Goal: Task Accomplishment & Management: Manage account settings

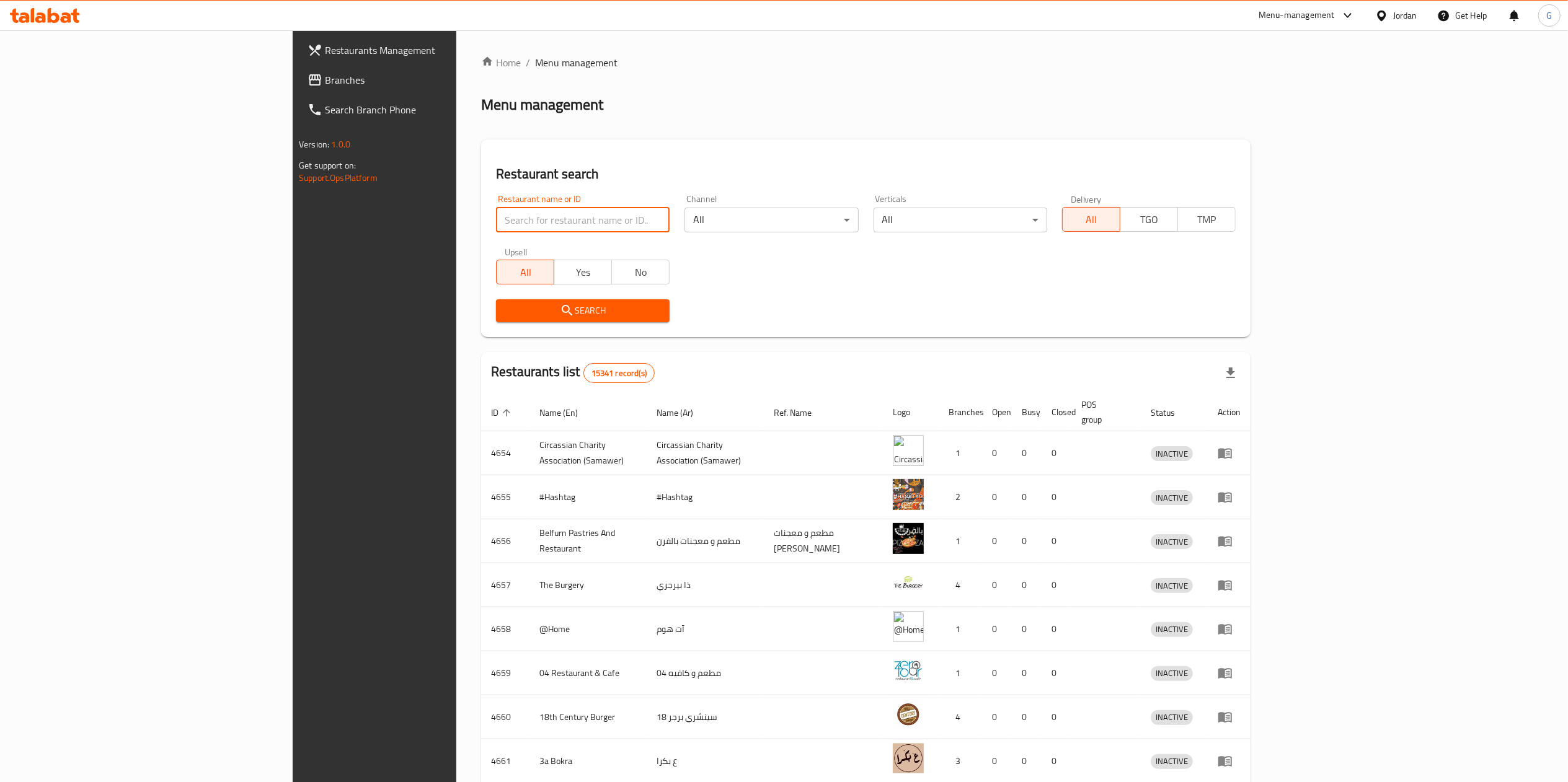
click at [496, 215] on input "search" at bounding box center [583, 220] width 174 height 25
type input "kitchen 505"
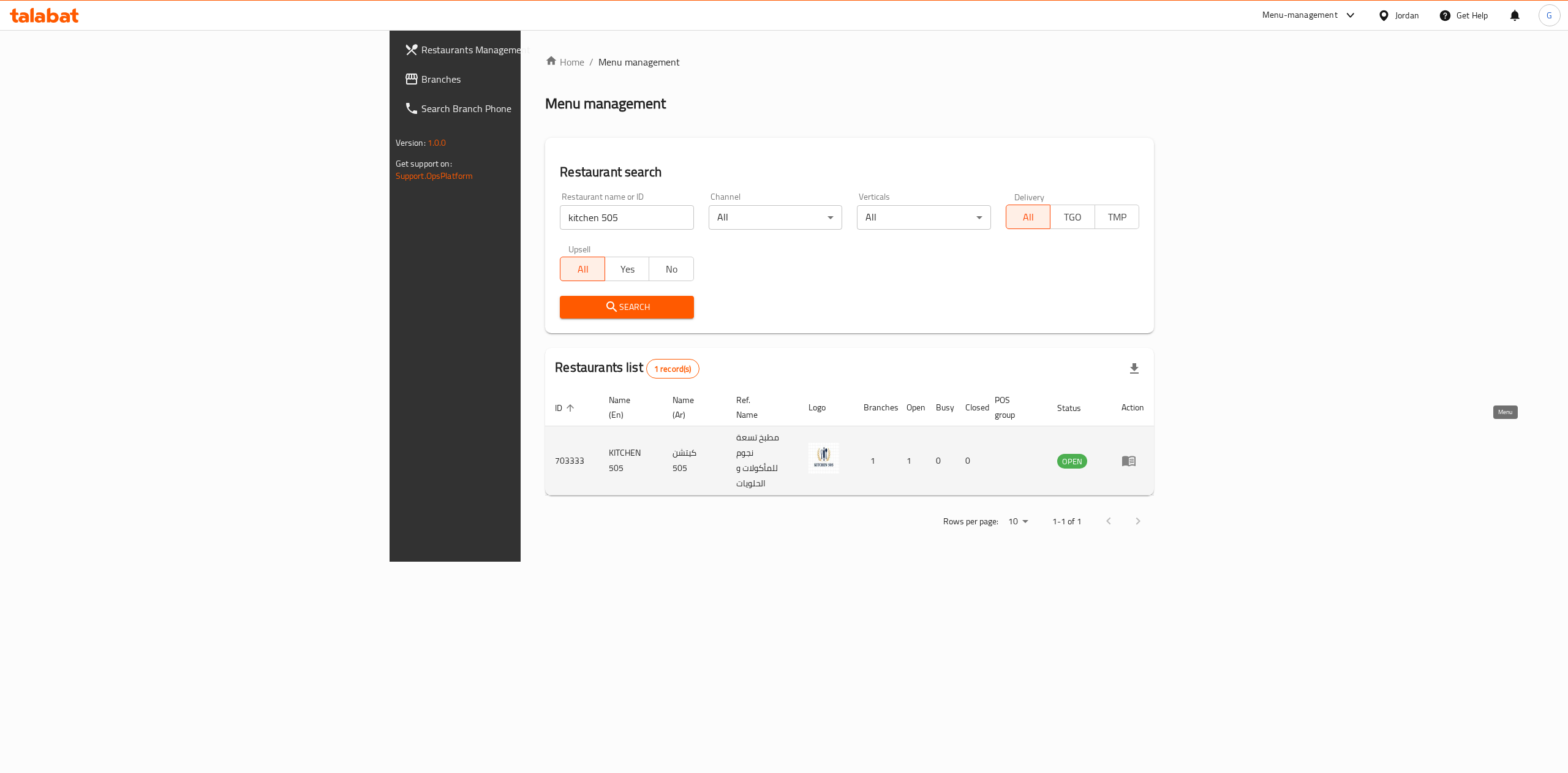
click at [1135, 457] on icon "enhanced table" at bounding box center [1128, 462] width 13 height 11
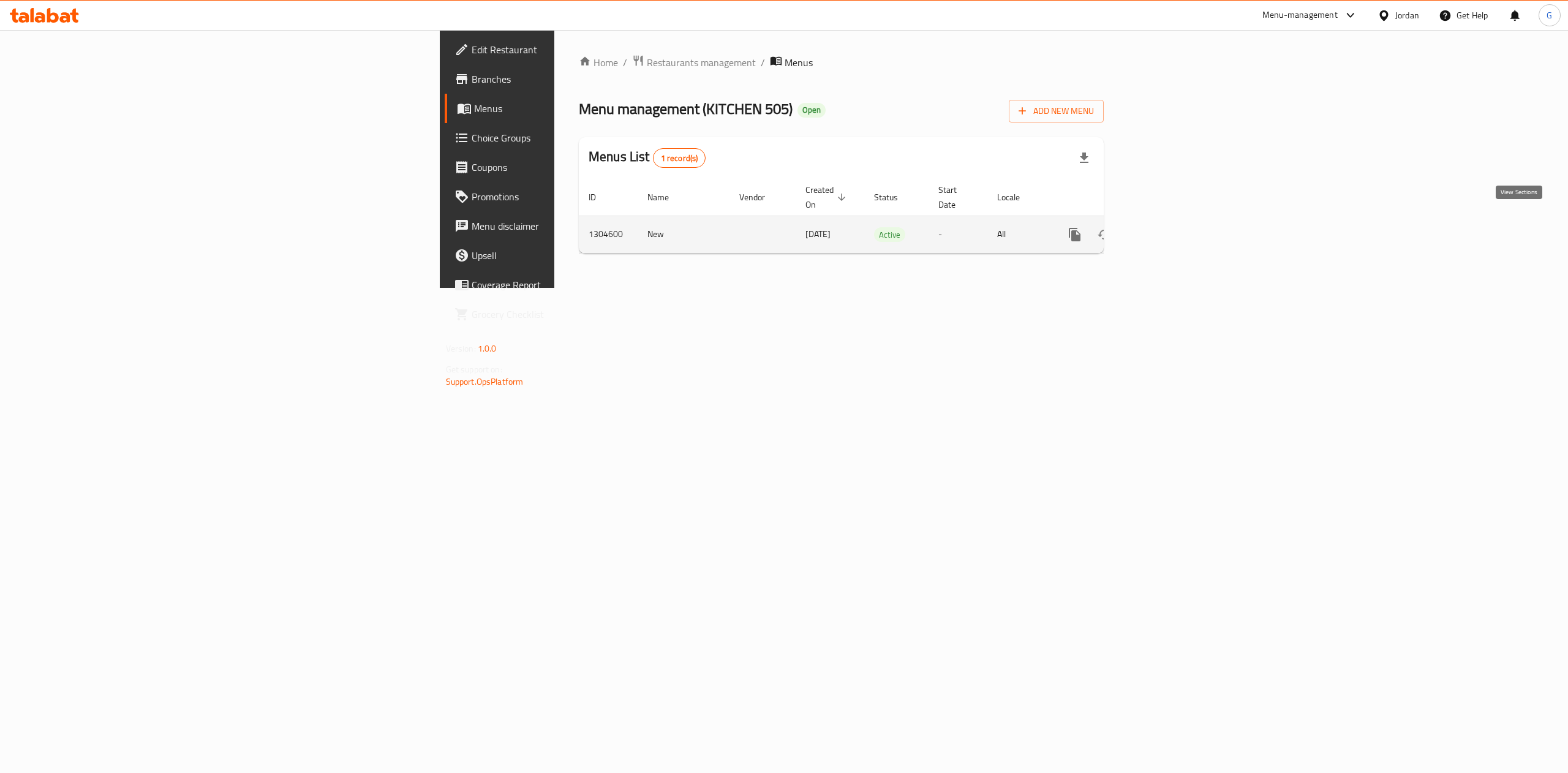
click at [1170, 227] on icon "enhanced table" at bounding box center [1163, 234] width 15 height 15
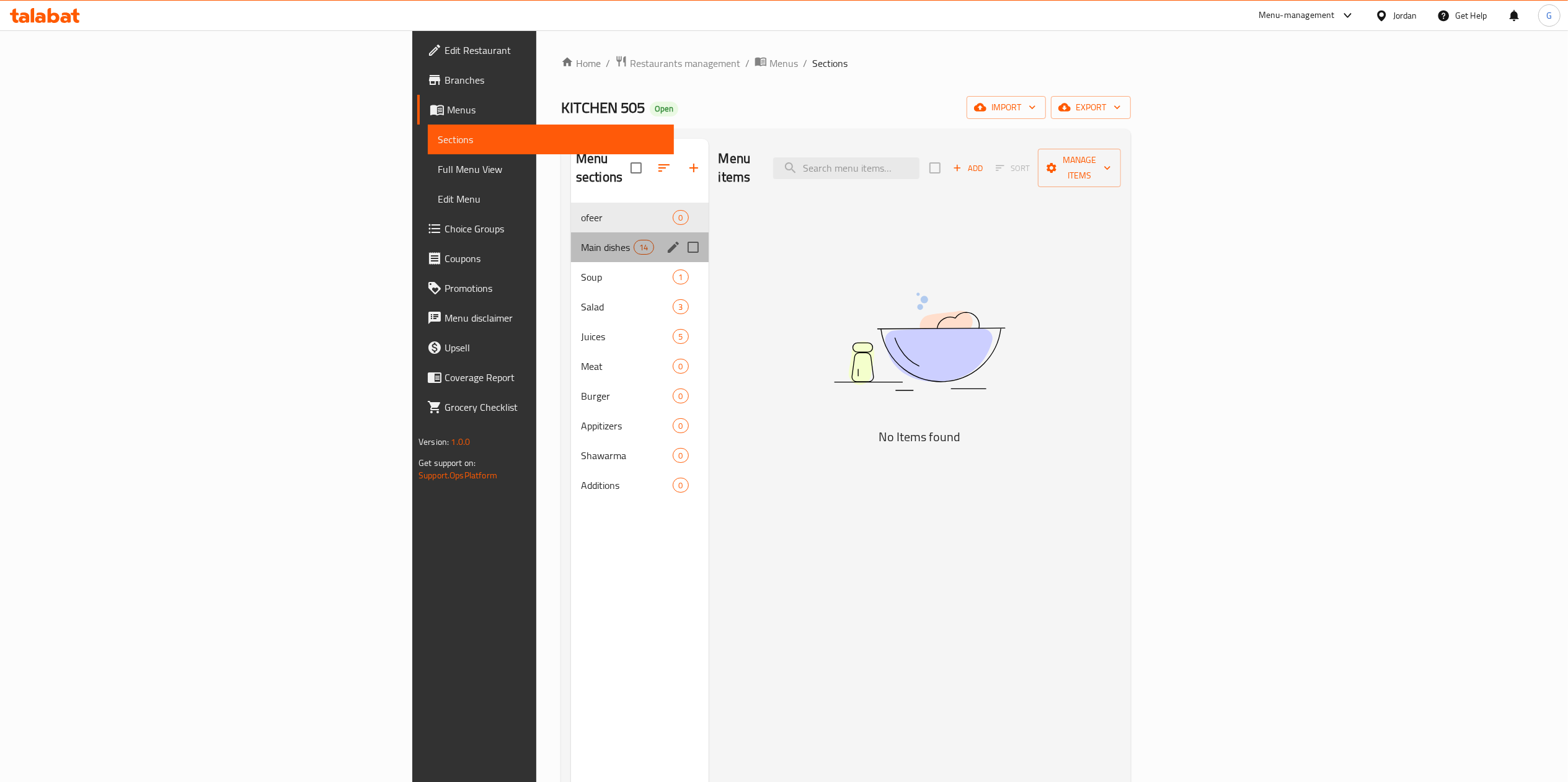
click at [571, 240] on div "Main dishes 14" at bounding box center [640, 247] width 138 height 30
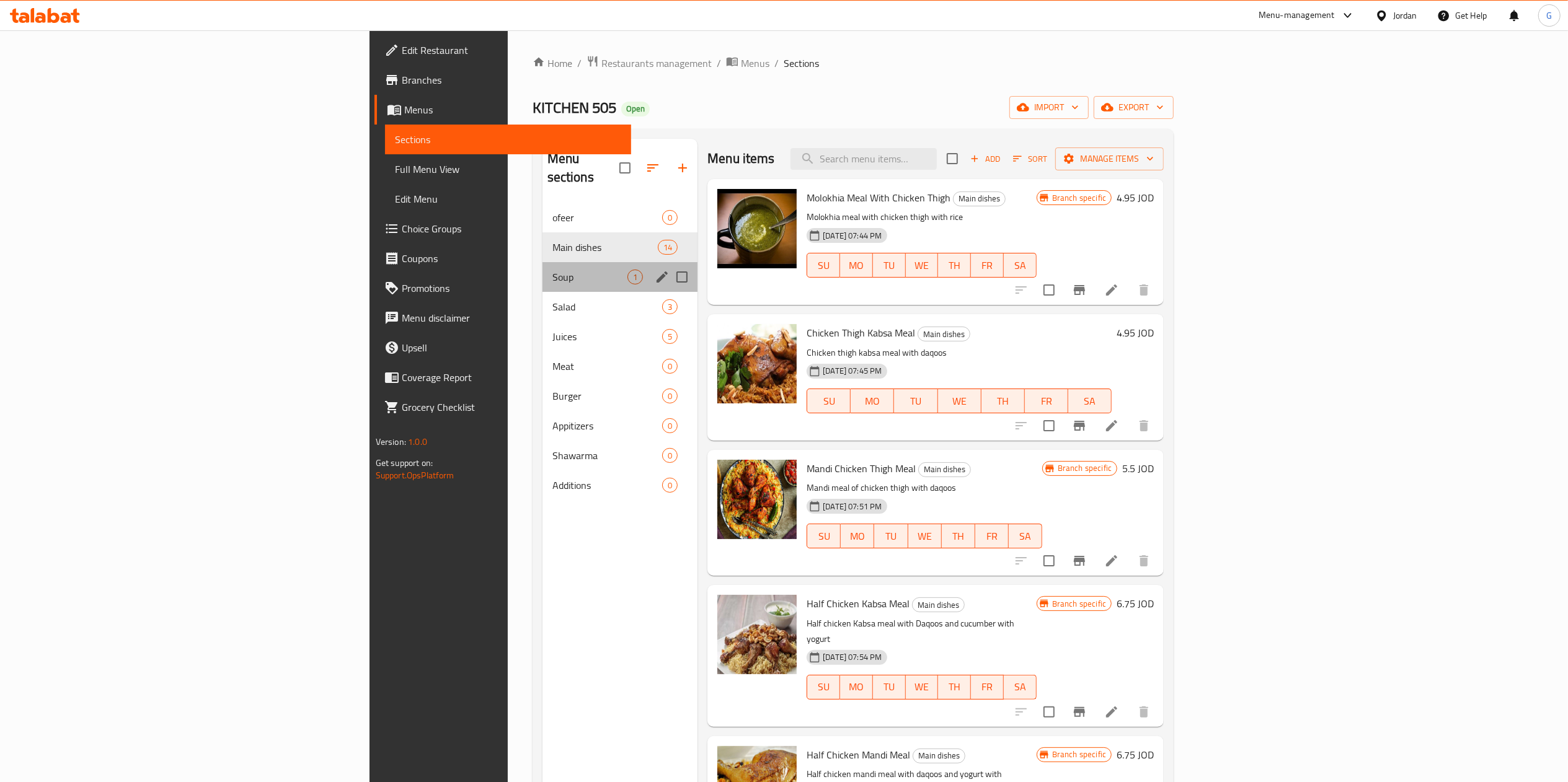
click at [543, 262] on div "Soup 1" at bounding box center [620, 277] width 156 height 30
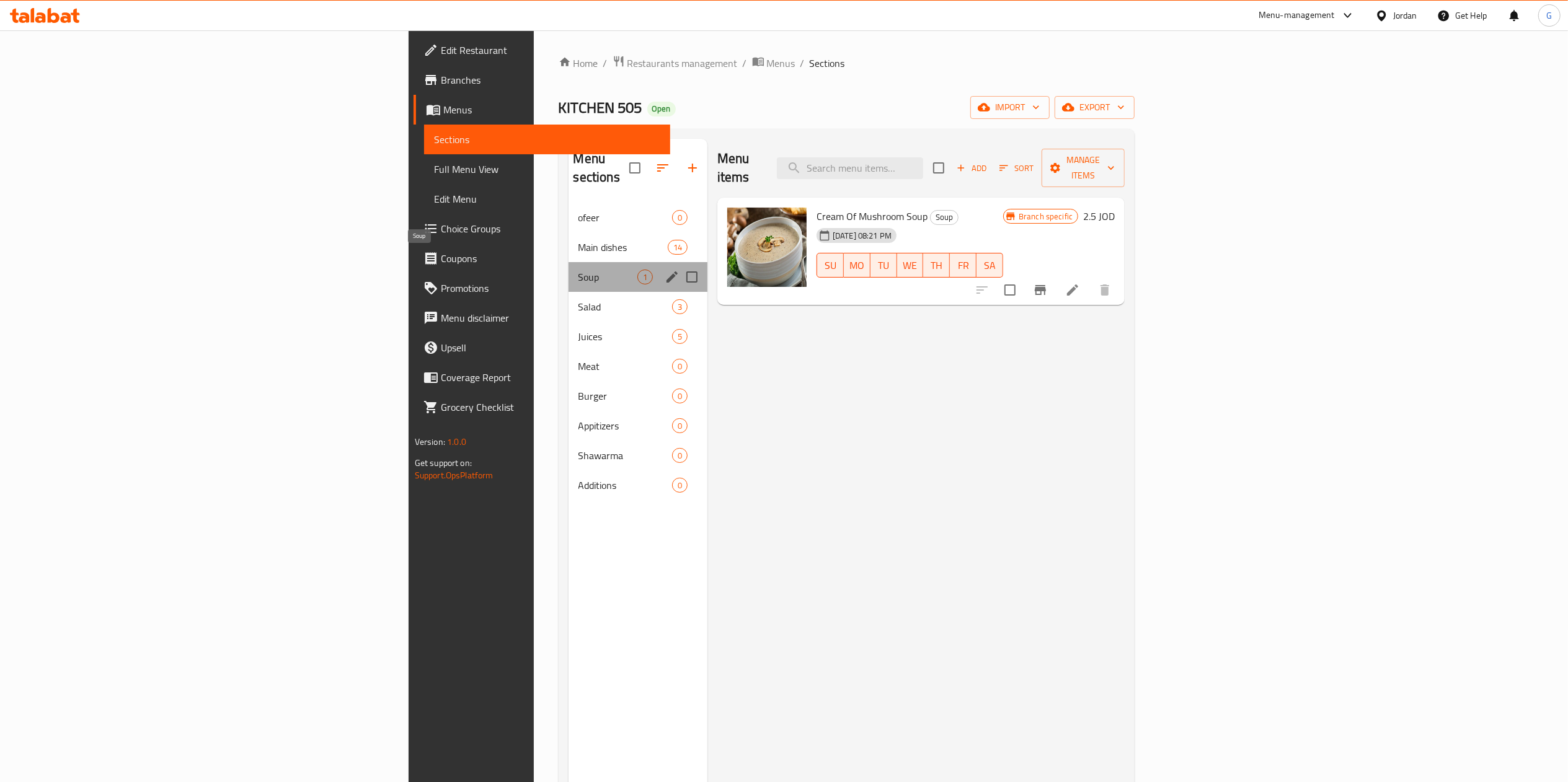
click at [578, 269] on span "Soup" at bounding box center [607, 277] width 59 height 15
drag, startPoint x: 353, startPoint y: 268, endPoint x: 350, endPoint y: 284, distance: 16.3
click at [569, 284] on div "ofeer 0 Main dishes 14 Soup 1 Salad 3 Juices 5 Meat 0 Burger 0 Appitizers 0 Sha…" at bounding box center [638, 351] width 139 height 298
click at [578, 299] on span "Salad" at bounding box center [607, 306] width 59 height 15
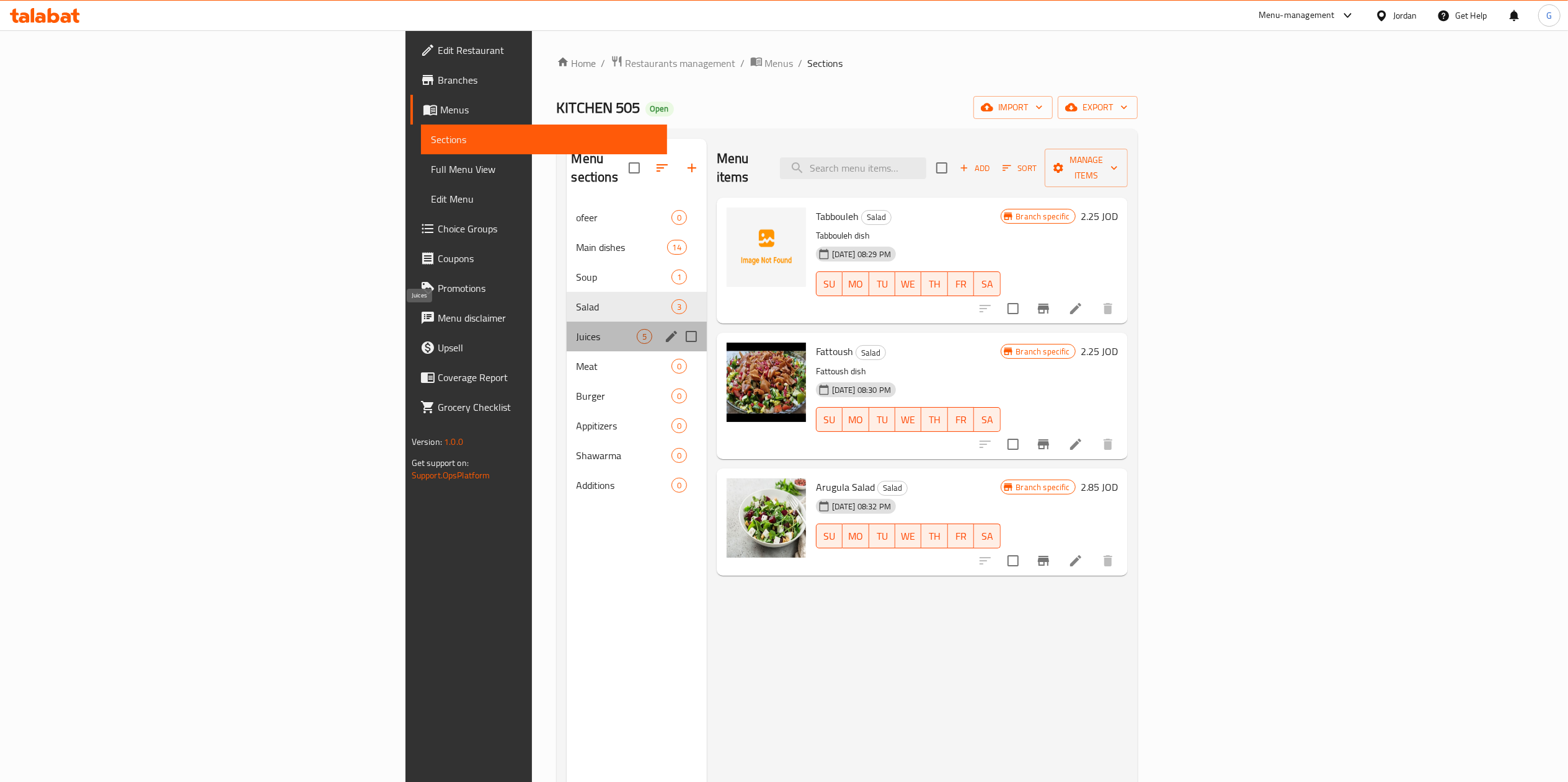
click at [577, 329] on span "Juices" at bounding box center [607, 336] width 60 height 15
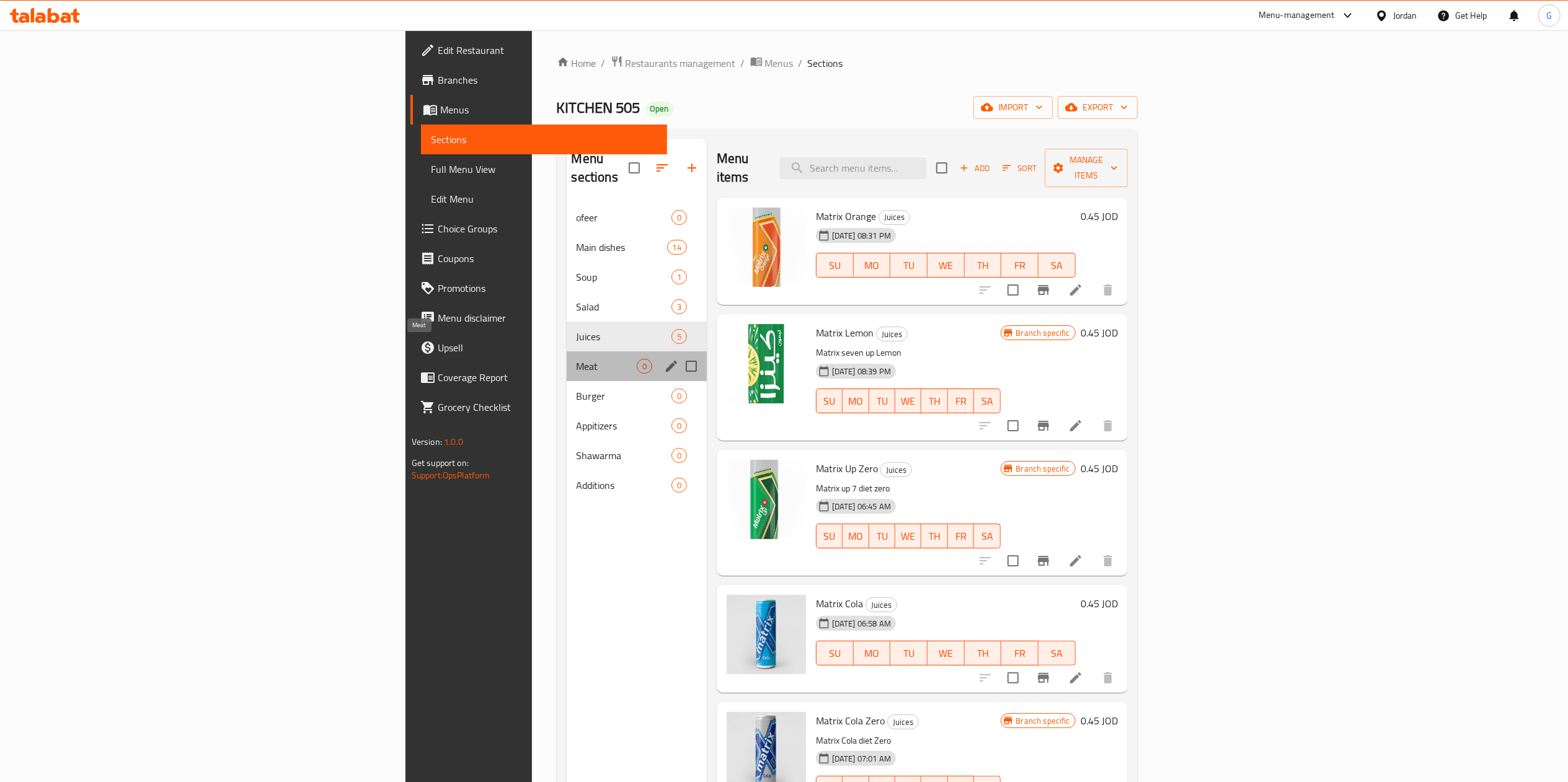
click at [577, 359] on span "Meat" at bounding box center [607, 366] width 60 height 15
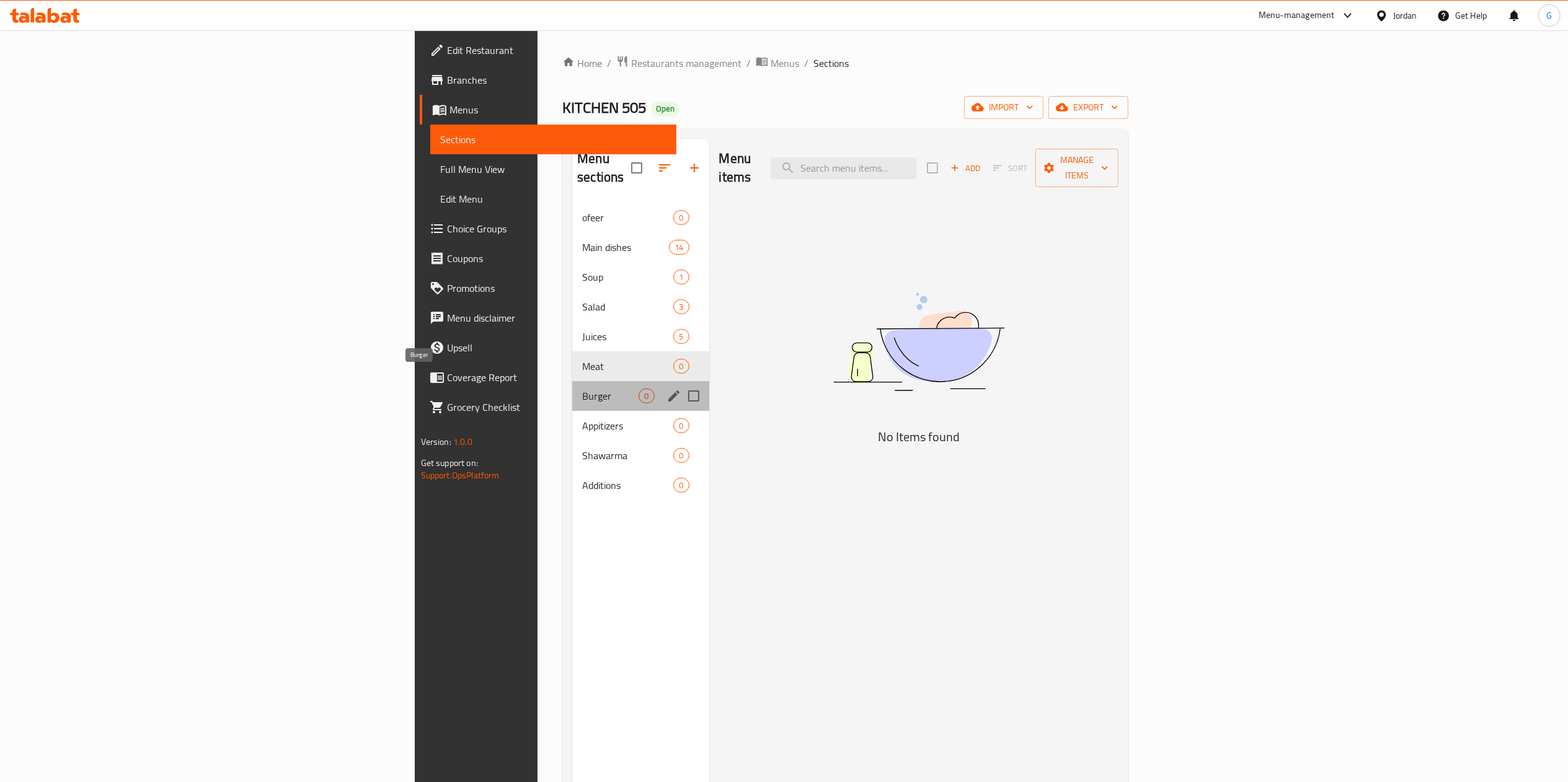
click at [582, 389] on span "Burger" at bounding box center [610, 396] width 56 height 15
click at [572, 411] on div "Appitizers 0" at bounding box center [641, 426] width 137 height 30
click at [572, 441] on div "Shawarma 0" at bounding box center [641, 456] width 137 height 30
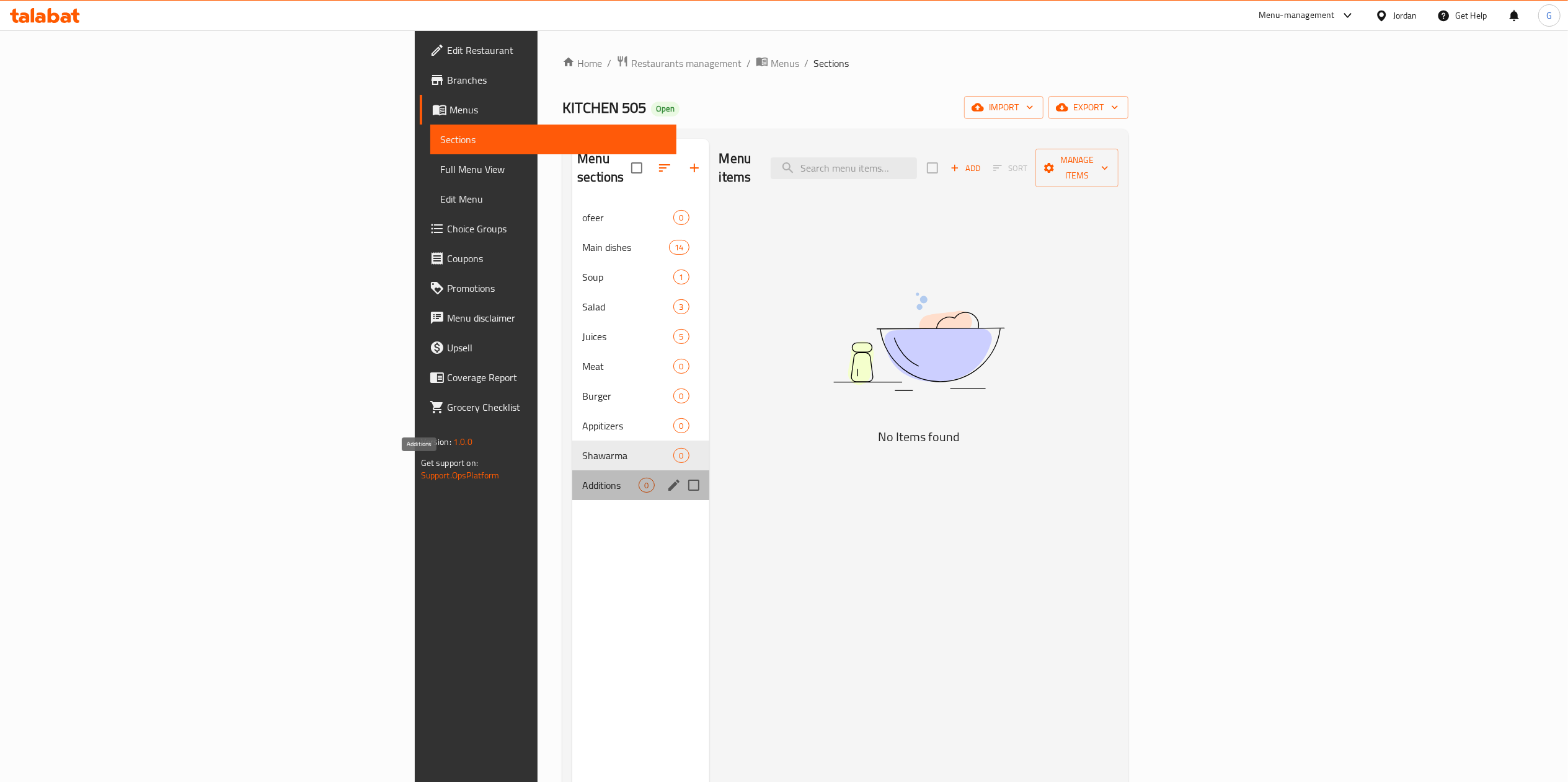
click at [582, 478] on span "Additions" at bounding box center [610, 485] width 56 height 15
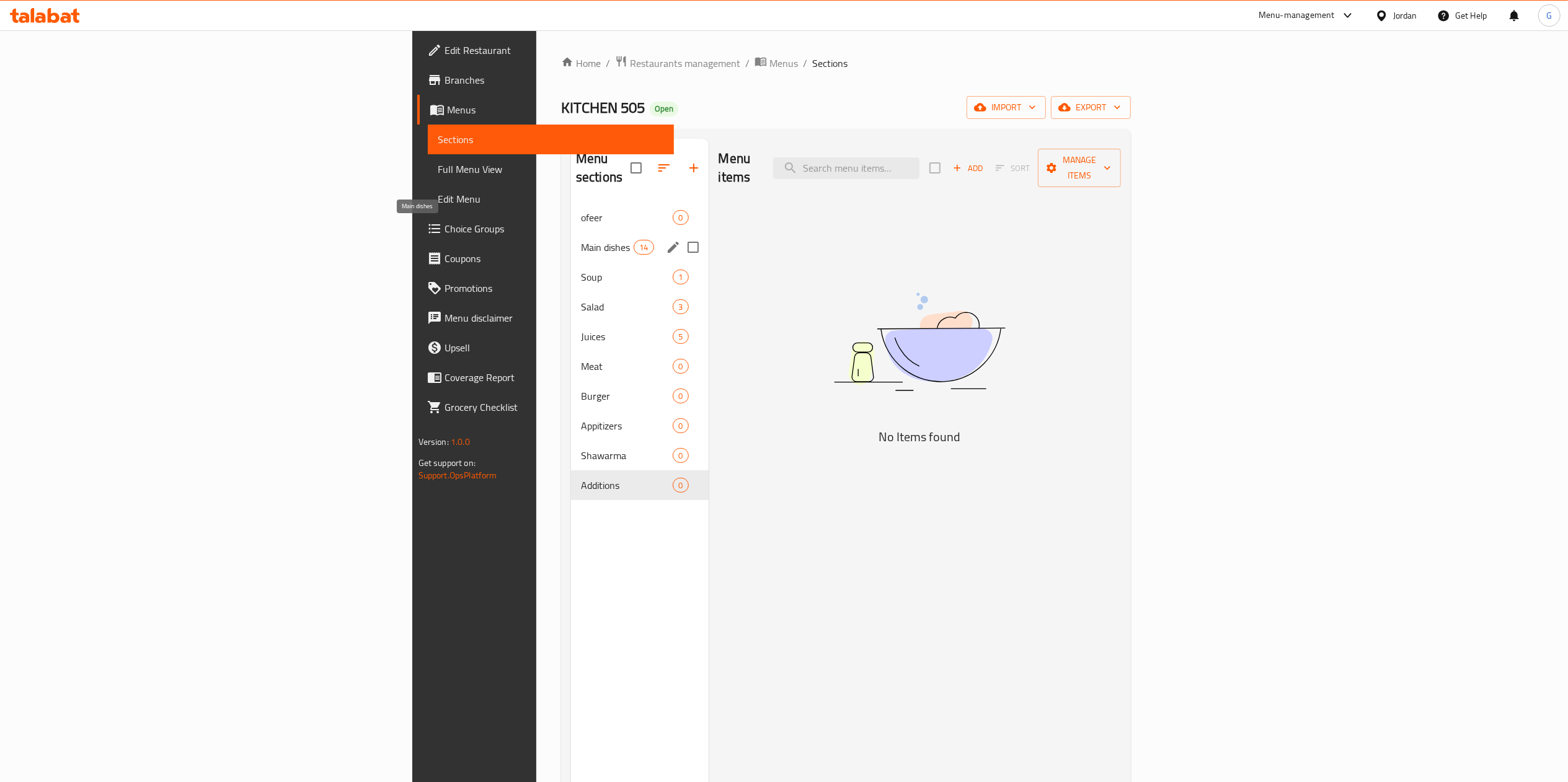
click at [581, 240] on span "Main dishes" at bounding box center [607, 247] width 53 height 15
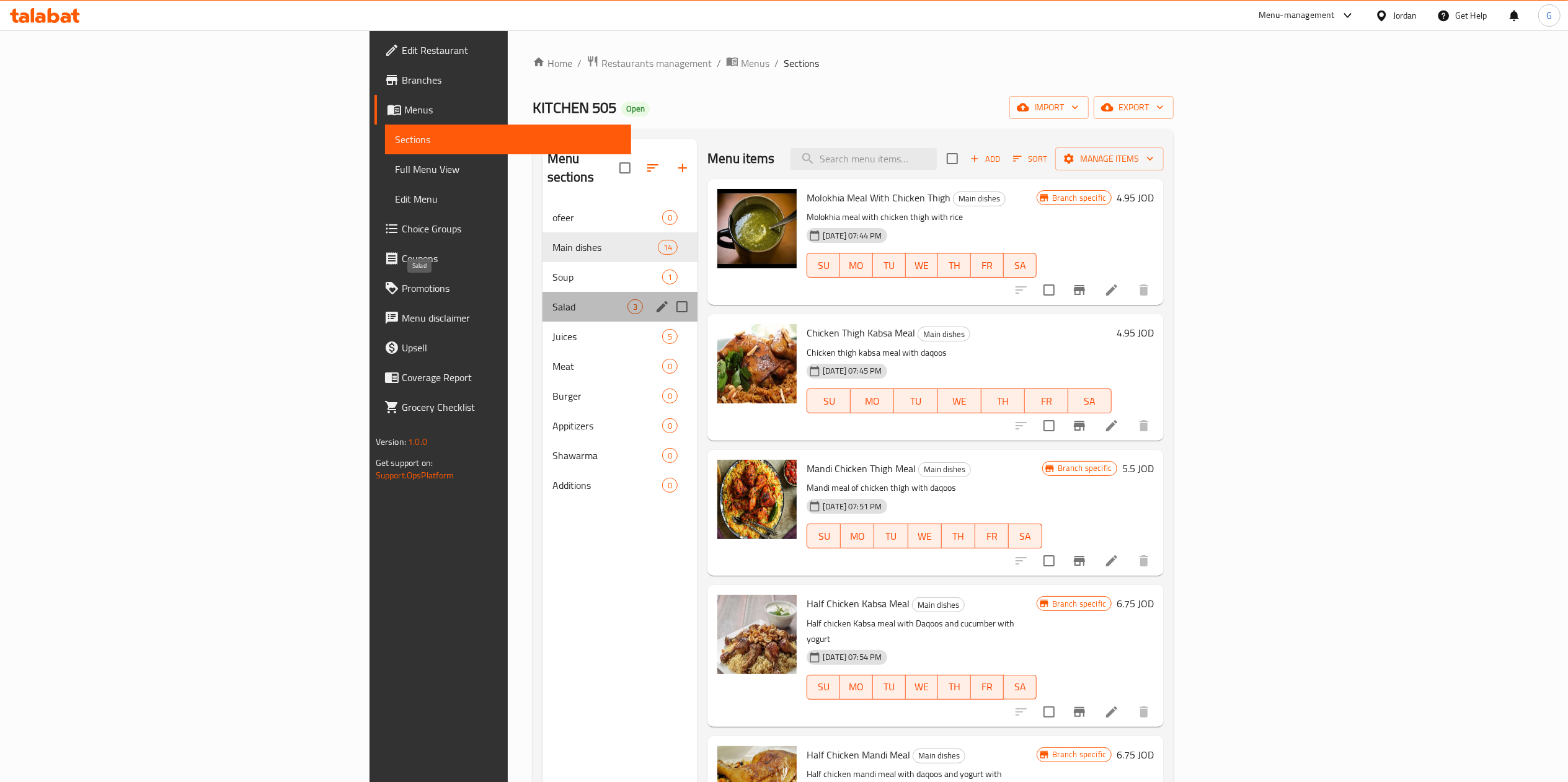
click at [553, 299] on span "Salad" at bounding box center [590, 306] width 75 height 15
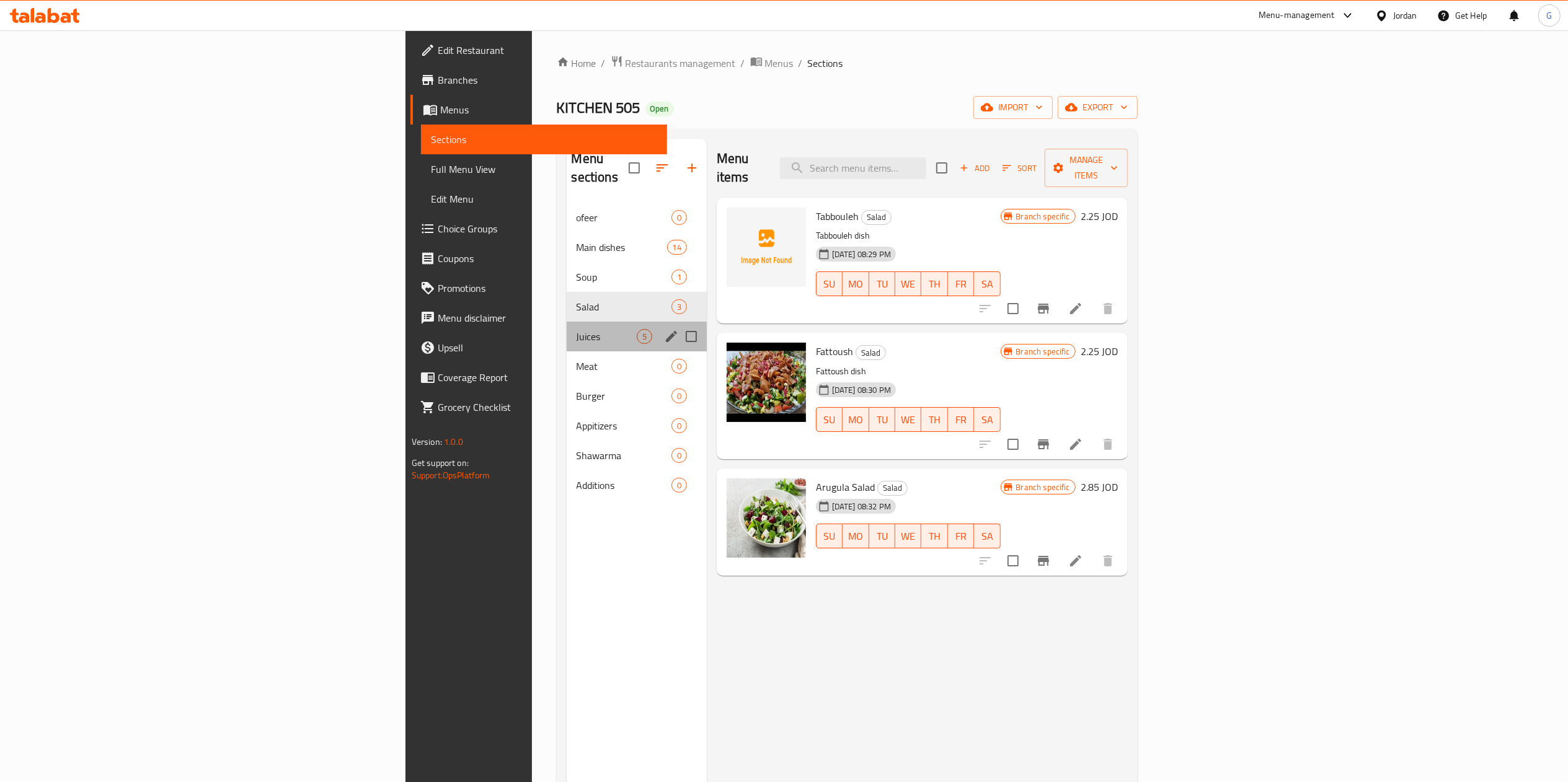
click at [567, 322] on div "Juices 5" at bounding box center [636, 337] width 140 height 30
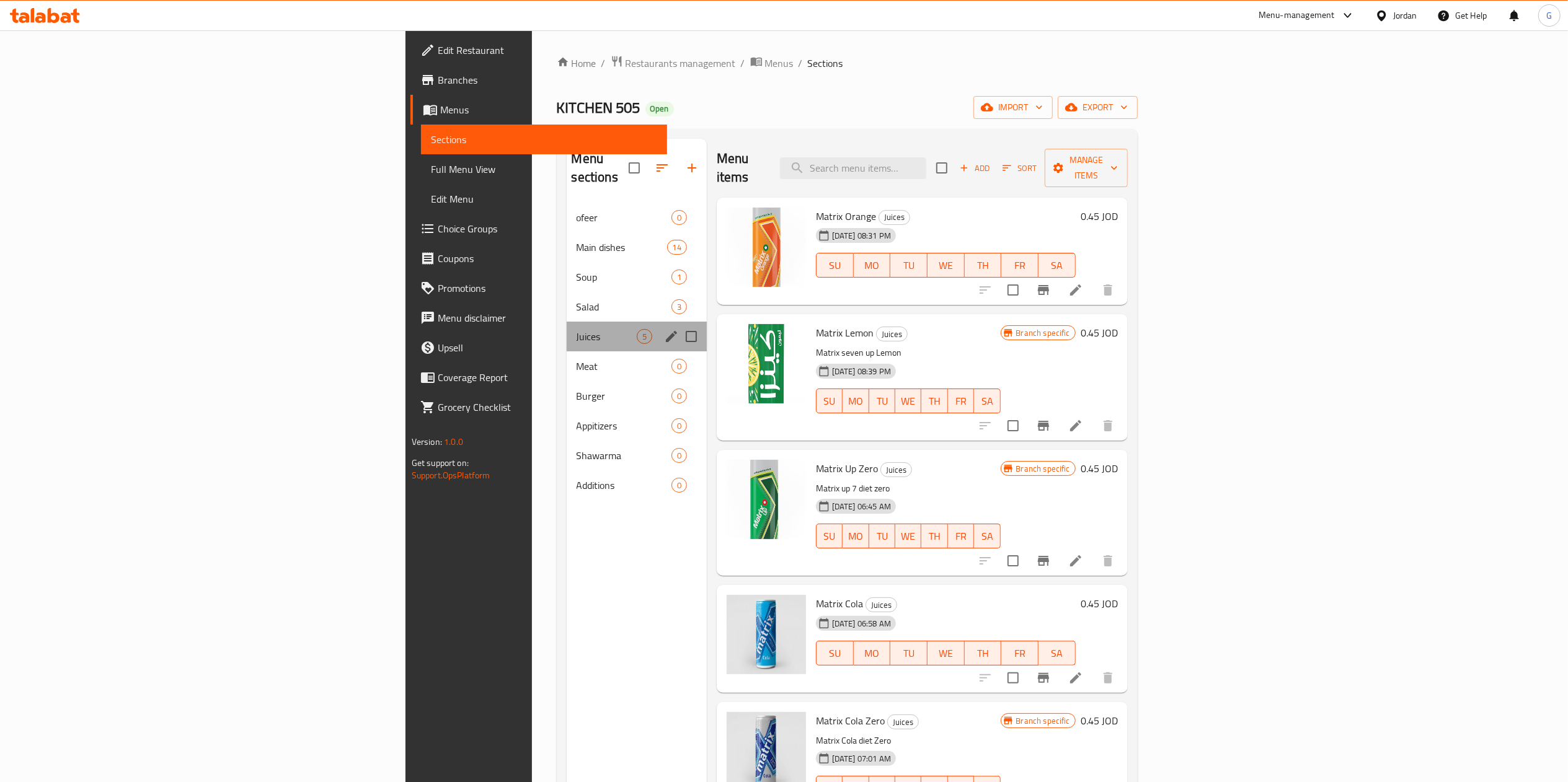
click at [567, 331] on div "Juices 5" at bounding box center [636, 337] width 140 height 30
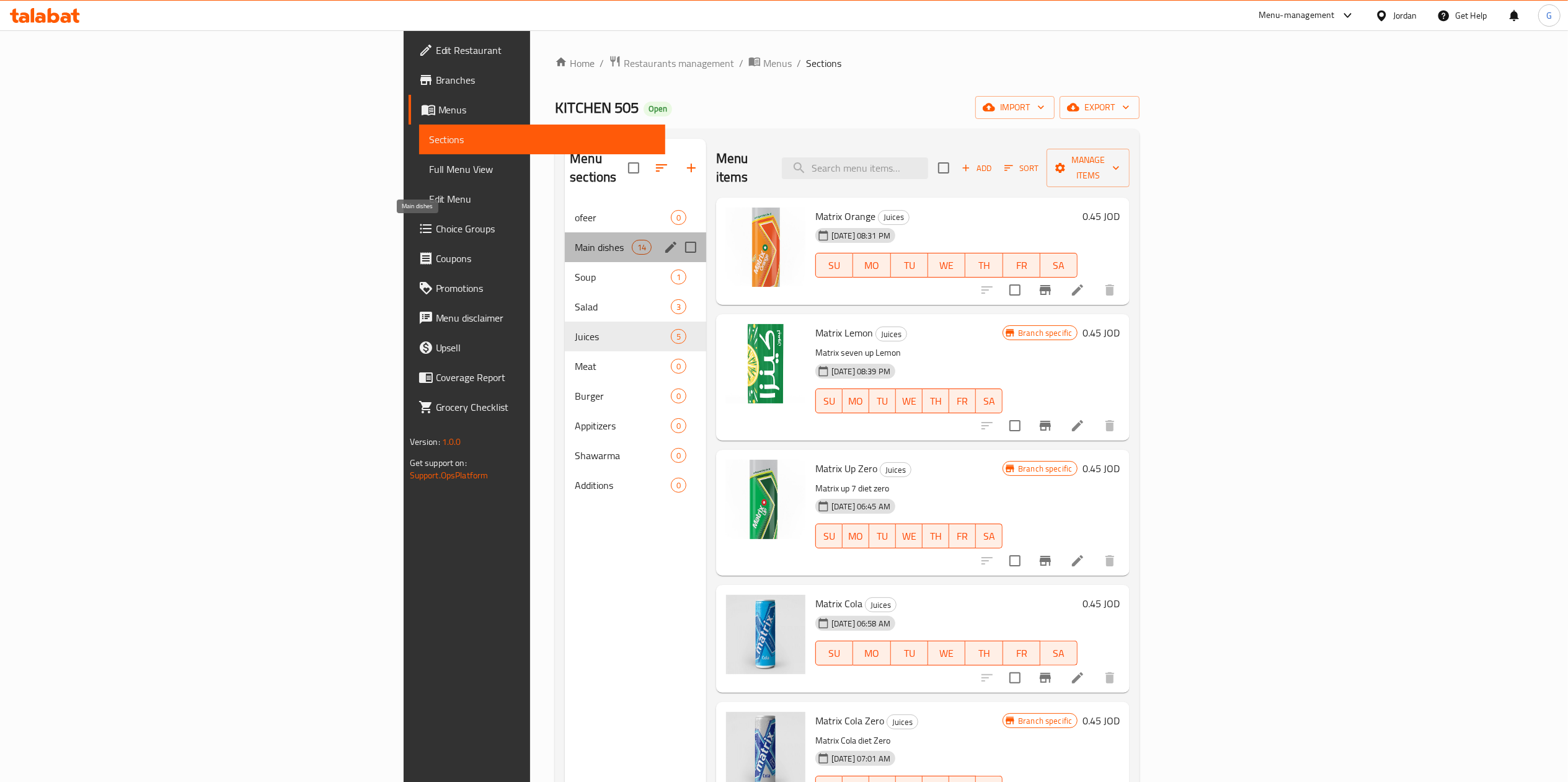
click at [575, 240] on span "Main dishes" at bounding box center [602, 247] width 56 height 15
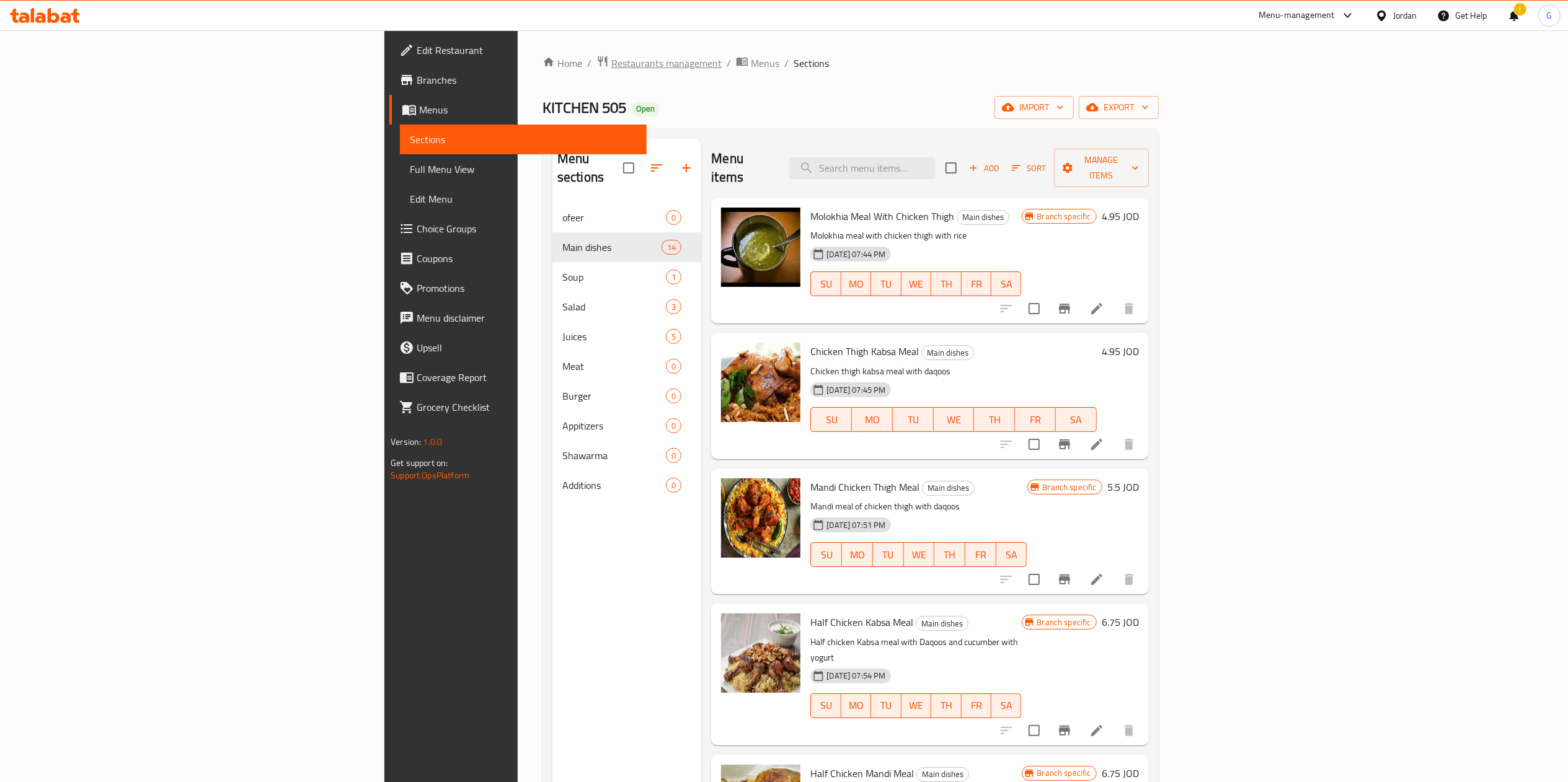
click at [612, 69] on span "Restaurants management" at bounding box center [666, 63] width 110 height 15
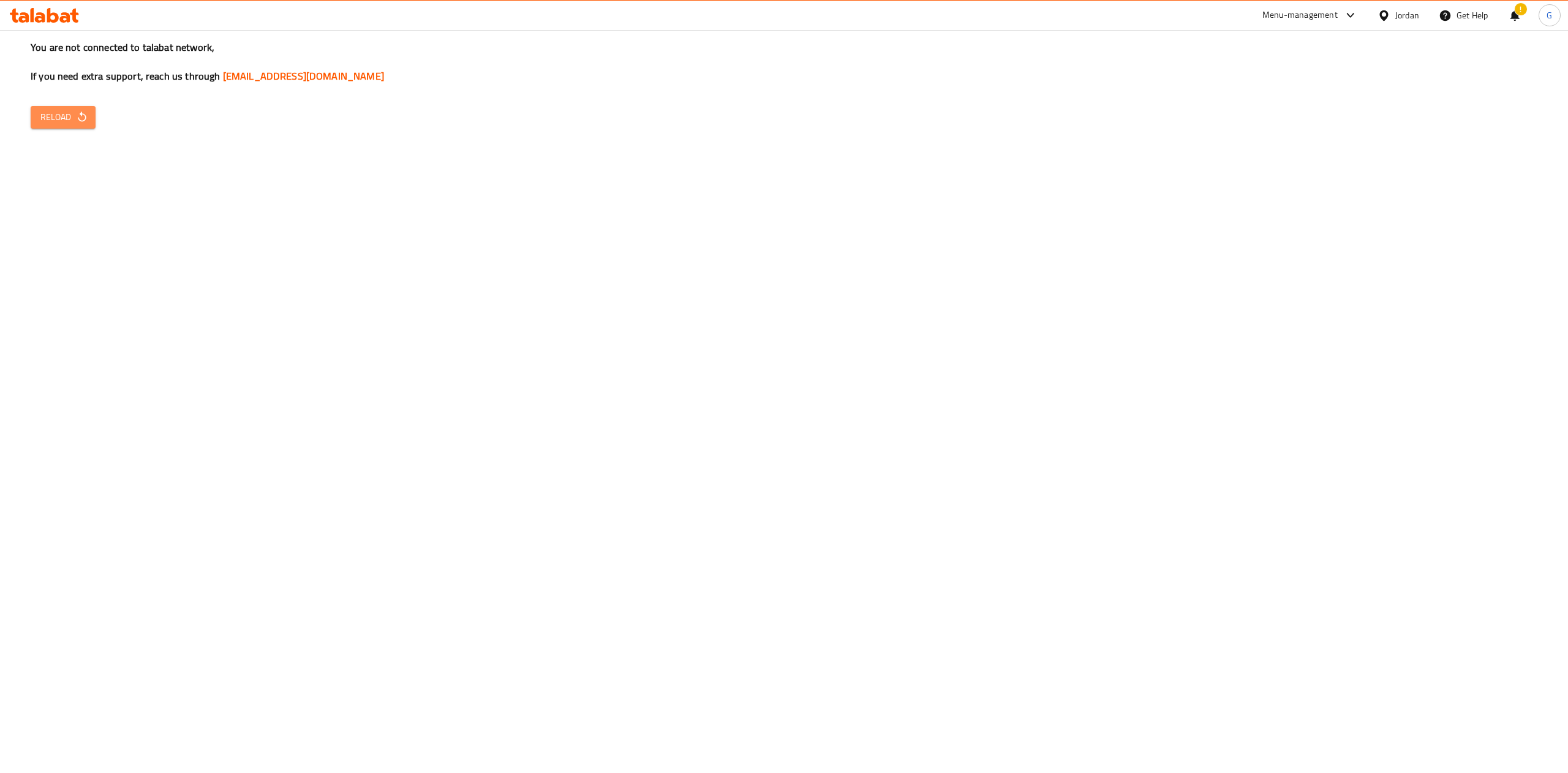
click at [79, 122] on icon "button" at bounding box center [81, 117] width 12 height 12
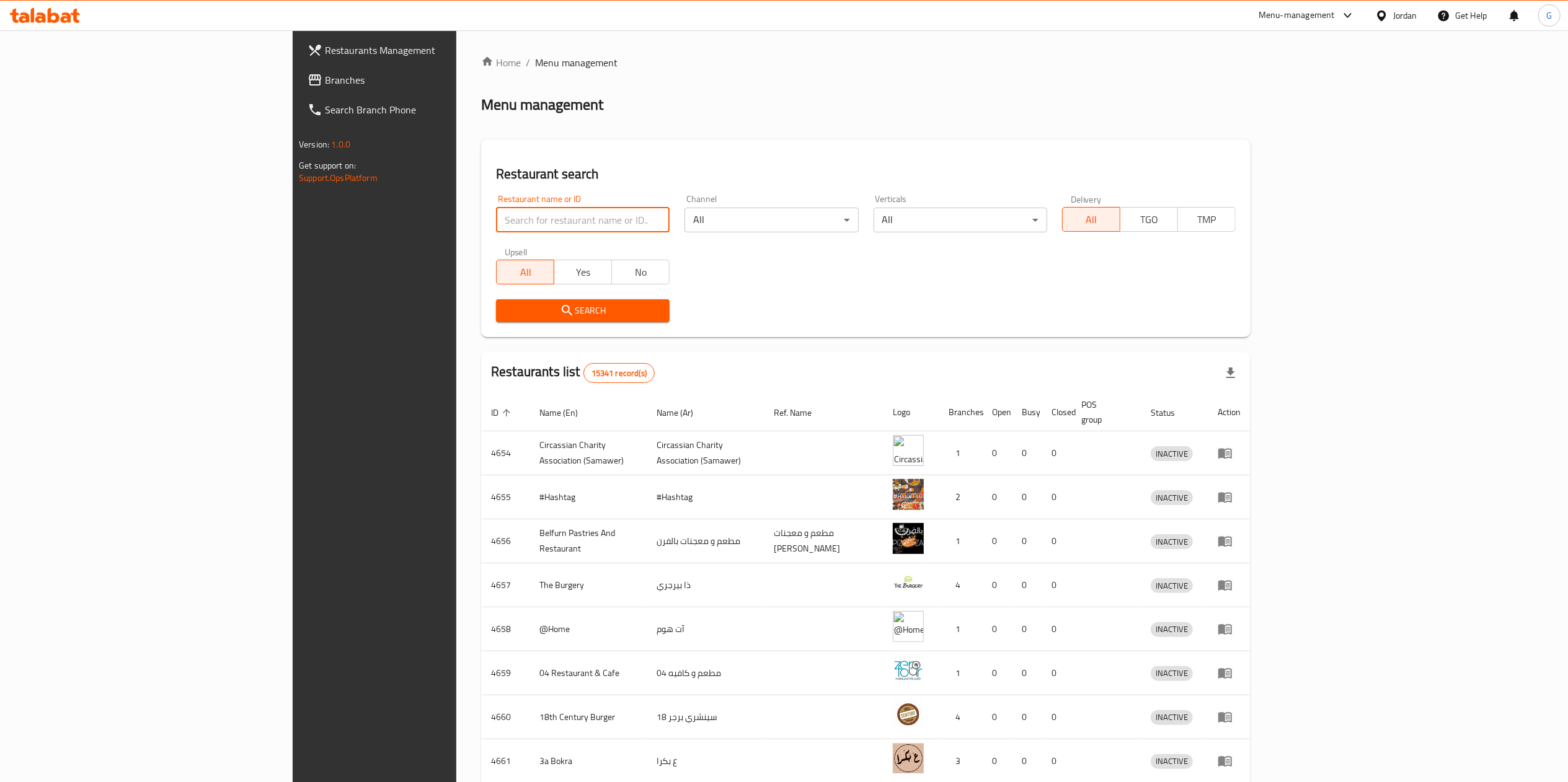
click at [496, 218] on input "search" at bounding box center [583, 220] width 174 height 25
type input "munira"
click button "Search" at bounding box center [583, 311] width 174 height 23
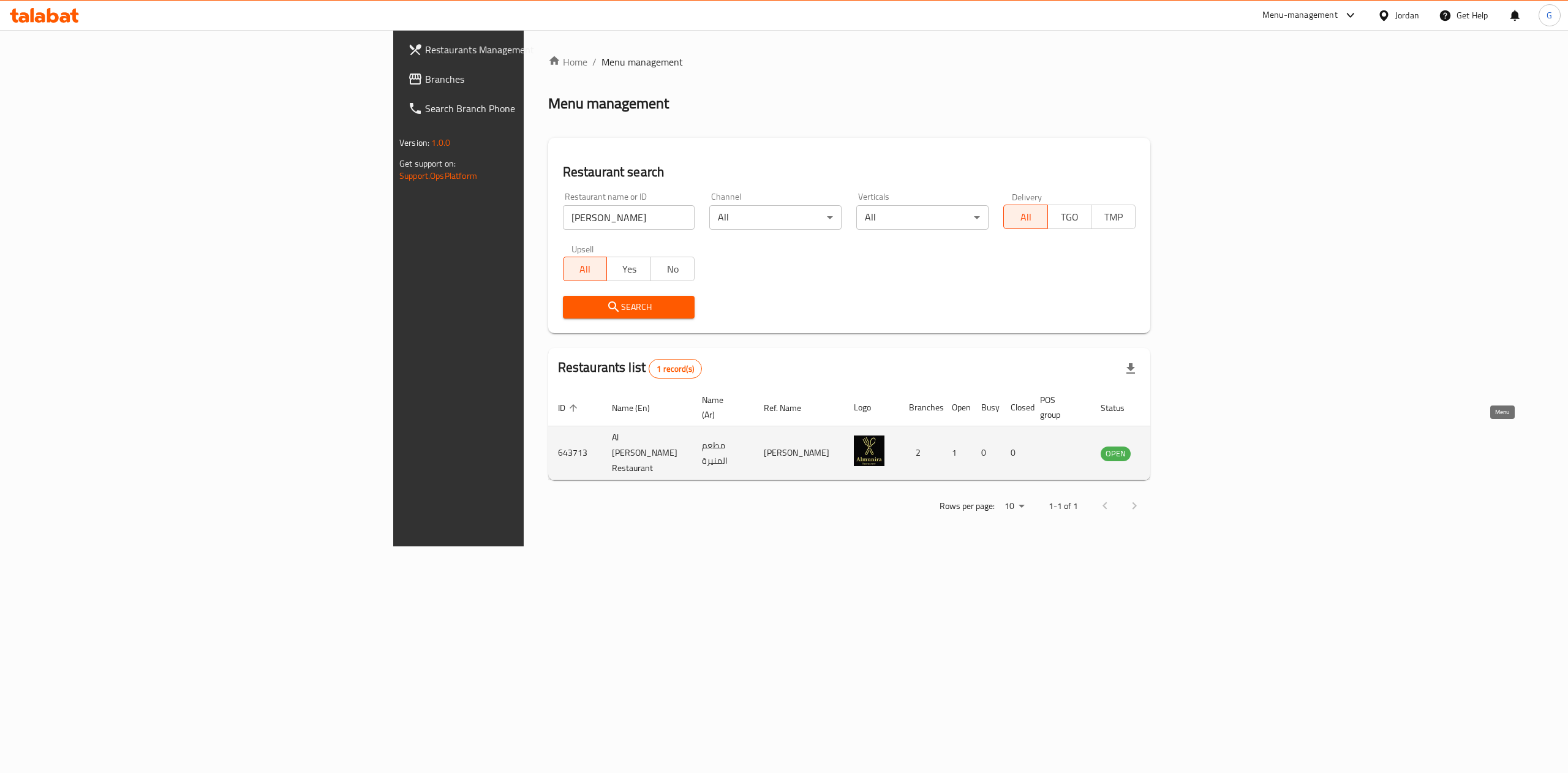
click at [1188, 446] on link "enhanced table" at bounding box center [1176, 453] width 22 height 15
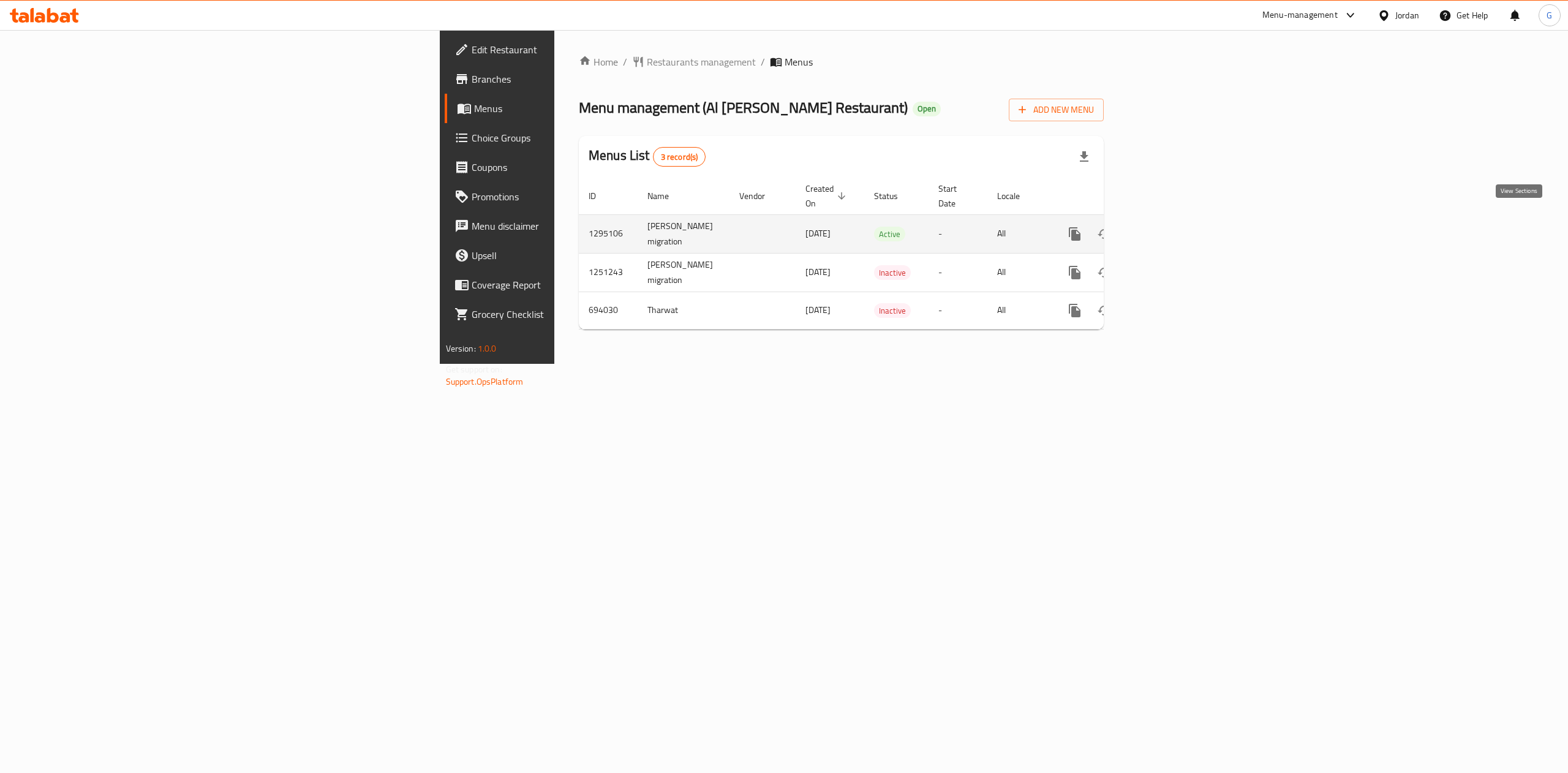
click at [1170, 227] on icon "enhanced table" at bounding box center [1163, 234] width 15 height 15
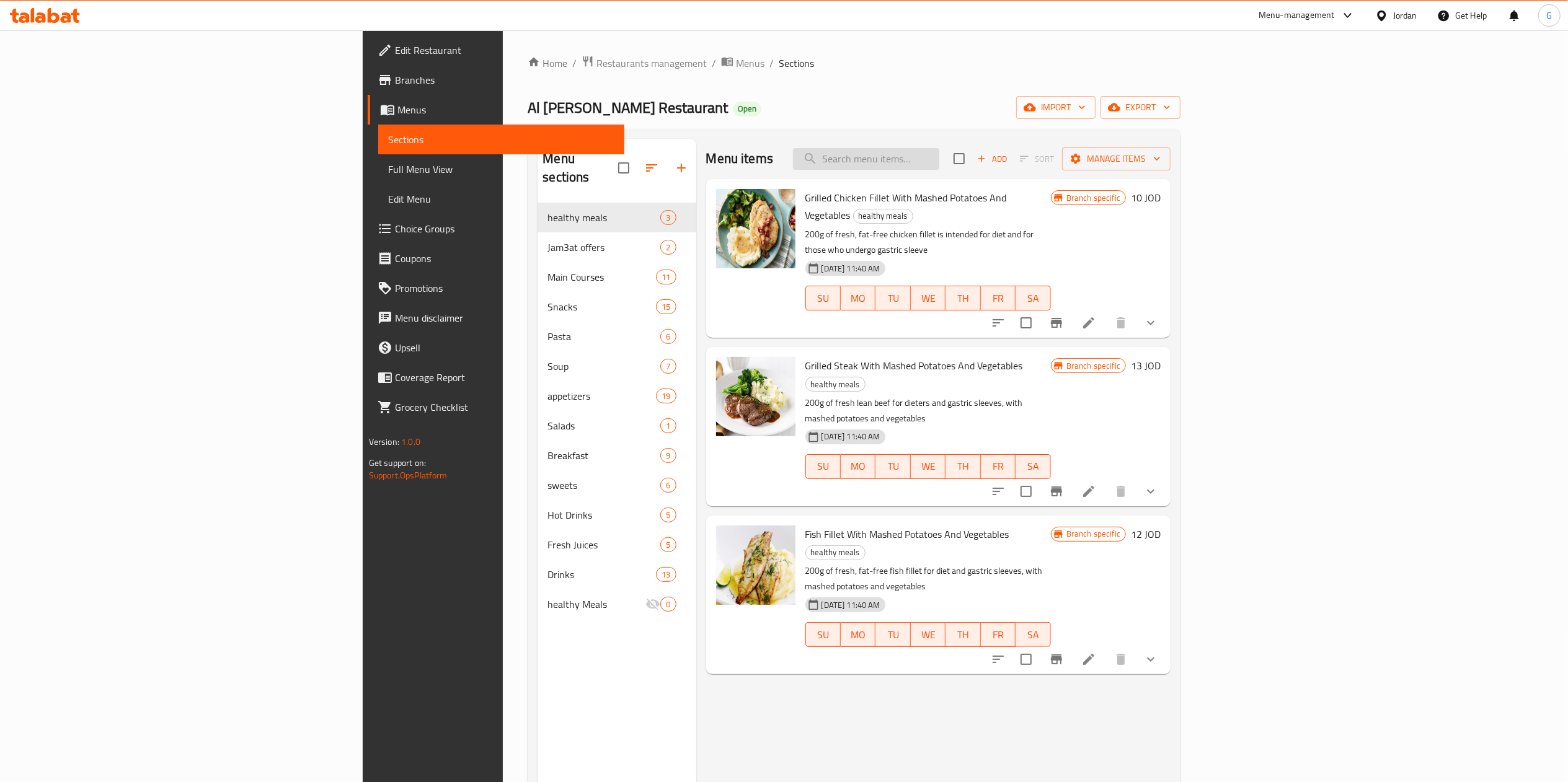
click at [939, 151] on input "search" at bounding box center [866, 159] width 146 height 22
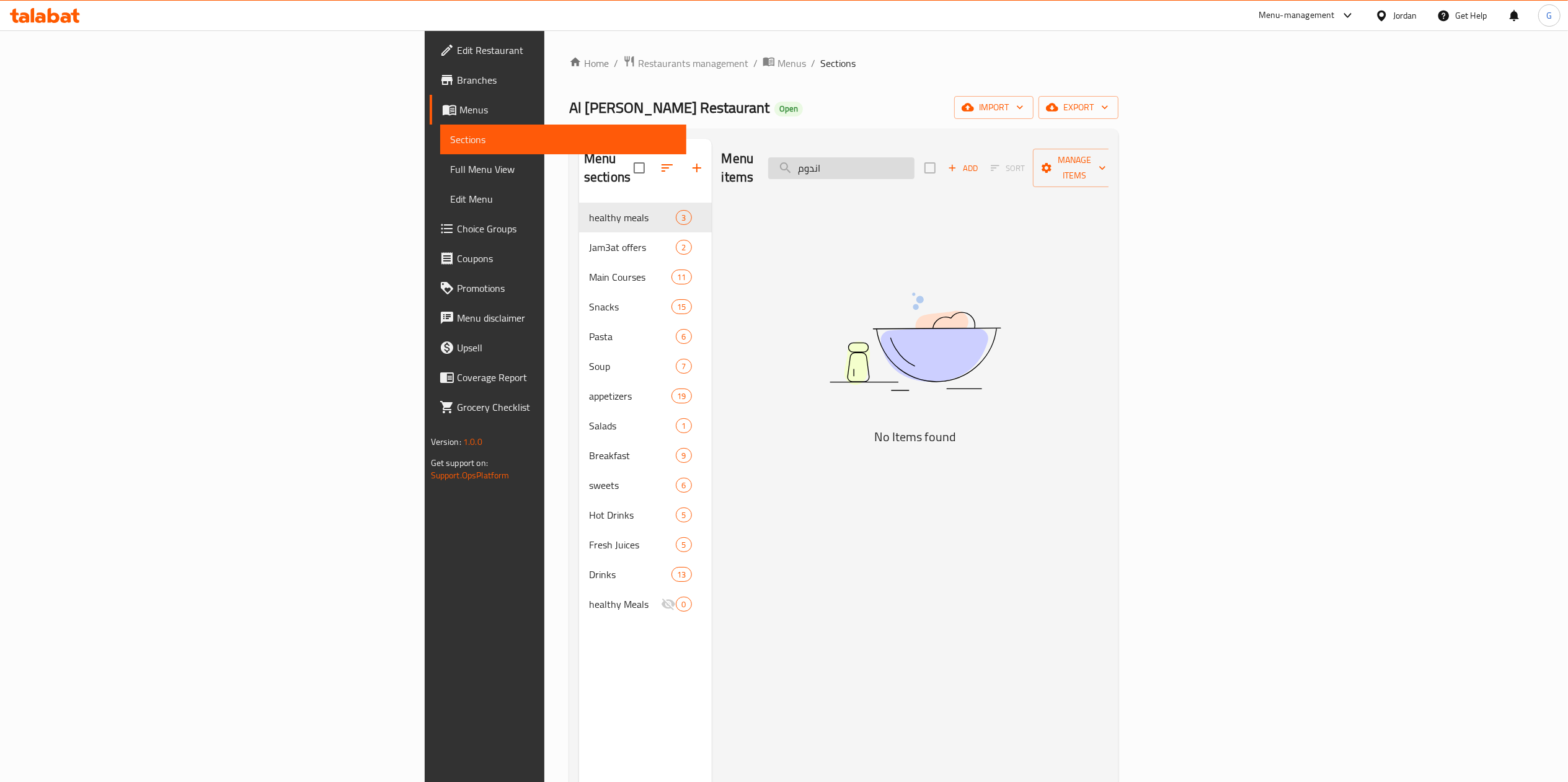
click at [914, 159] on input "اندوم" at bounding box center [841, 168] width 146 height 22
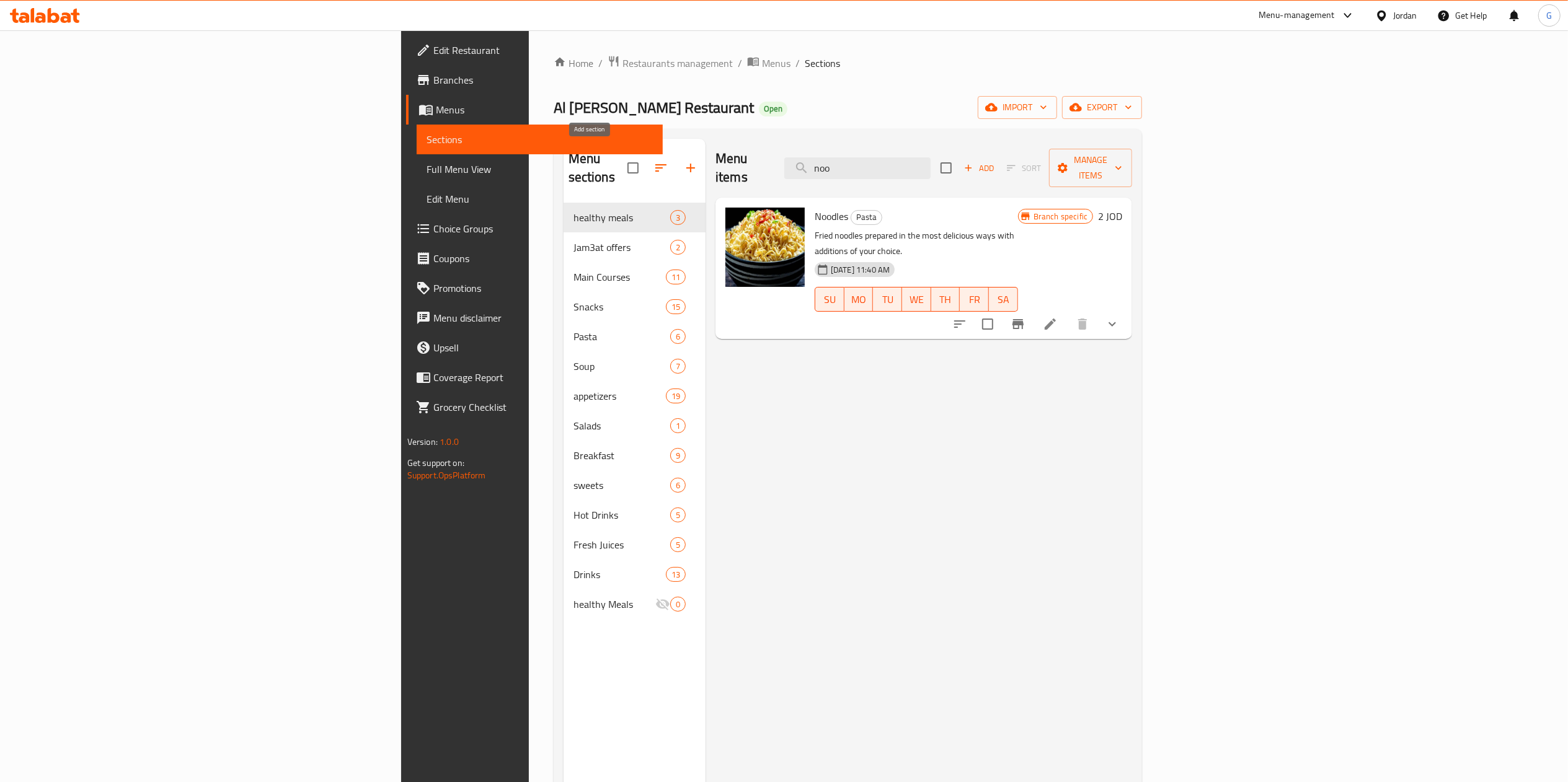
type input "noo"
click at [683, 162] on icon "button" at bounding box center [690, 168] width 15 height 15
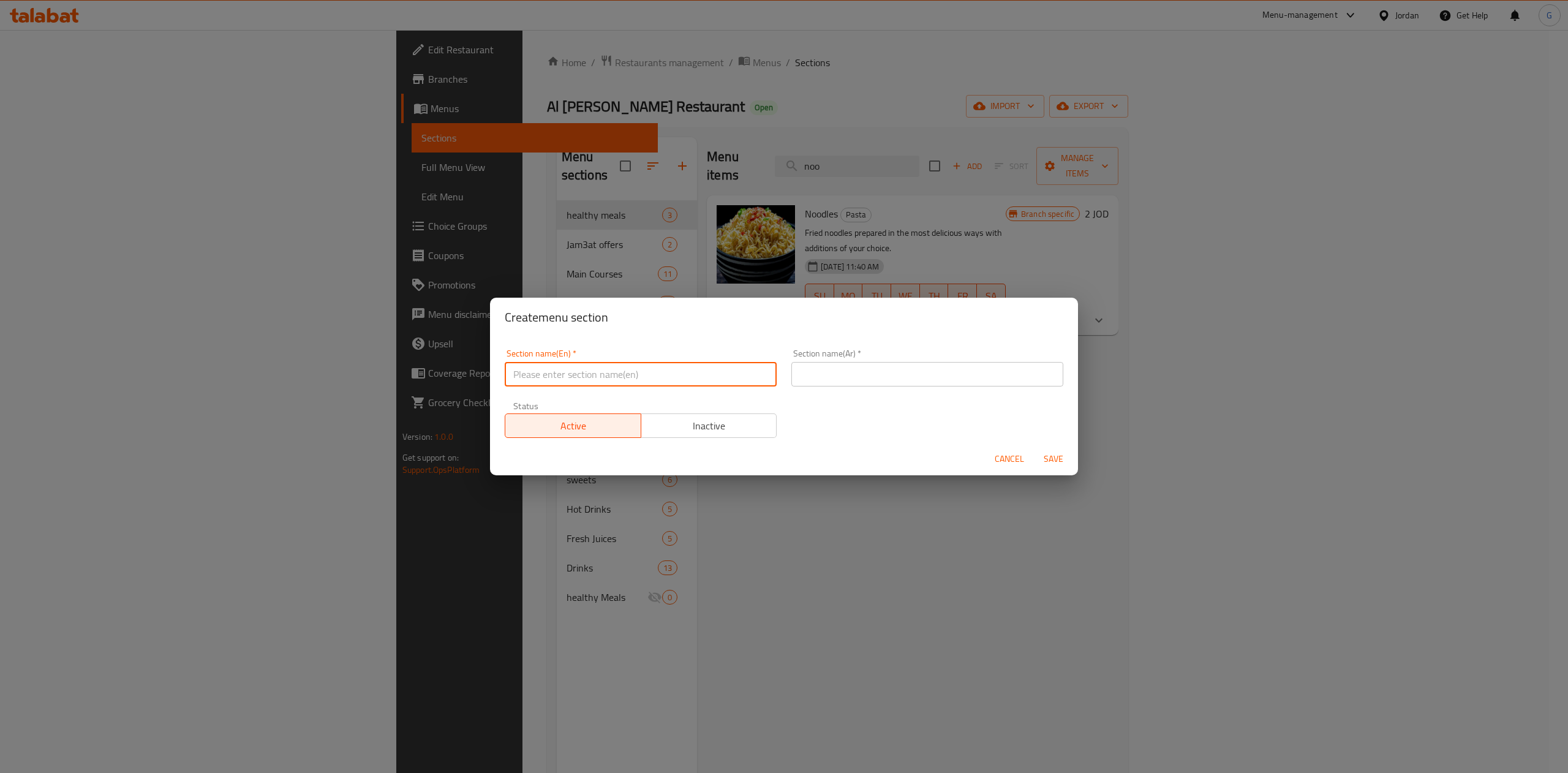
click at [646, 372] on input "text" at bounding box center [640, 374] width 272 height 25
type input "1 JD offer"
click at [885, 377] on input "text" at bounding box center [927, 374] width 272 height 25
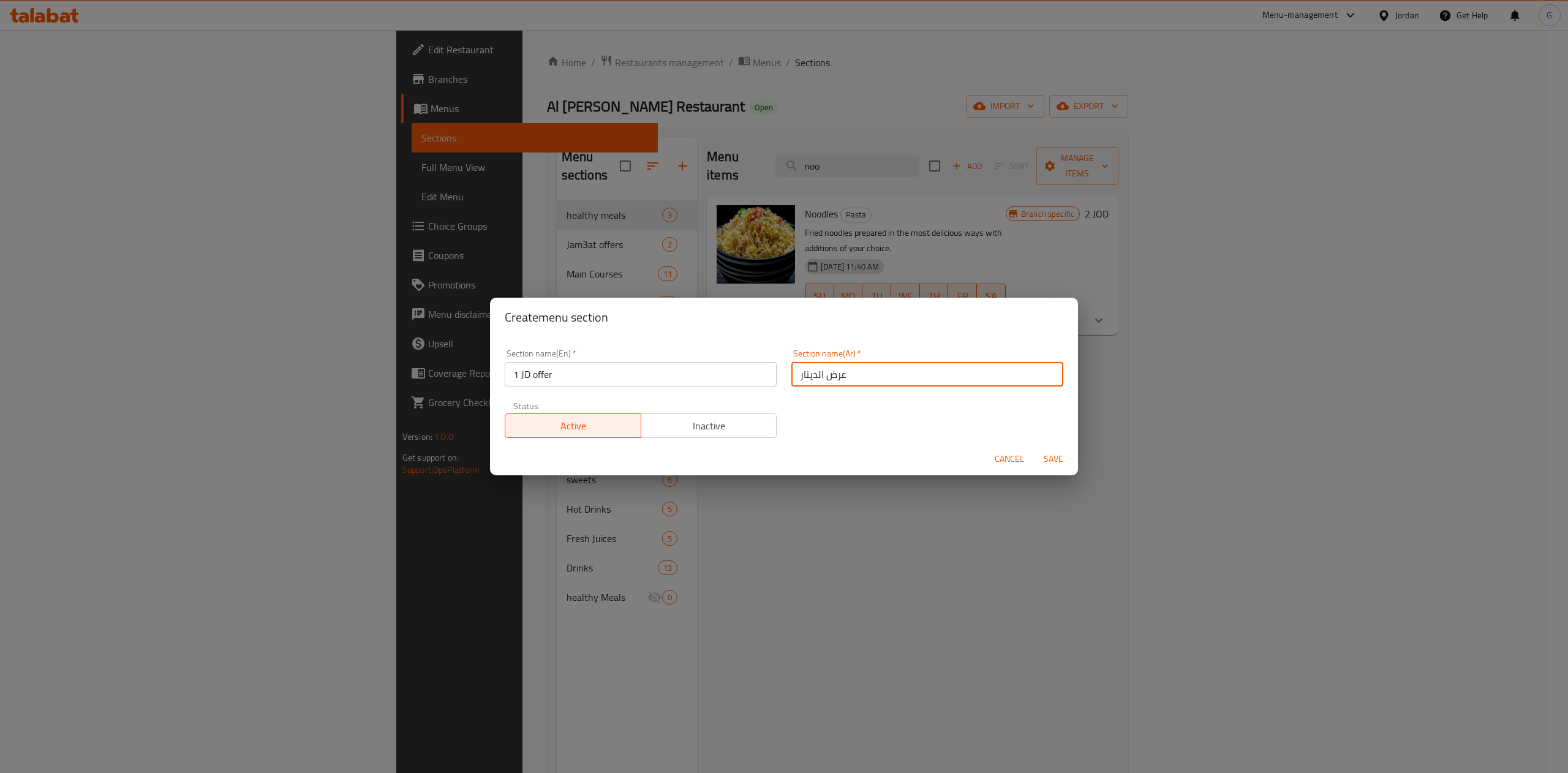
type input "عرض الدينار الواحد 1"
click at [1052, 456] on span "Save" at bounding box center [1054, 460] width 30 height 15
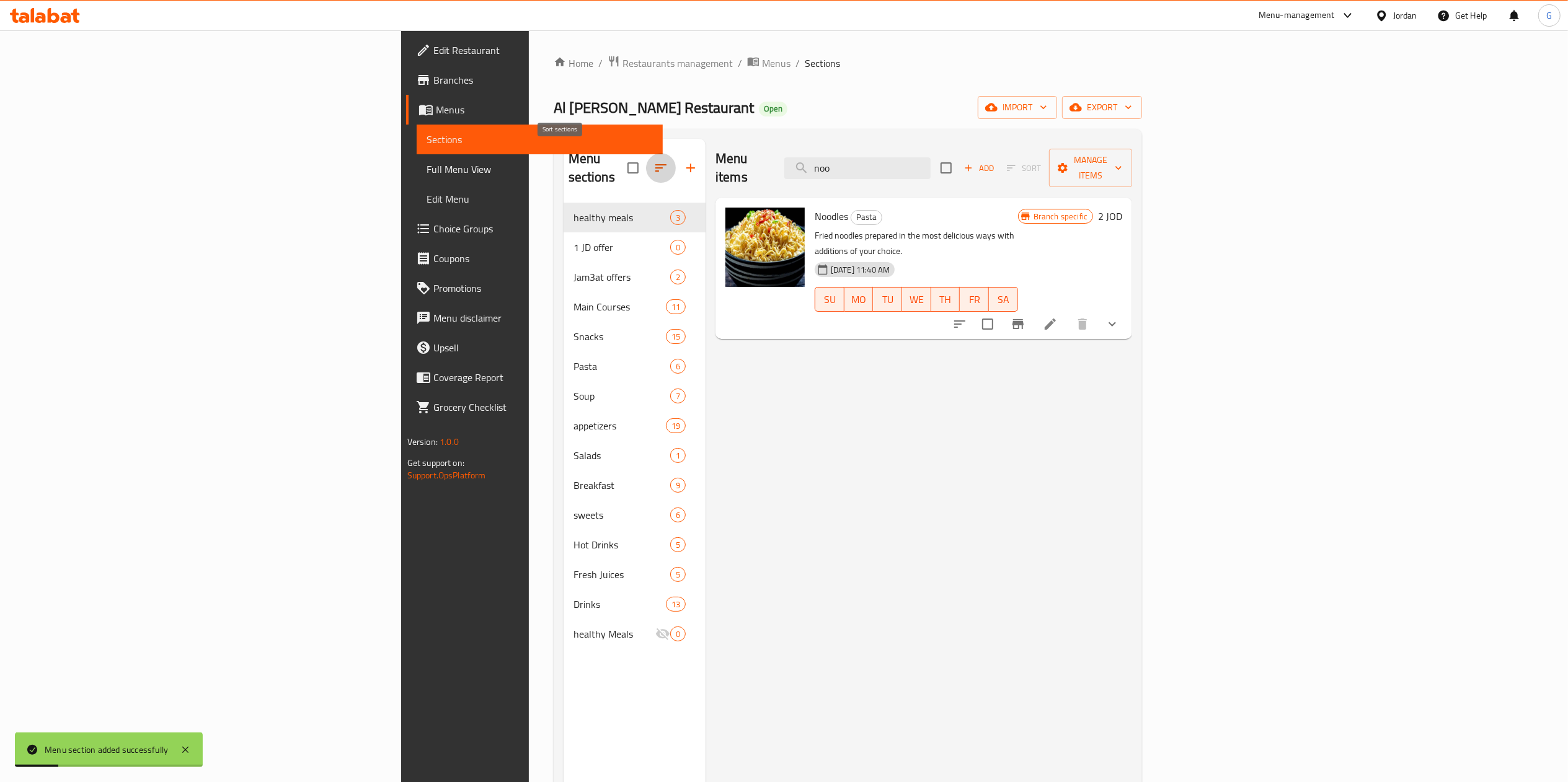
click at [654, 161] on icon "button" at bounding box center [661, 168] width 15 height 15
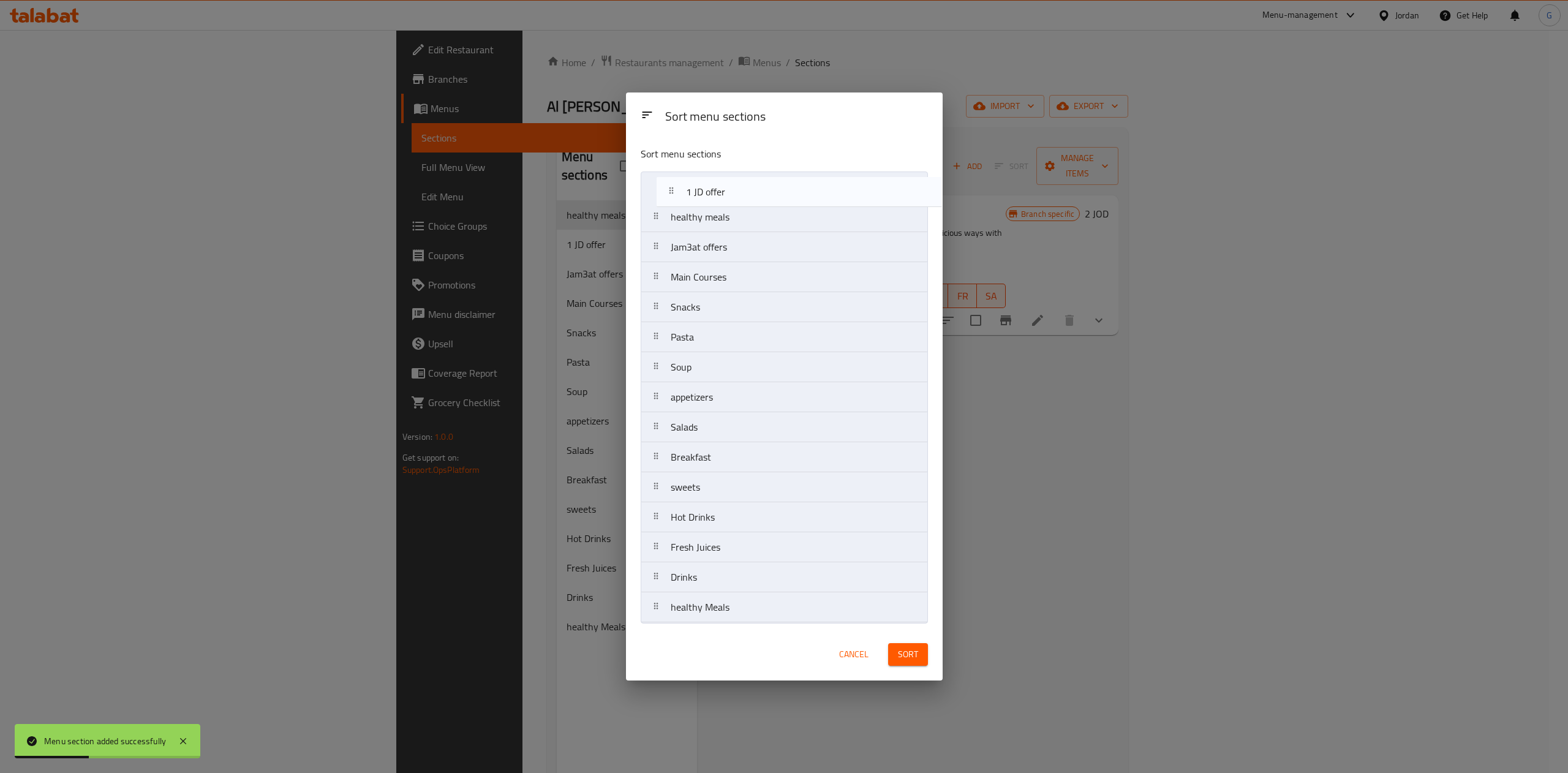
drag, startPoint x: 720, startPoint y: 218, endPoint x: 740, endPoint y: 184, distance: 39.4
click at [740, 184] on nav "healthy meals 1 JD offer Jam3at offers Main Courses Snacks Pasta Soup appetizer…" at bounding box center [784, 397] width 287 height 452
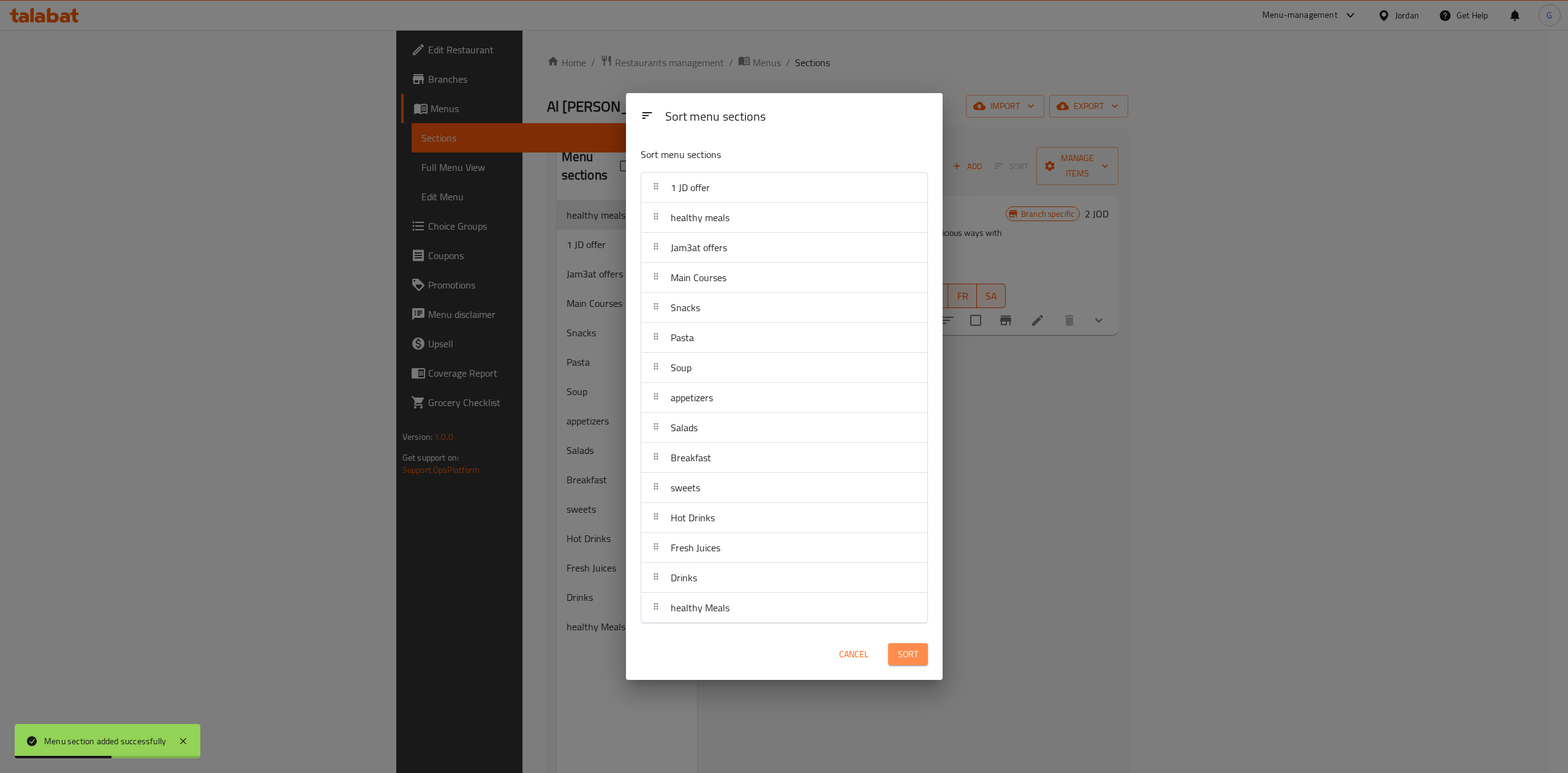
click at [906, 658] on span "Sort" at bounding box center [908, 655] width 20 height 15
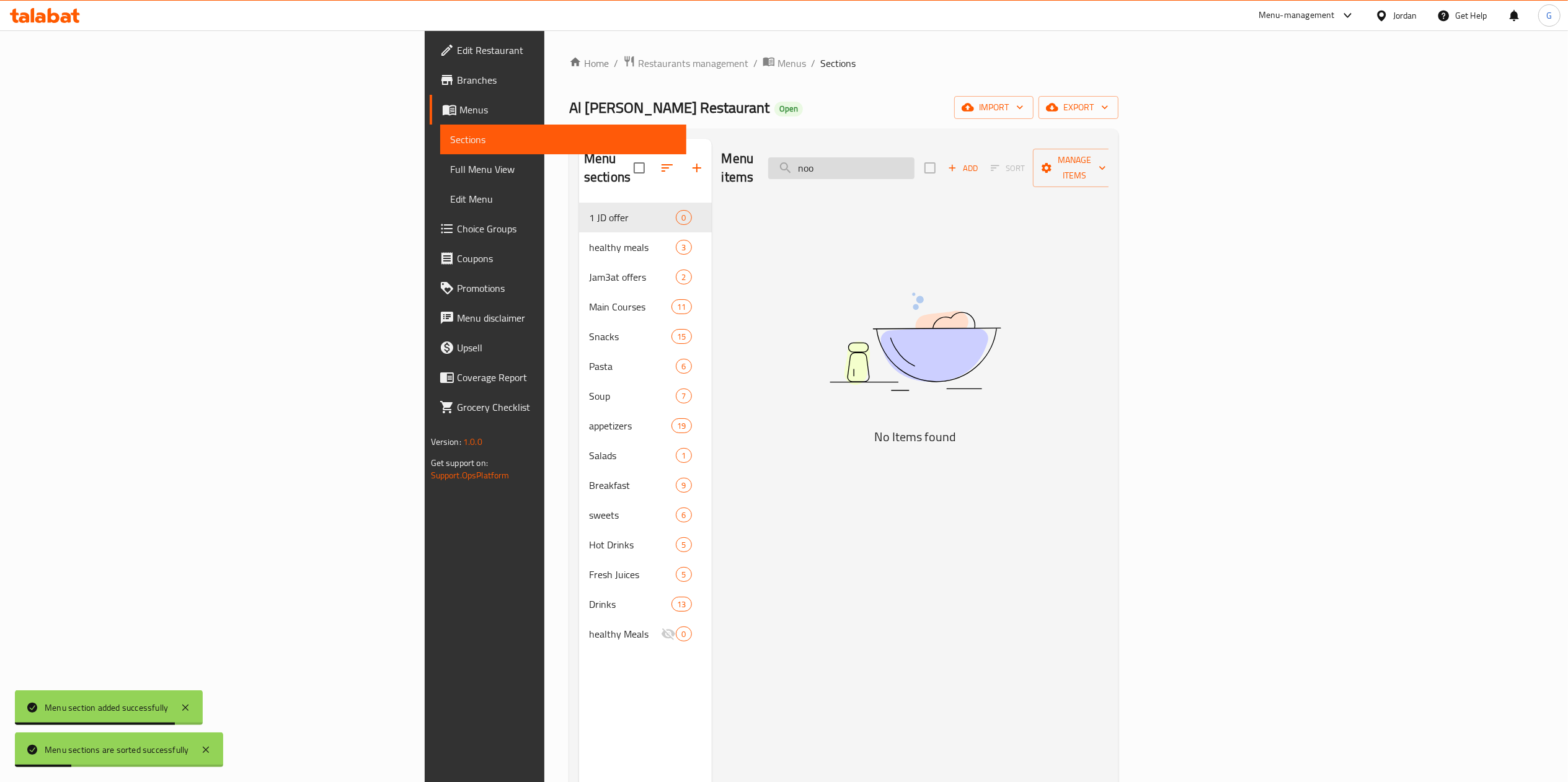
click at [914, 157] on input "noo" at bounding box center [841, 168] width 146 height 22
type input "n"
type input "ى"
type input "noo"
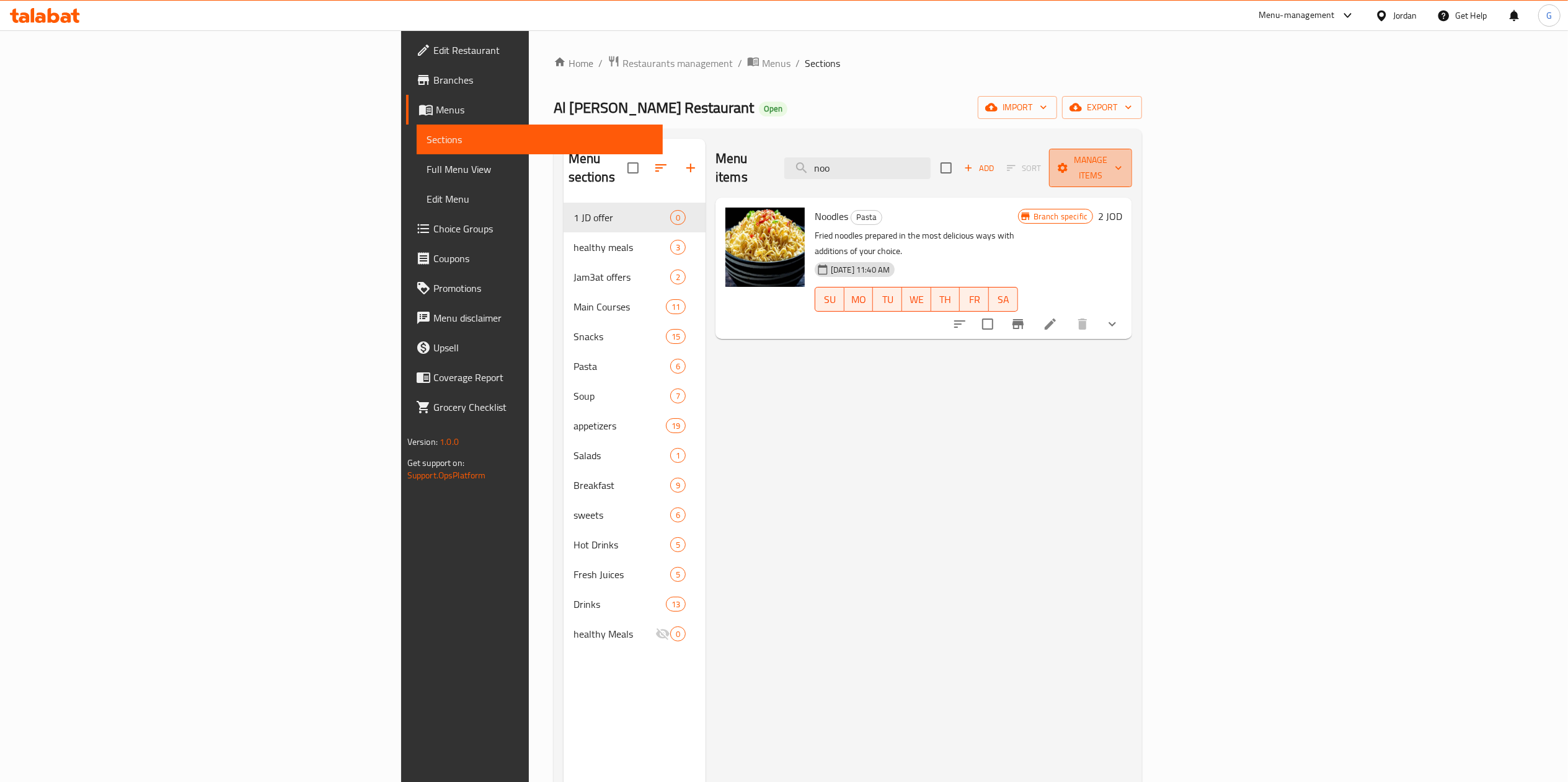
click at [1122, 156] on span "Manage items" at bounding box center [1090, 168] width 63 height 31
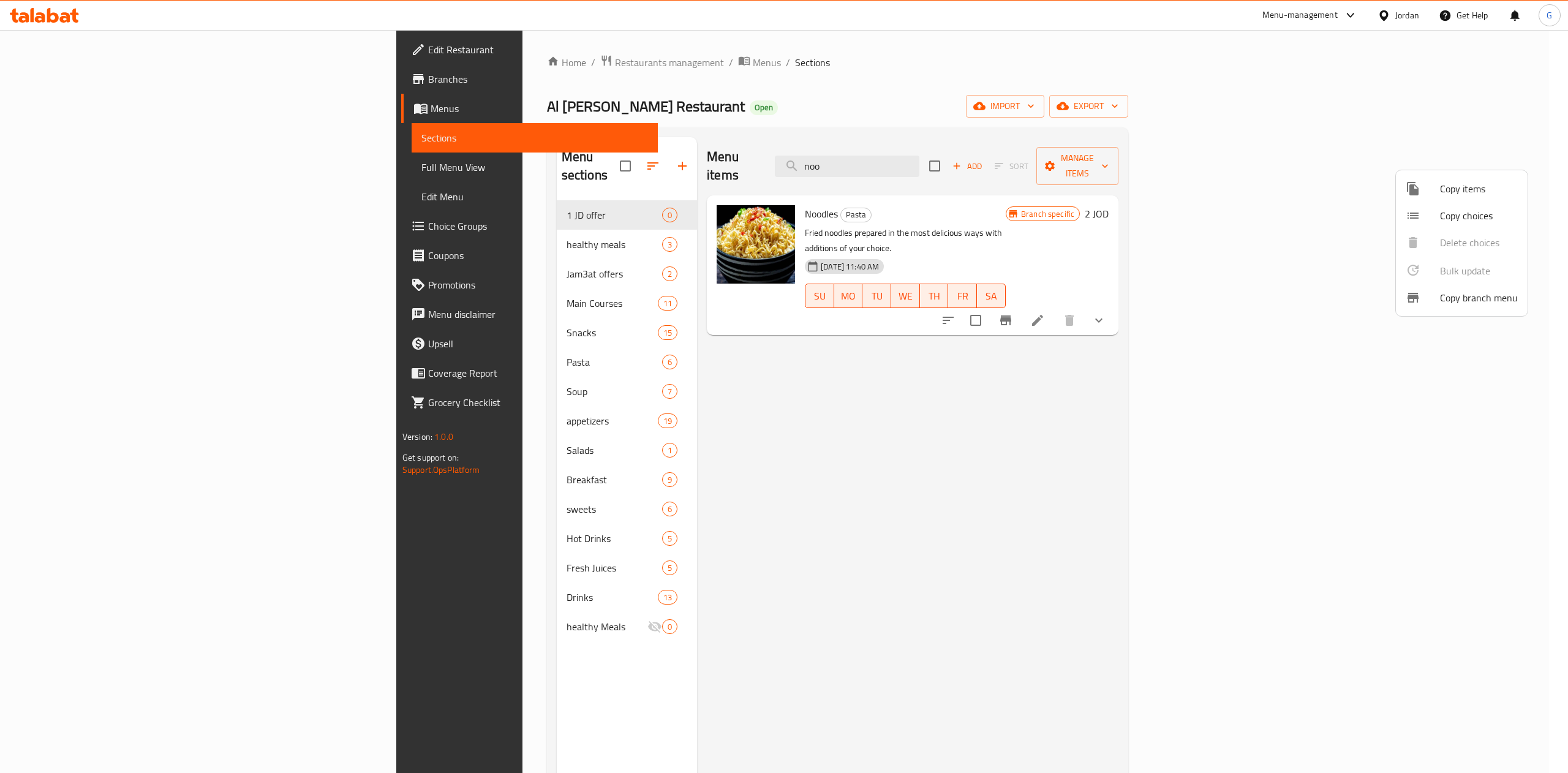
click at [1444, 176] on li "Copy items" at bounding box center [1461, 188] width 131 height 27
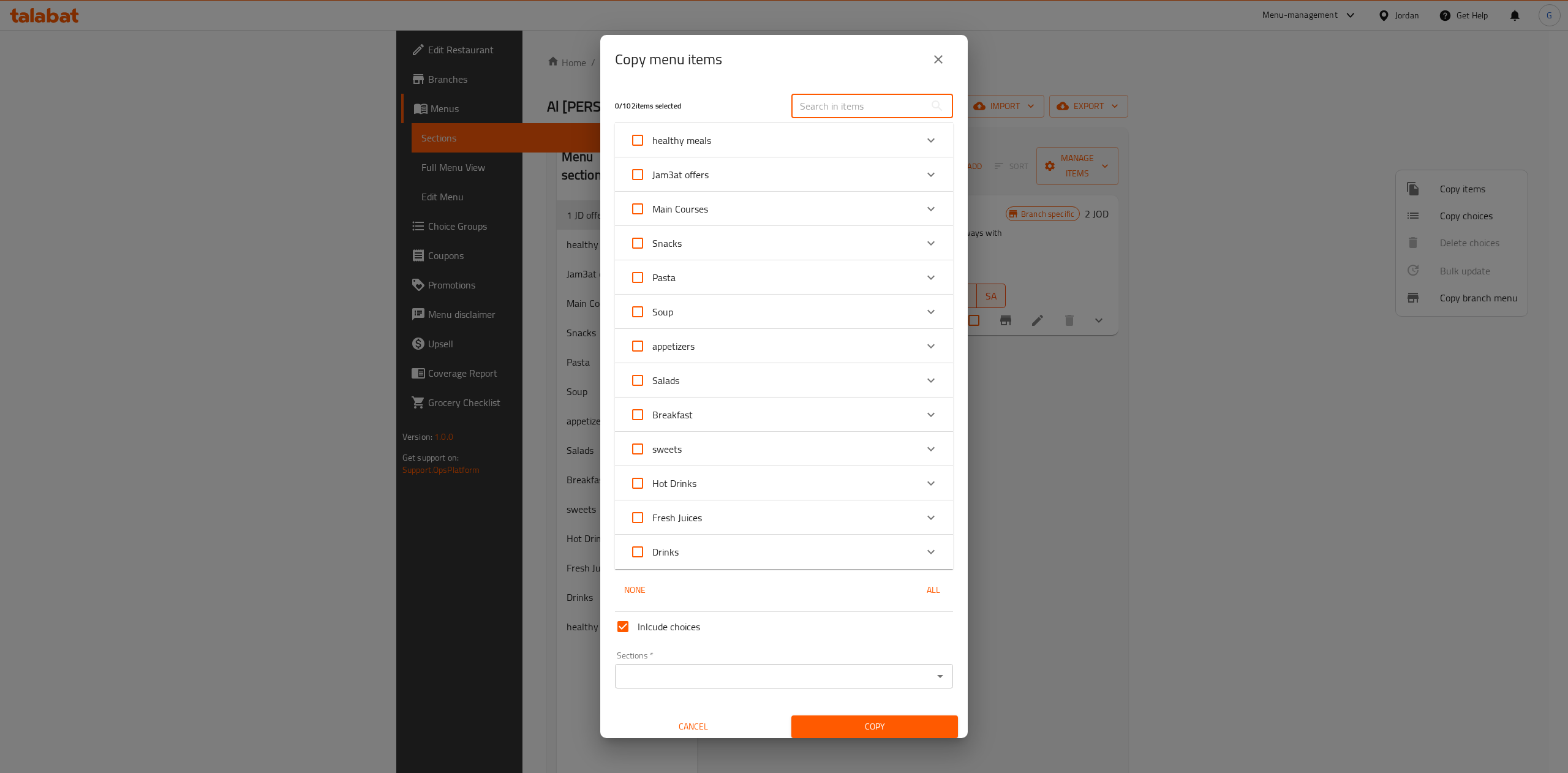
click at [835, 98] on input "text" at bounding box center [858, 105] width 133 height 25
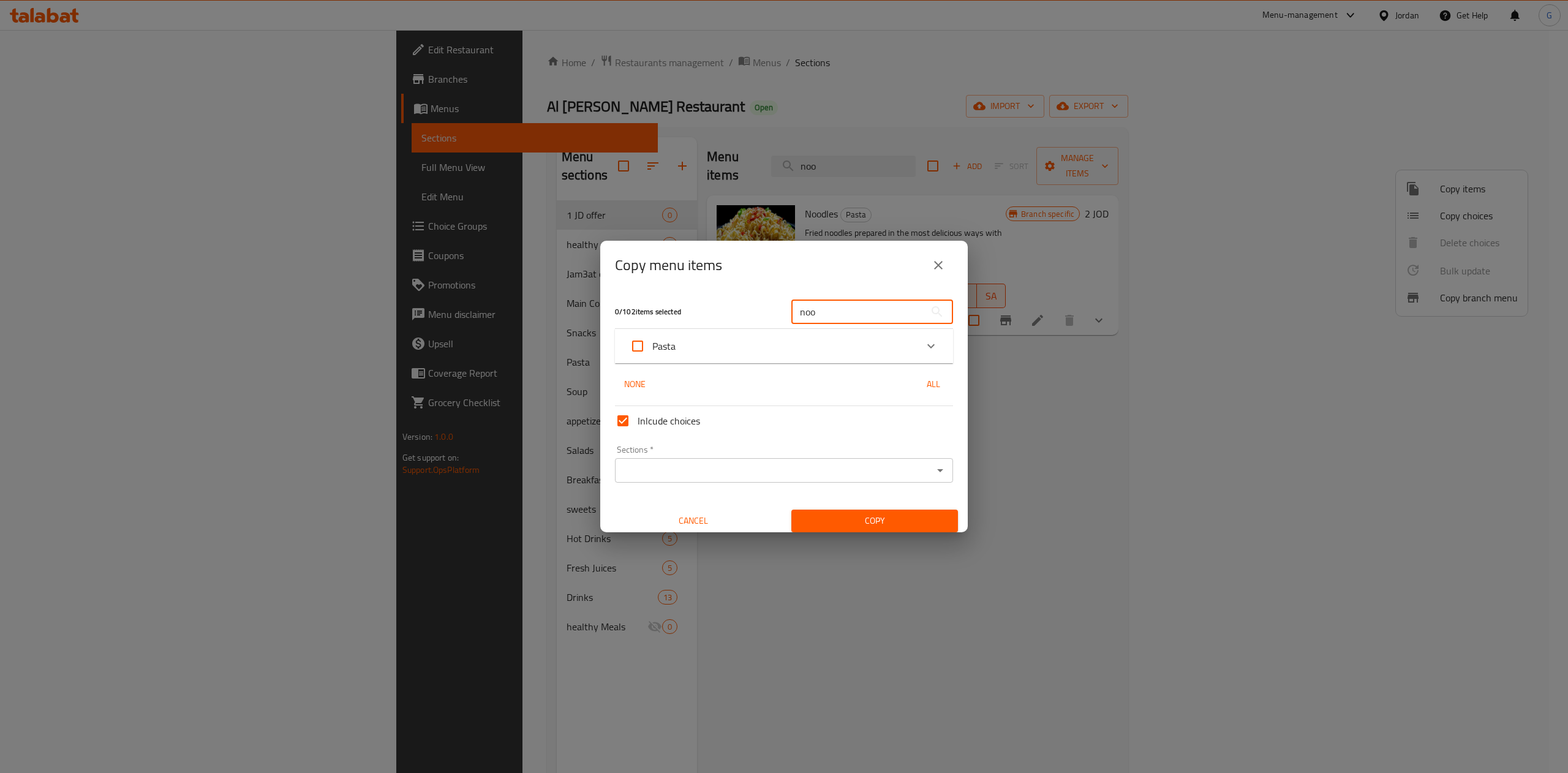
type input "noo"
click at [916, 351] on div "Expand" at bounding box center [931, 346] width 30 height 30
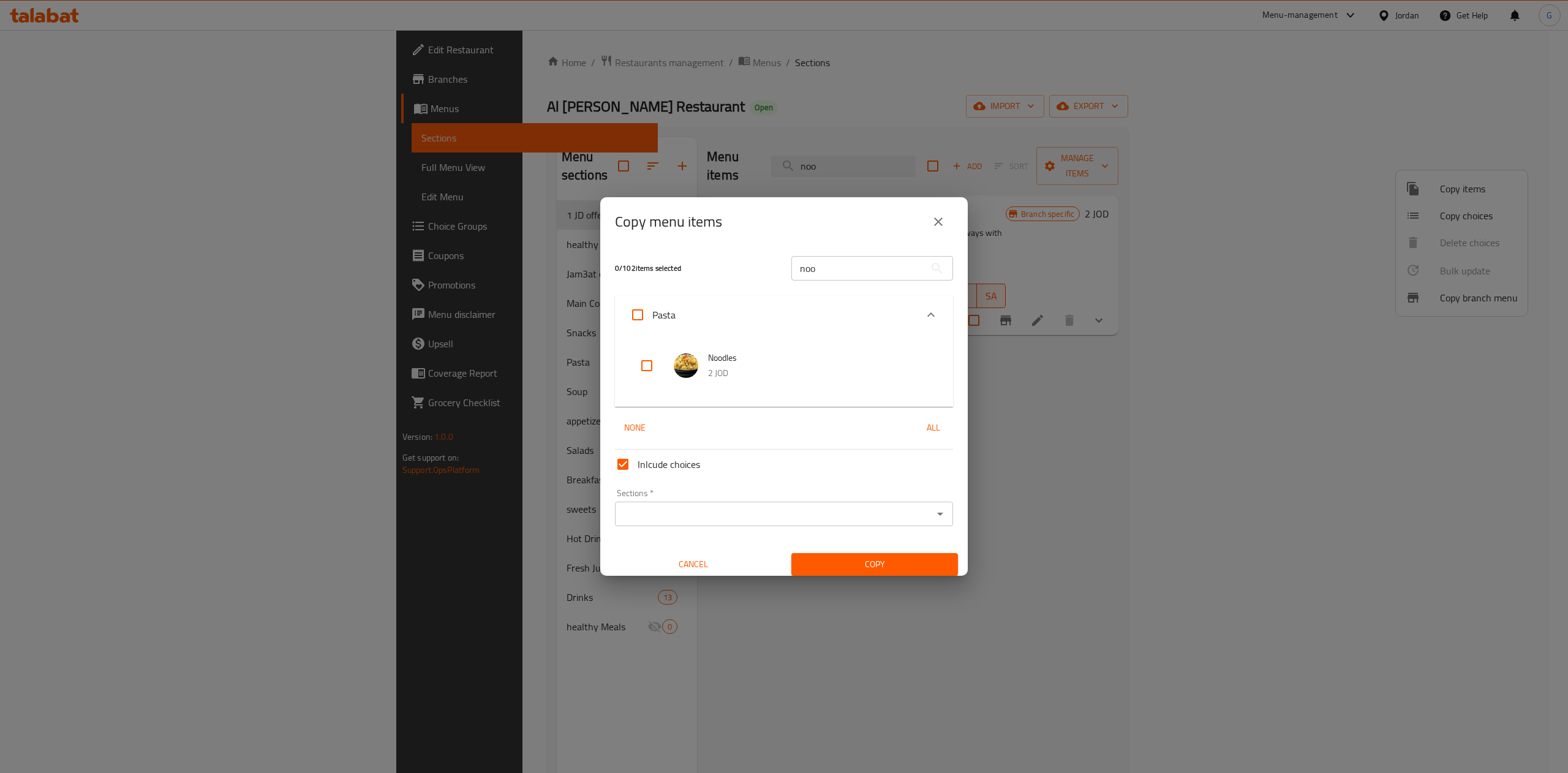
click at [652, 364] on input "checkbox" at bounding box center [647, 366] width 30 height 30
checkbox input "true"
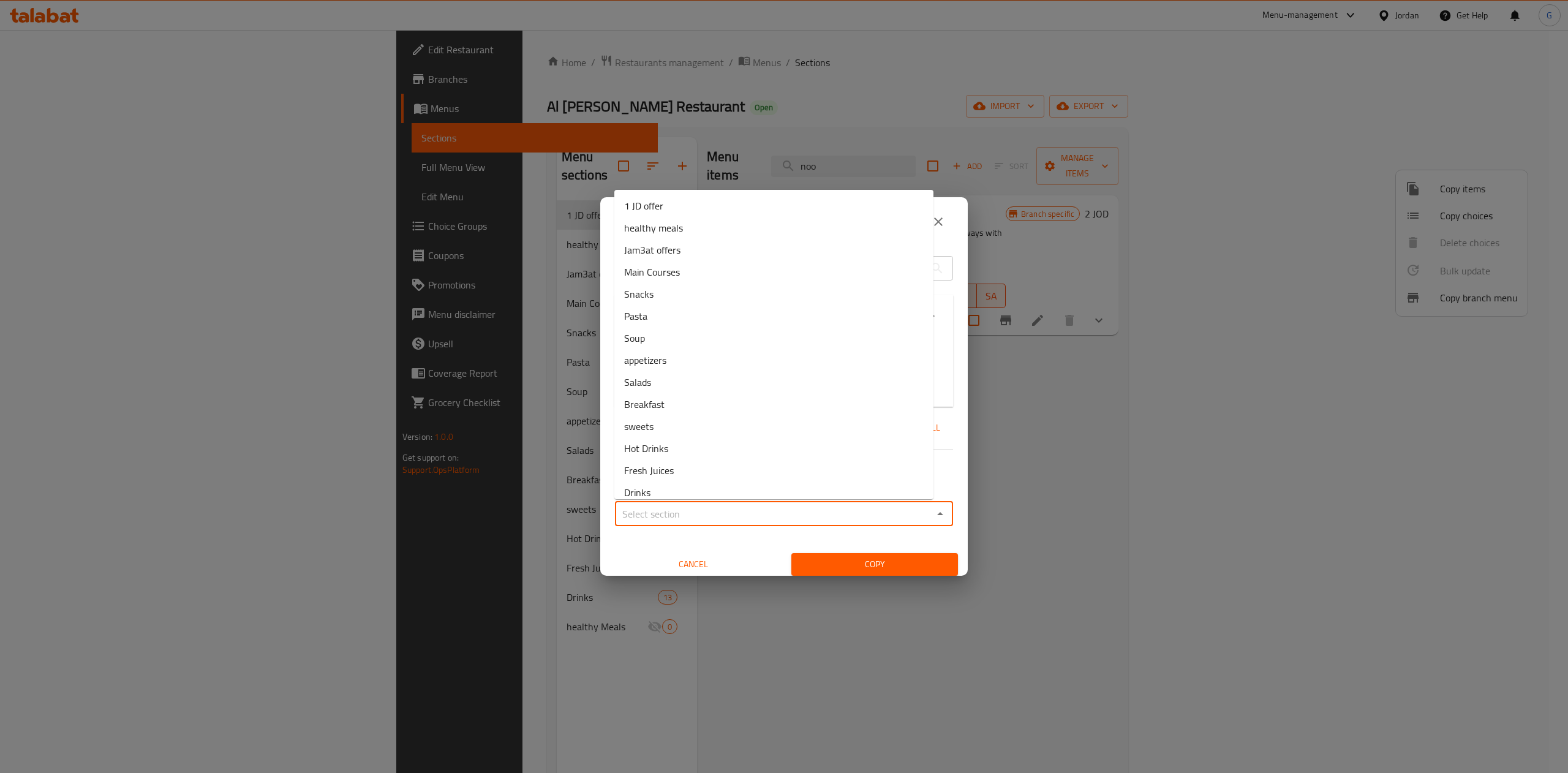
click at [743, 519] on input "Sections   *" at bounding box center [774, 514] width 311 height 17
click at [669, 216] on li "1 JD offer" at bounding box center [773, 205] width 319 height 22
type input "1 JD offer"
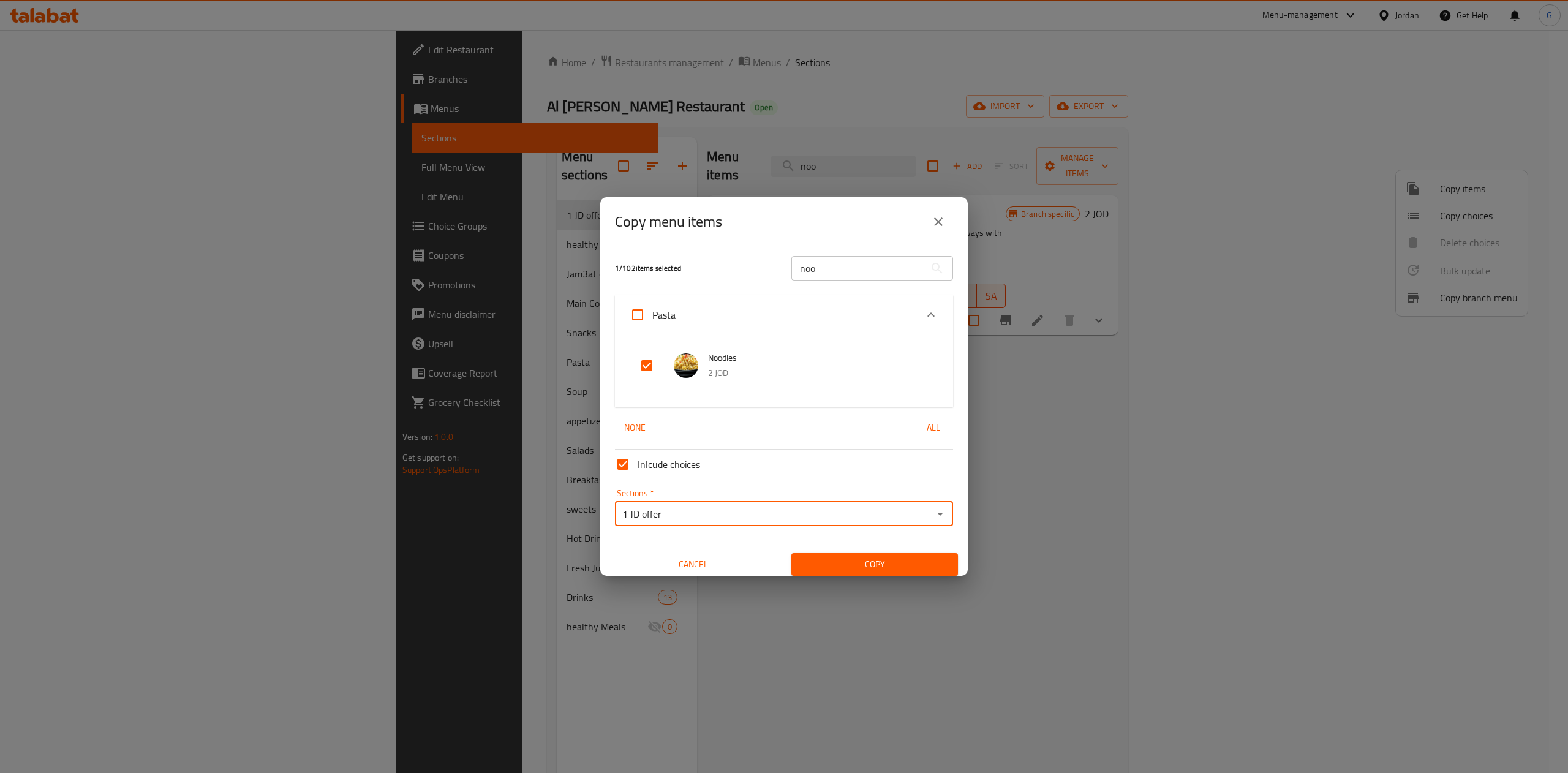
click at [816, 566] on span "Copy" at bounding box center [874, 565] width 147 height 15
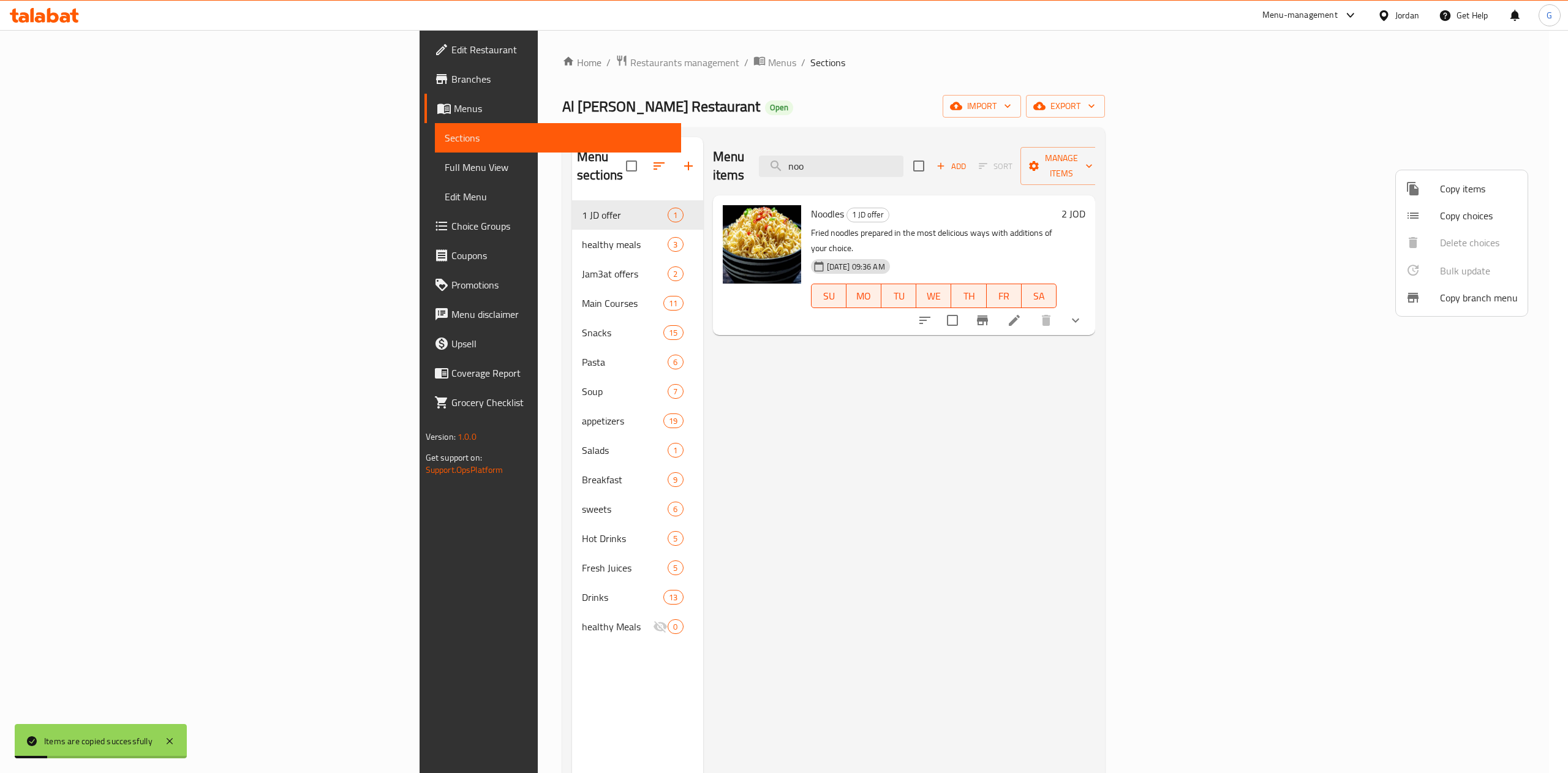
click at [439, 198] on div at bounding box center [784, 386] width 1568 height 773
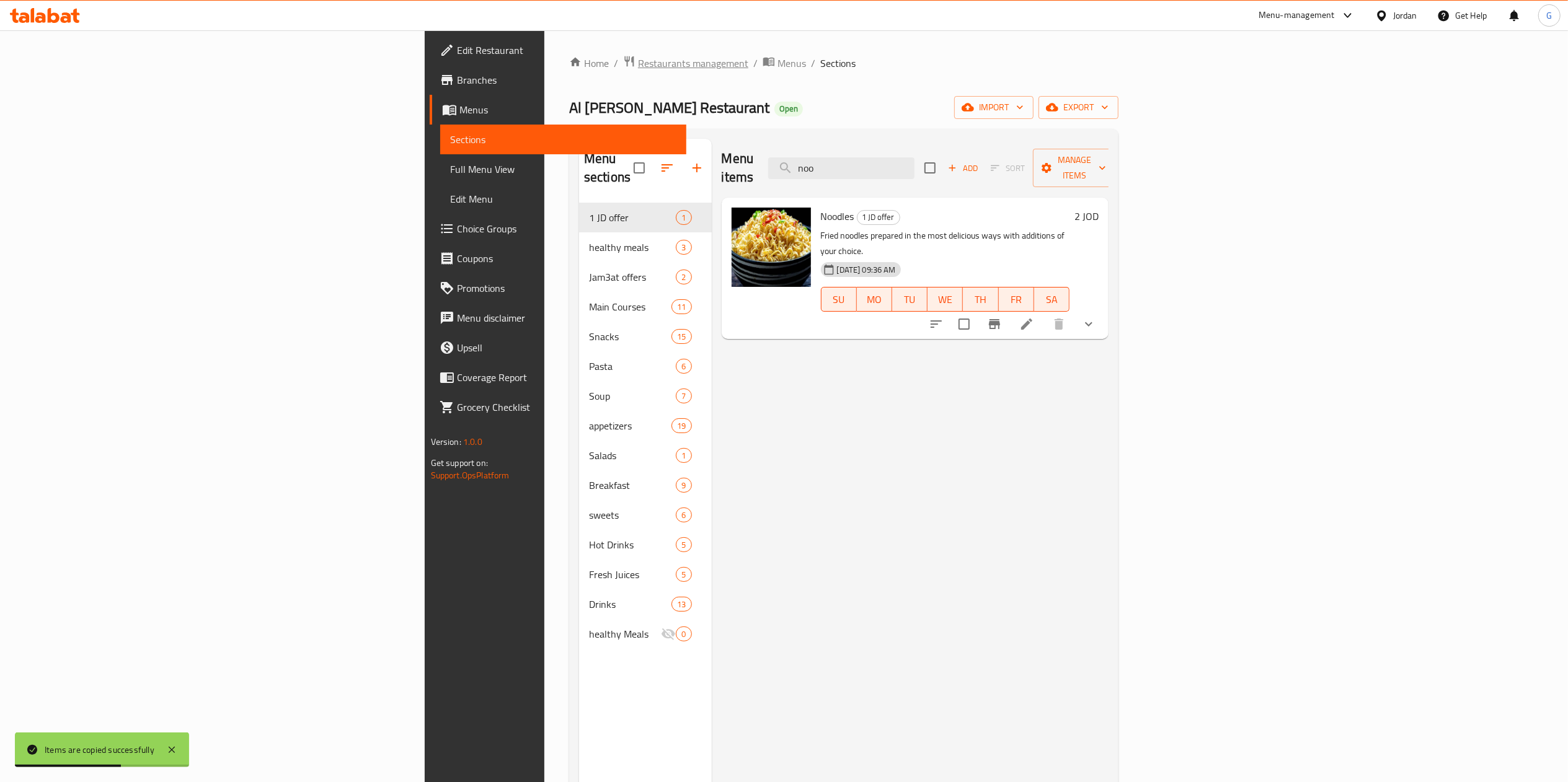
click at [638, 65] on span "Restaurants management" at bounding box center [693, 63] width 110 height 15
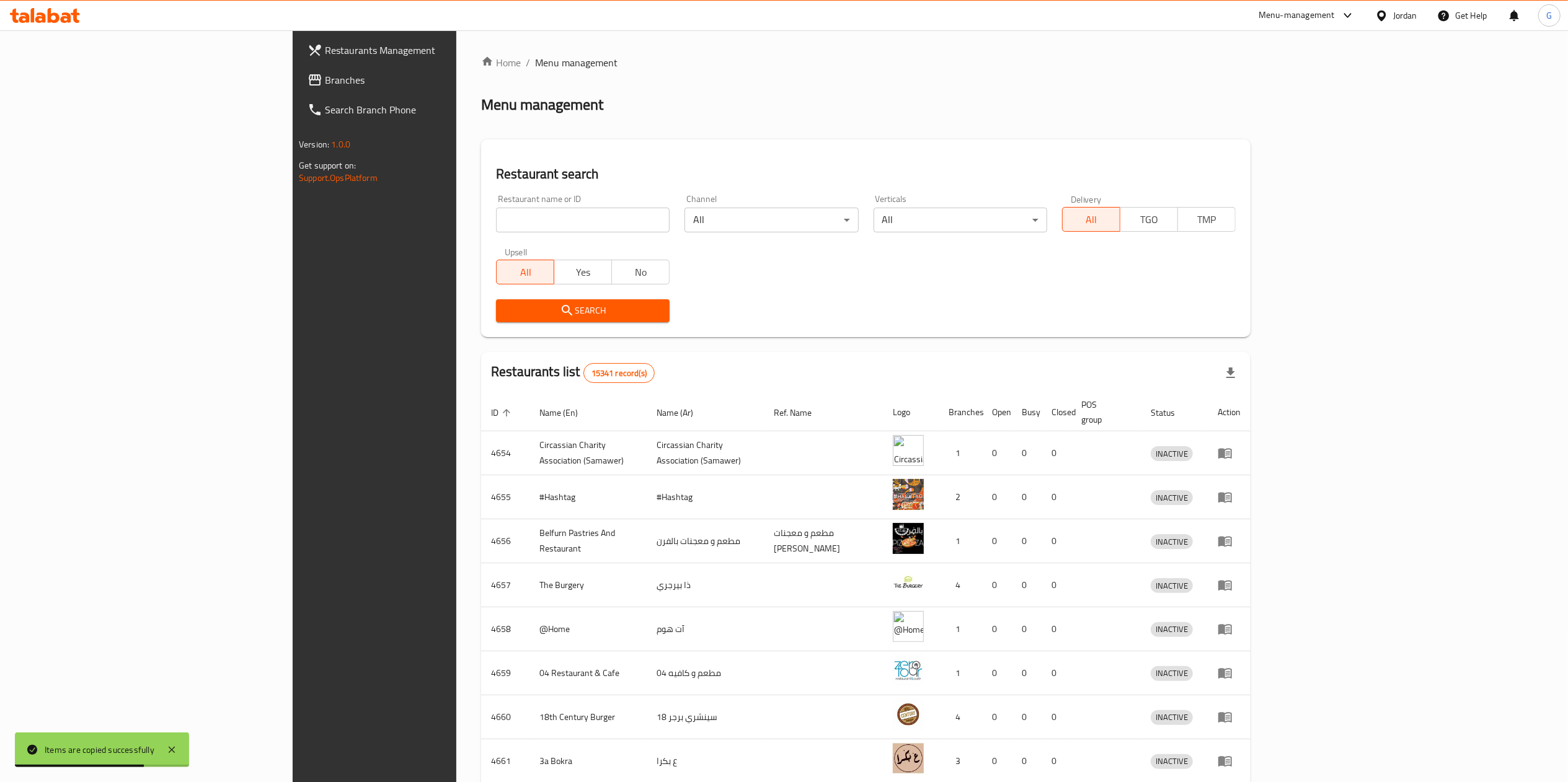
click at [496, 215] on input "search" at bounding box center [583, 220] width 174 height 25
type input "Shalimar"
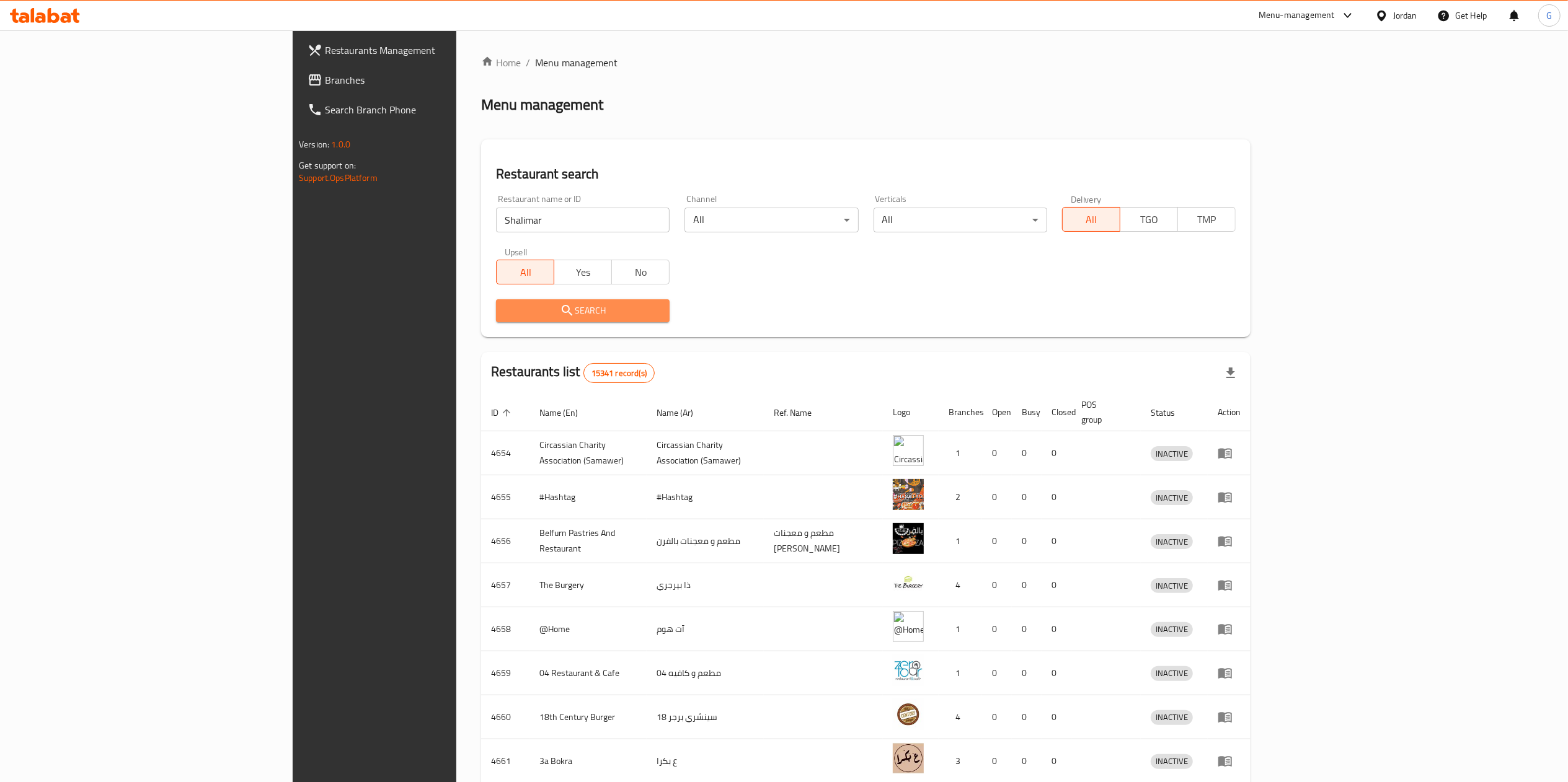
click at [506, 309] on span "Search" at bounding box center [582, 311] width 154 height 16
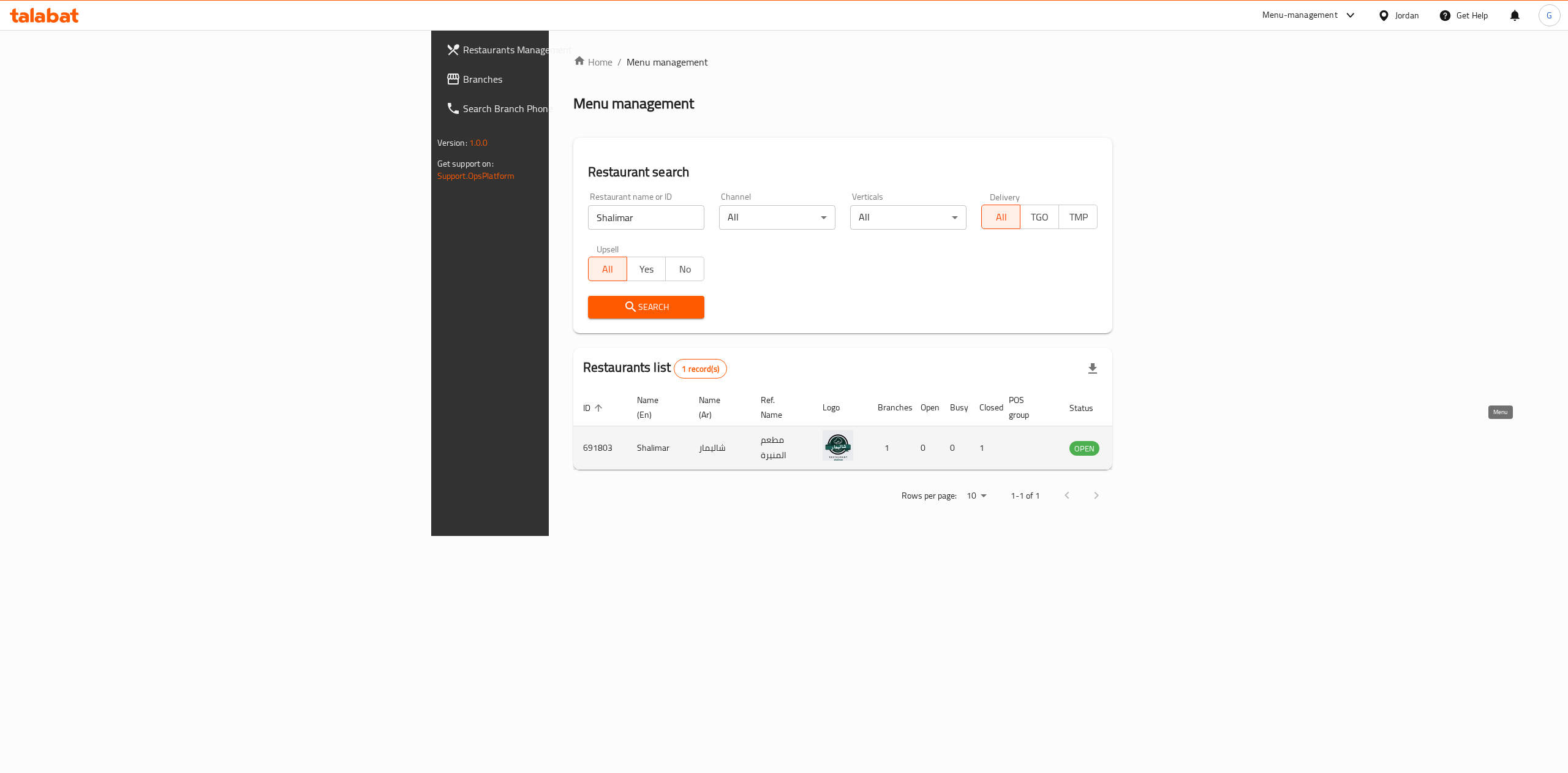
click at [1156, 441] on link "enhanced table" at bounding box center [1145, 448] width 22 height 15
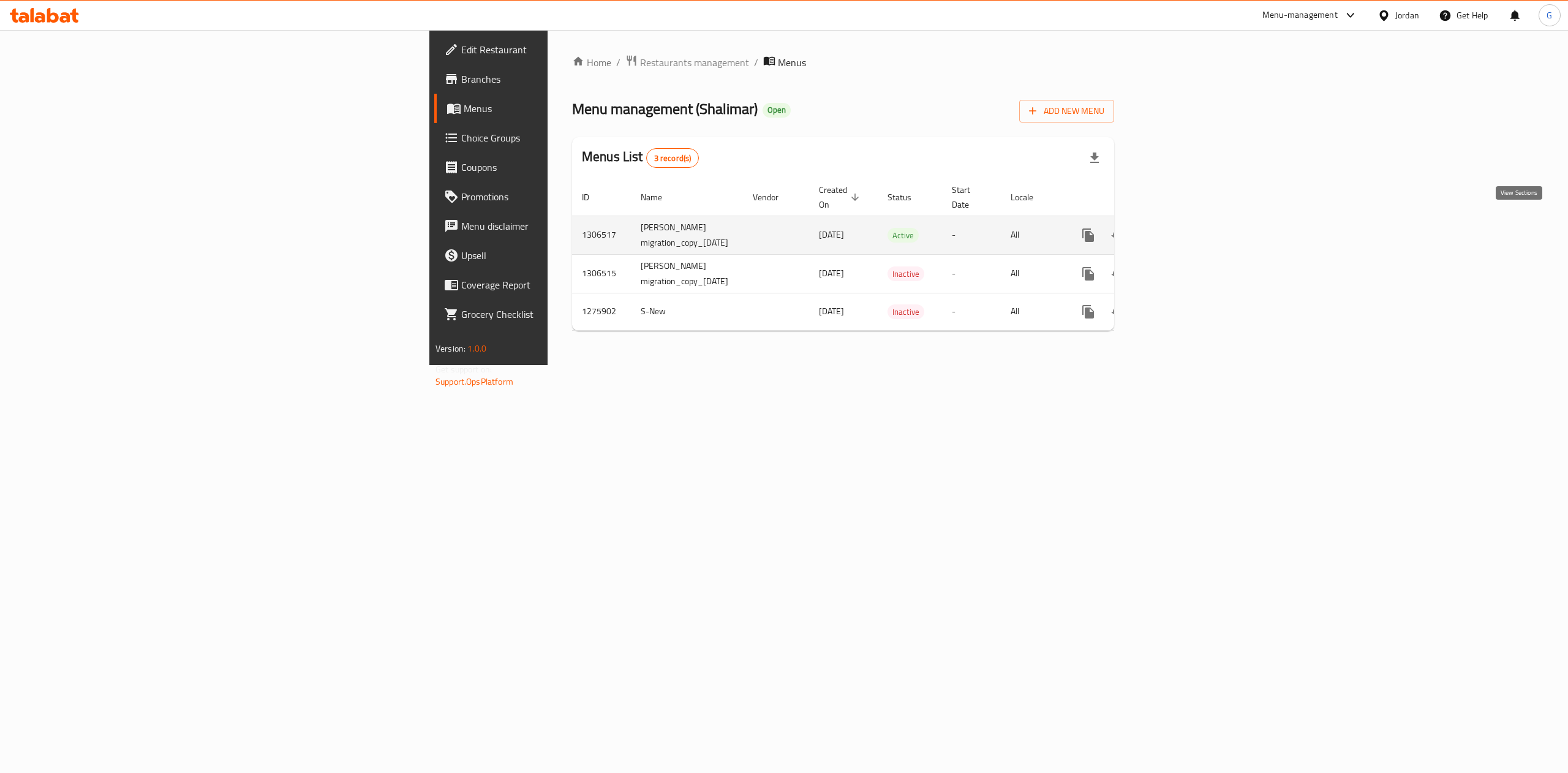
click at [1184, 230] on icon "enhanced table" at bounding box center [1176, 235] width 15 height 15
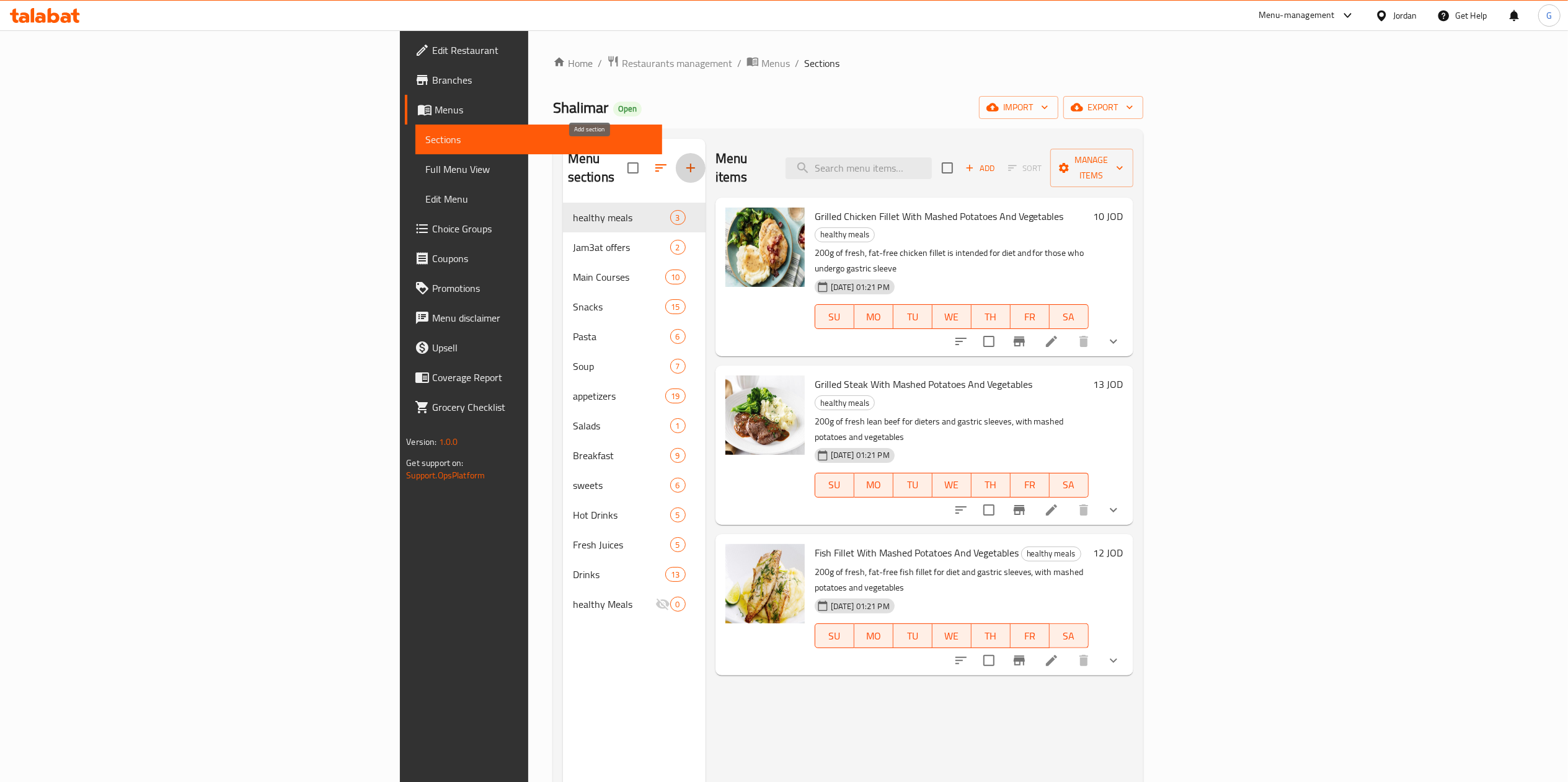
click at [676, 162] on button "button" at bounding box center [690, 168] width 30 height 30
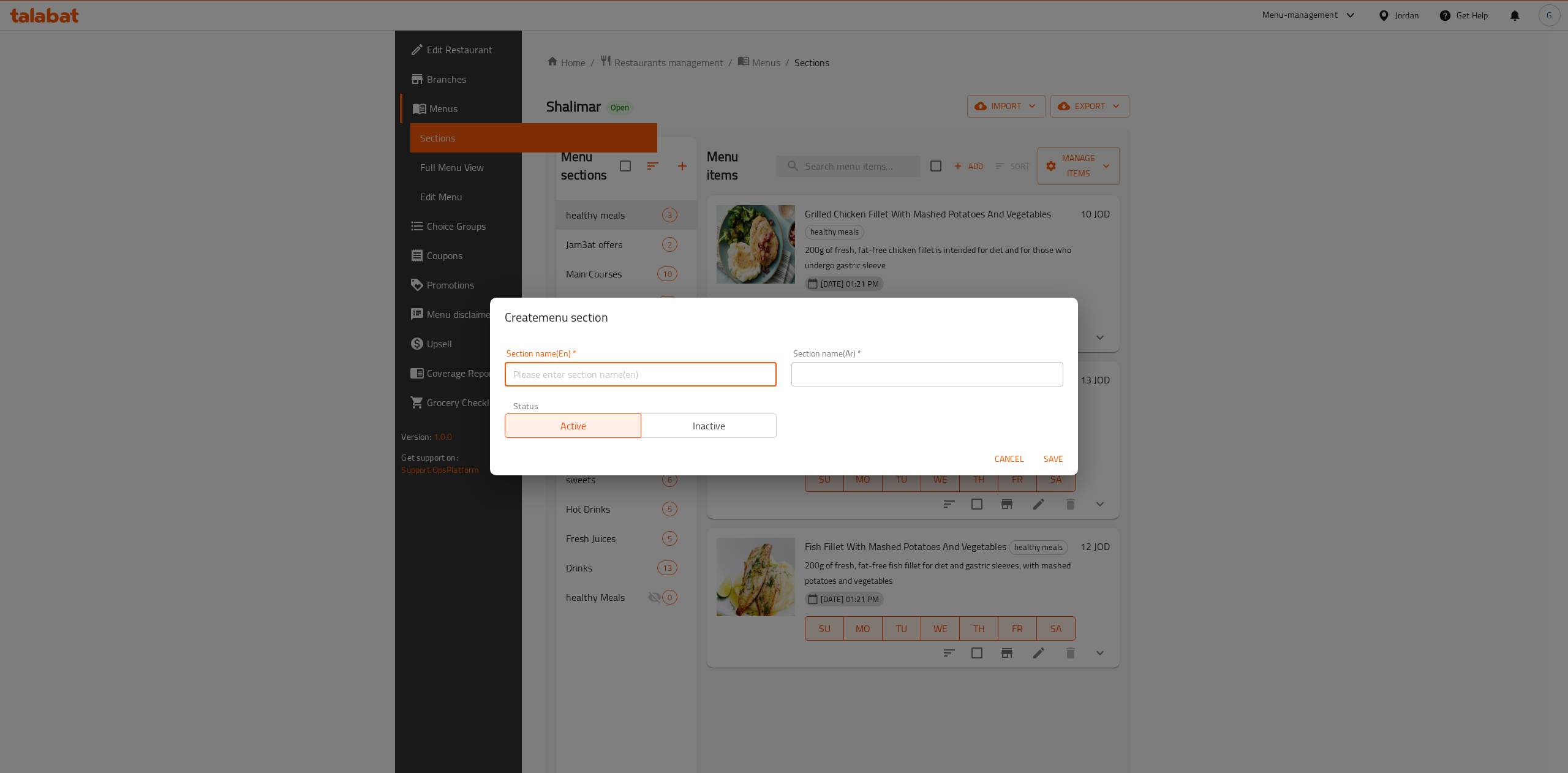
click at [700, 370] on input "text" at bounding box center [640, 374] width 272 height 25
type input "1 JD offer"
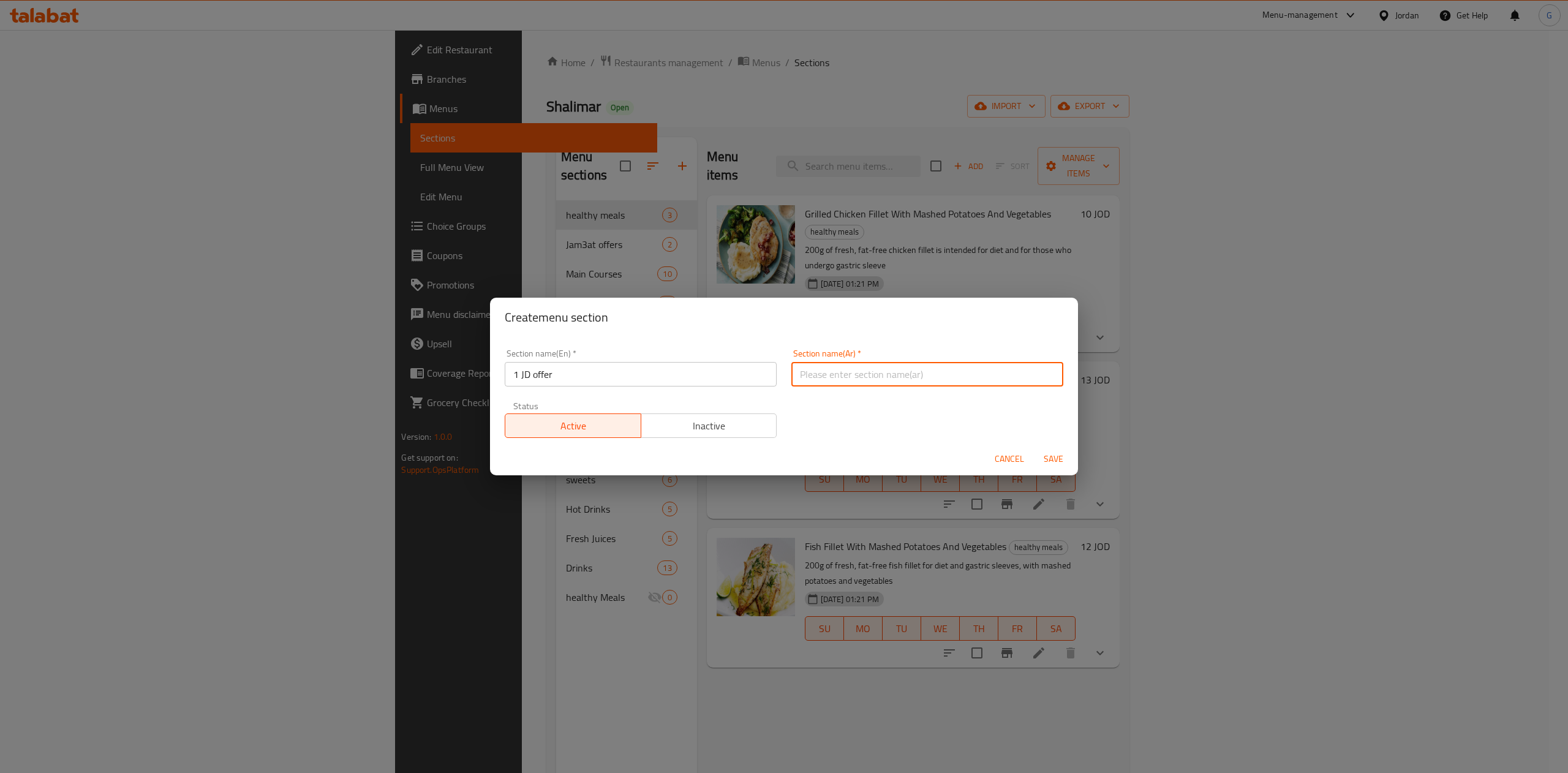
click at [863, 362] on input "text" at bounding box center [927, 374] width 272 height 25
type input "عرض الدينار الواحد 1"
click at [1061, 462] on span "Save" at bounding box center [1054, 460] width 30 height 15
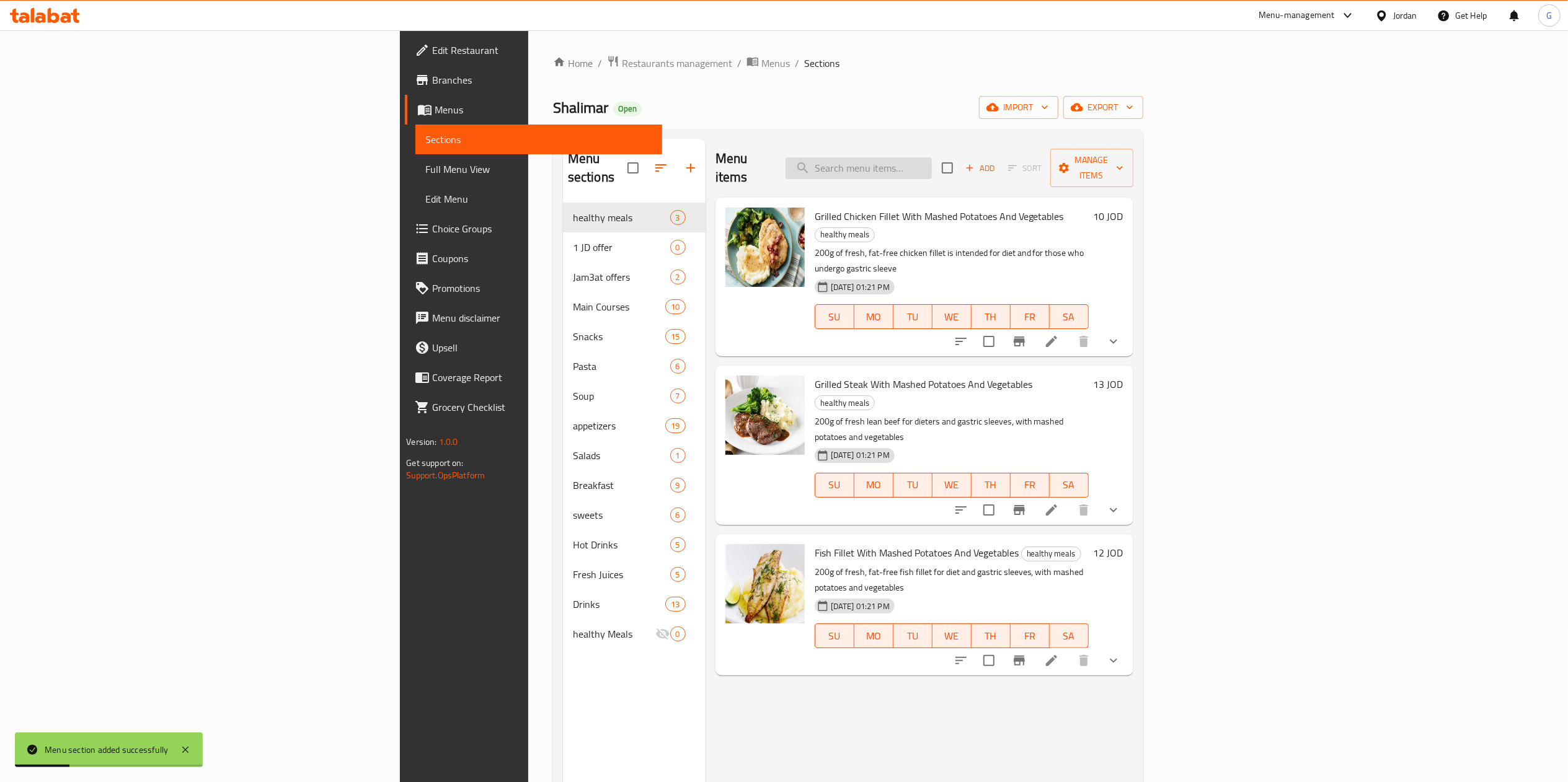
click at [932, 164] on input "search" at bounding box center [859, 168] width 146 height 22
click at [646, 153] on button "button" at bounding box center [661, 168] width 30 height 30
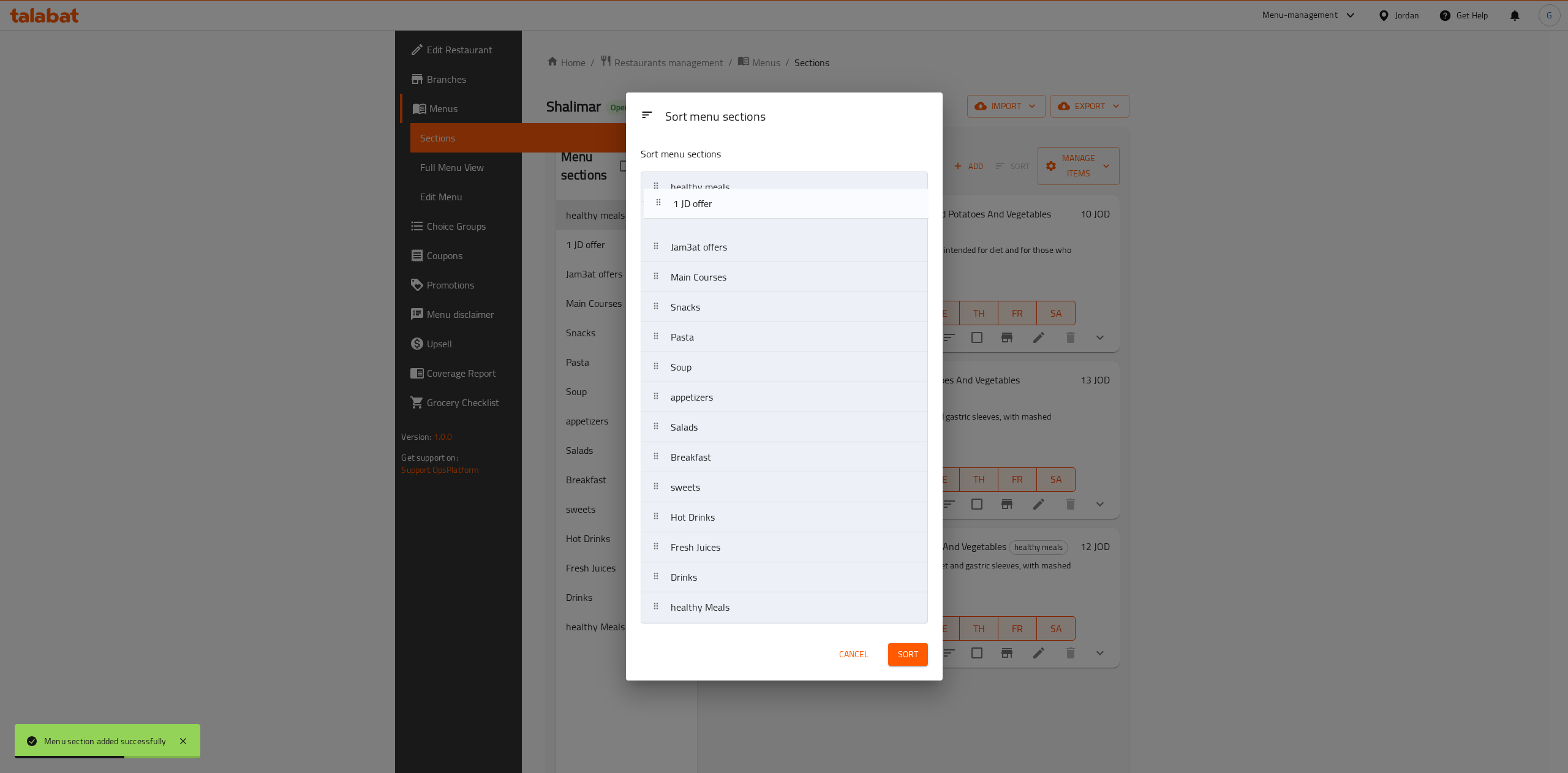
drag, startPoint x: 717, startPoint y: 222, endPoint x: 726, endPoint y: 188, distance: 35.2
click at [726, 188] on nav "healthy meals 1 JD offer Jam3at offers Main Courses Snacks Pasta Soup appetizer…" at bounding box center [784, 397] width 287 height 452
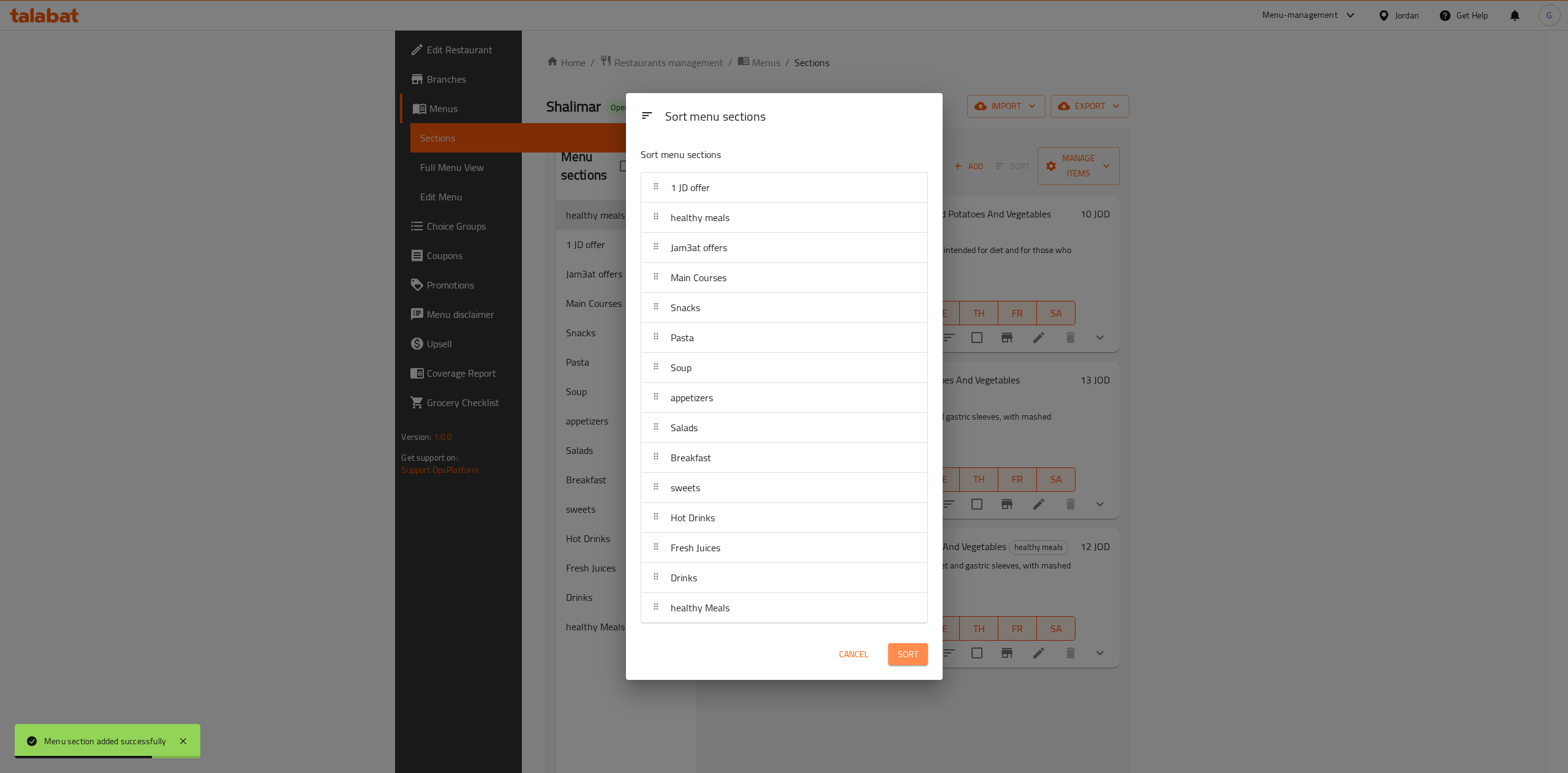
click at [915, 664] on button "Sort" at bounding box center [908, 654] width 40 height 22
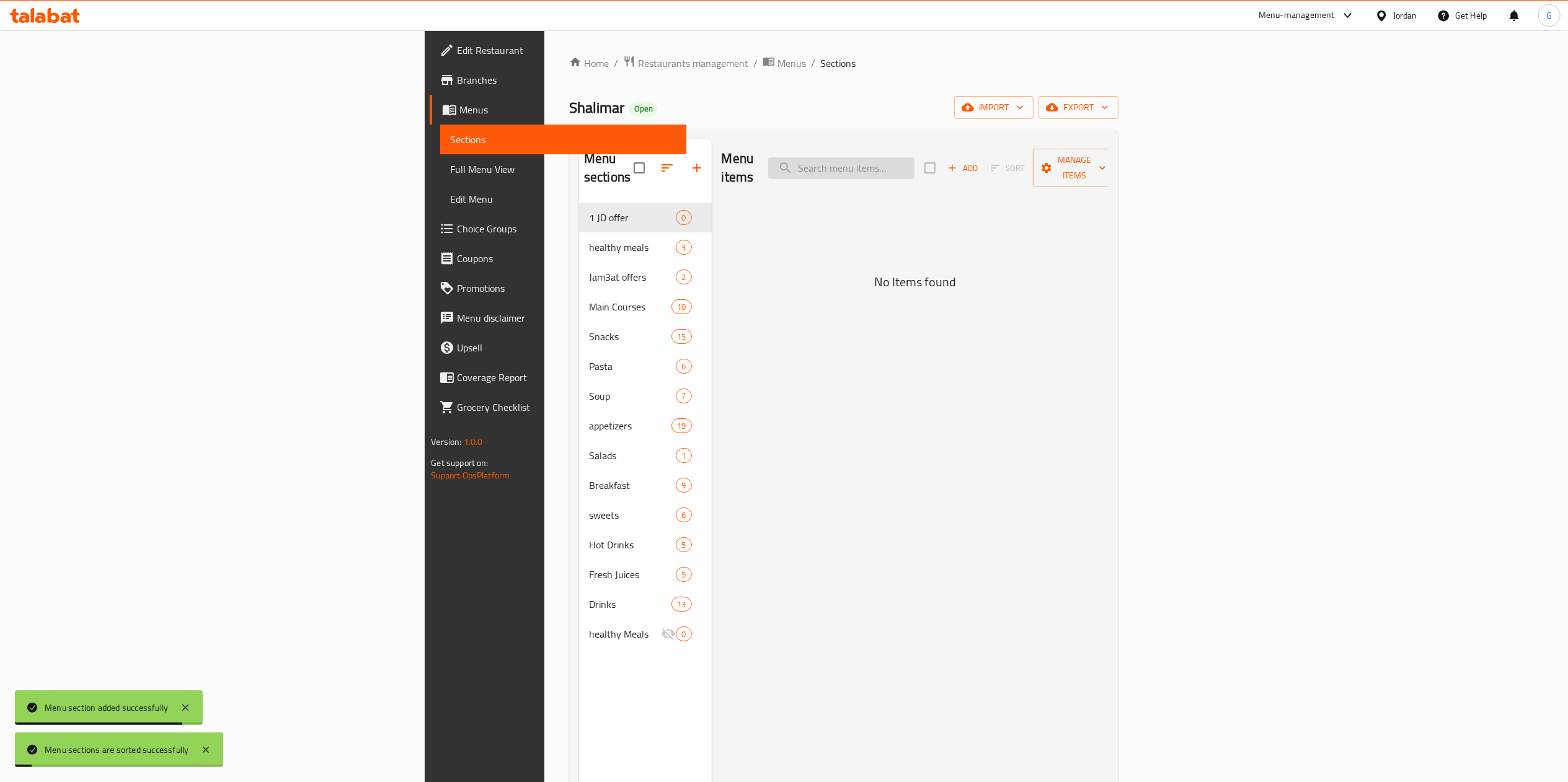
click at [914, 162] on input "search" at bounding box center [841, 168] width 146 height 22
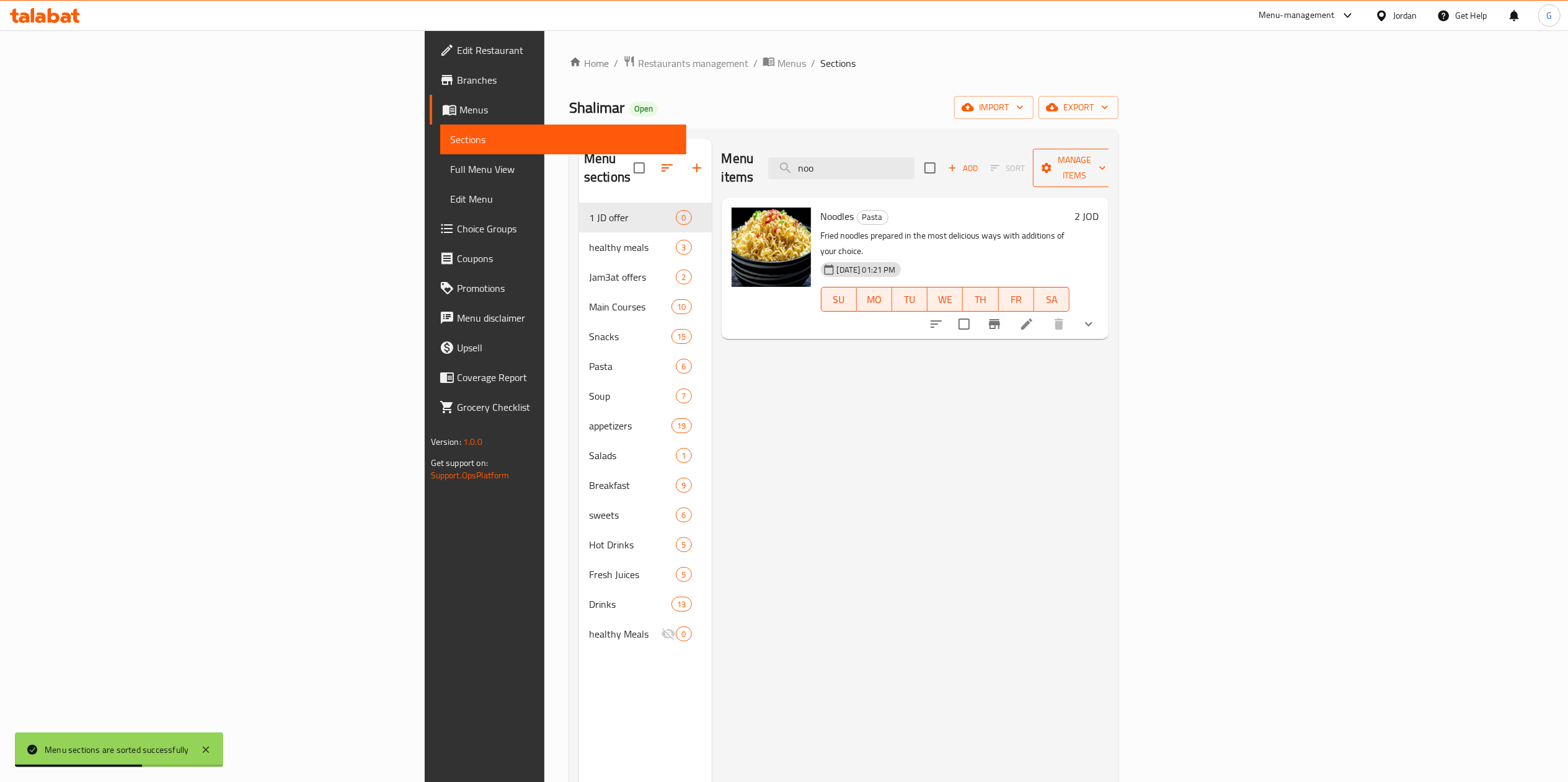
type input "noo"
click at [1106, 158] on span "Manage items" at bounding box center [1074, 168] width 63 height 31
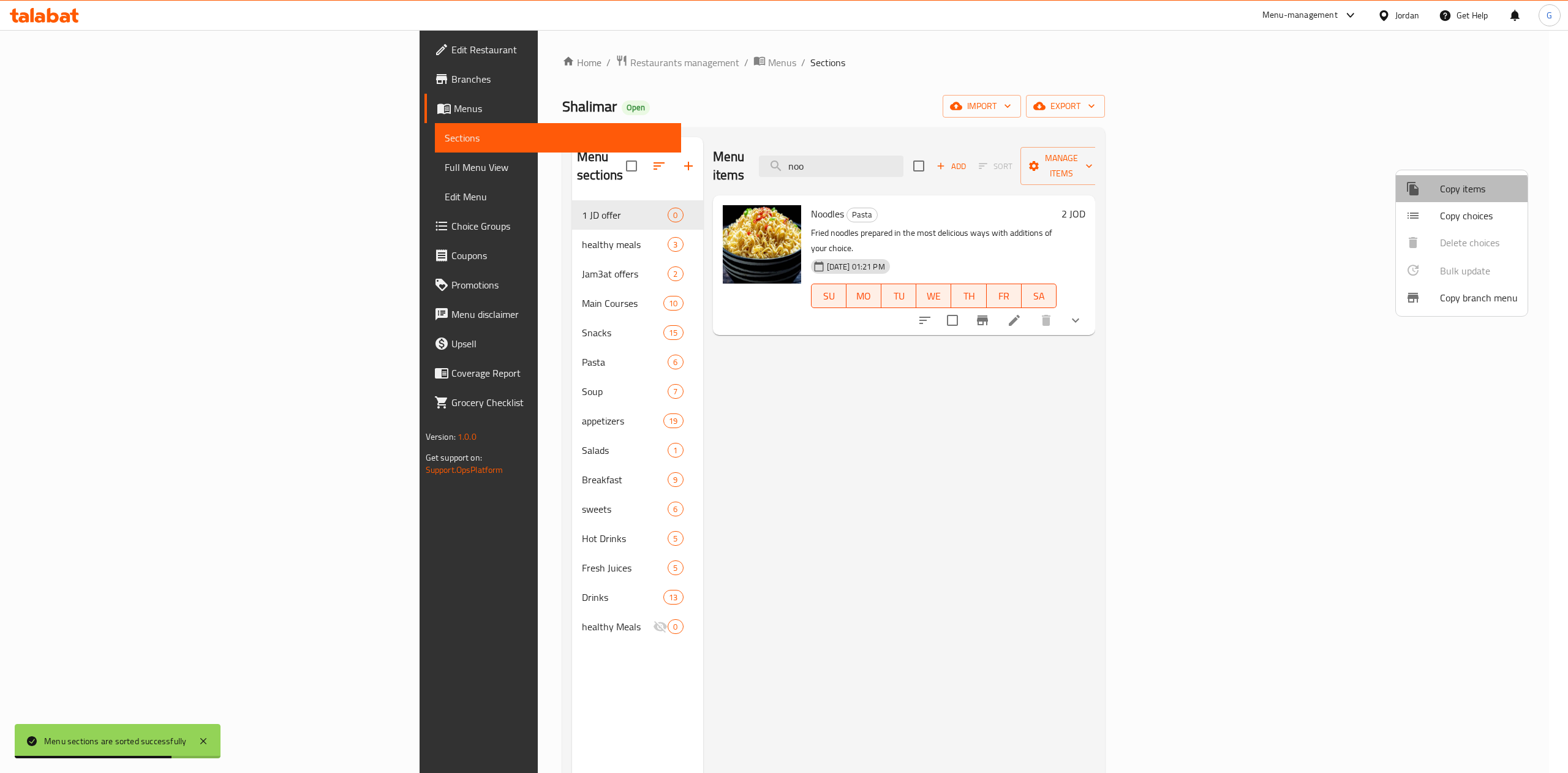
click at [1449, 195] on span "Copy items" at bounding box center [1479, 188] width 78 height 15
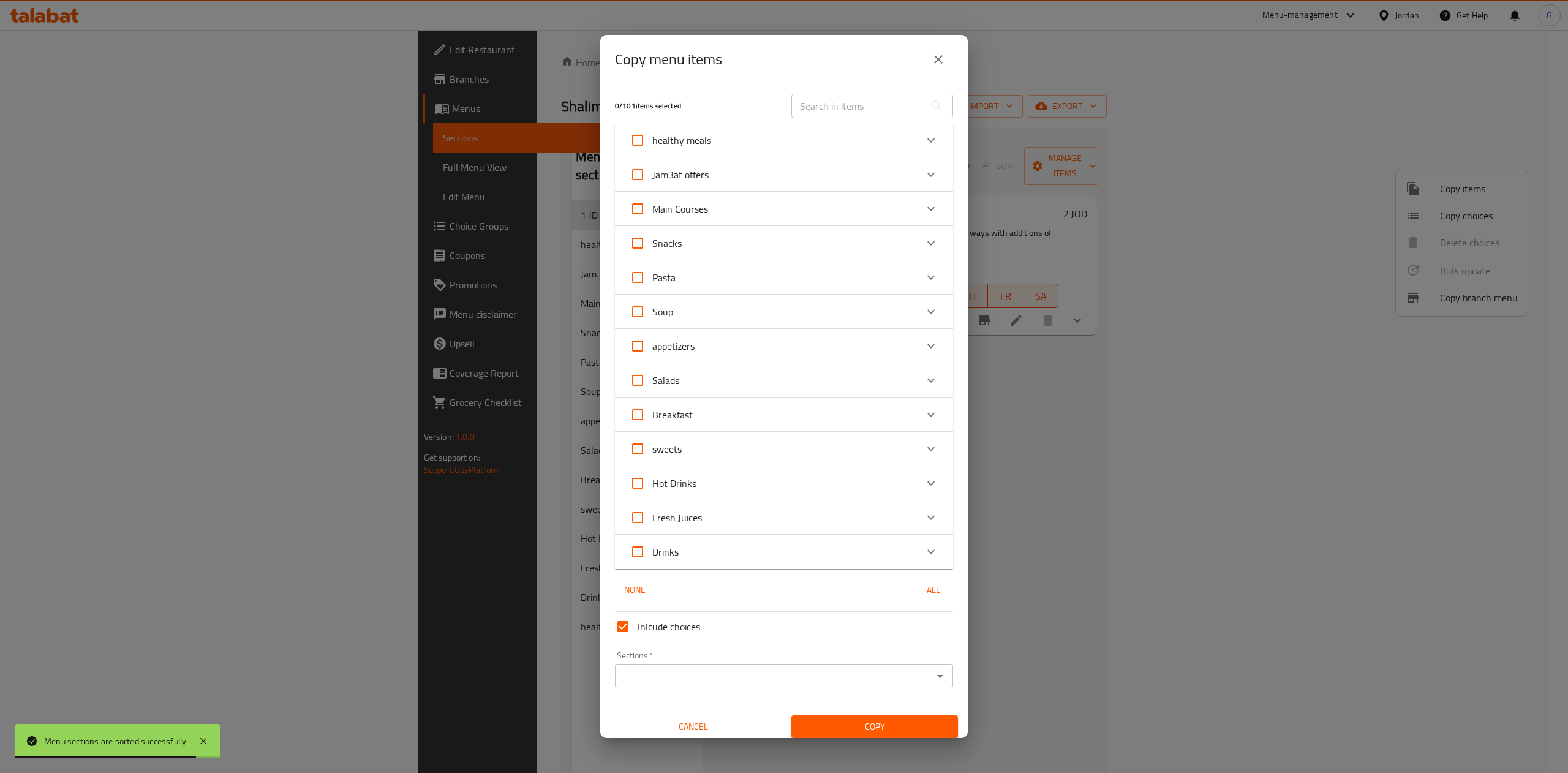
click at [806, 107] on input "text" at bounding box center [858, 105] width 133 height 25
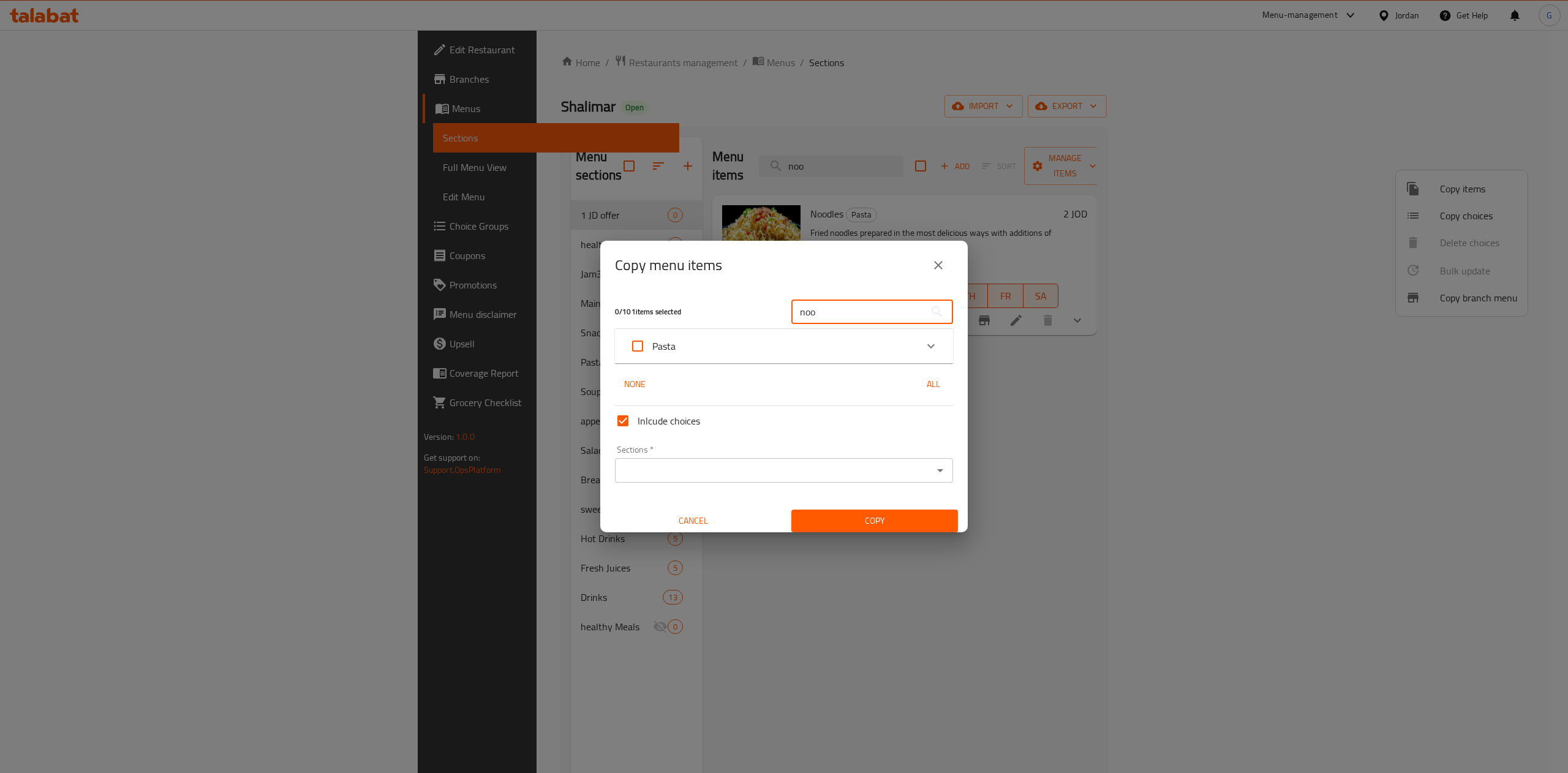
type input "noo"
click at [924, 351] on icon "Expand" at bounding box center [931, 346] width 15 height 15
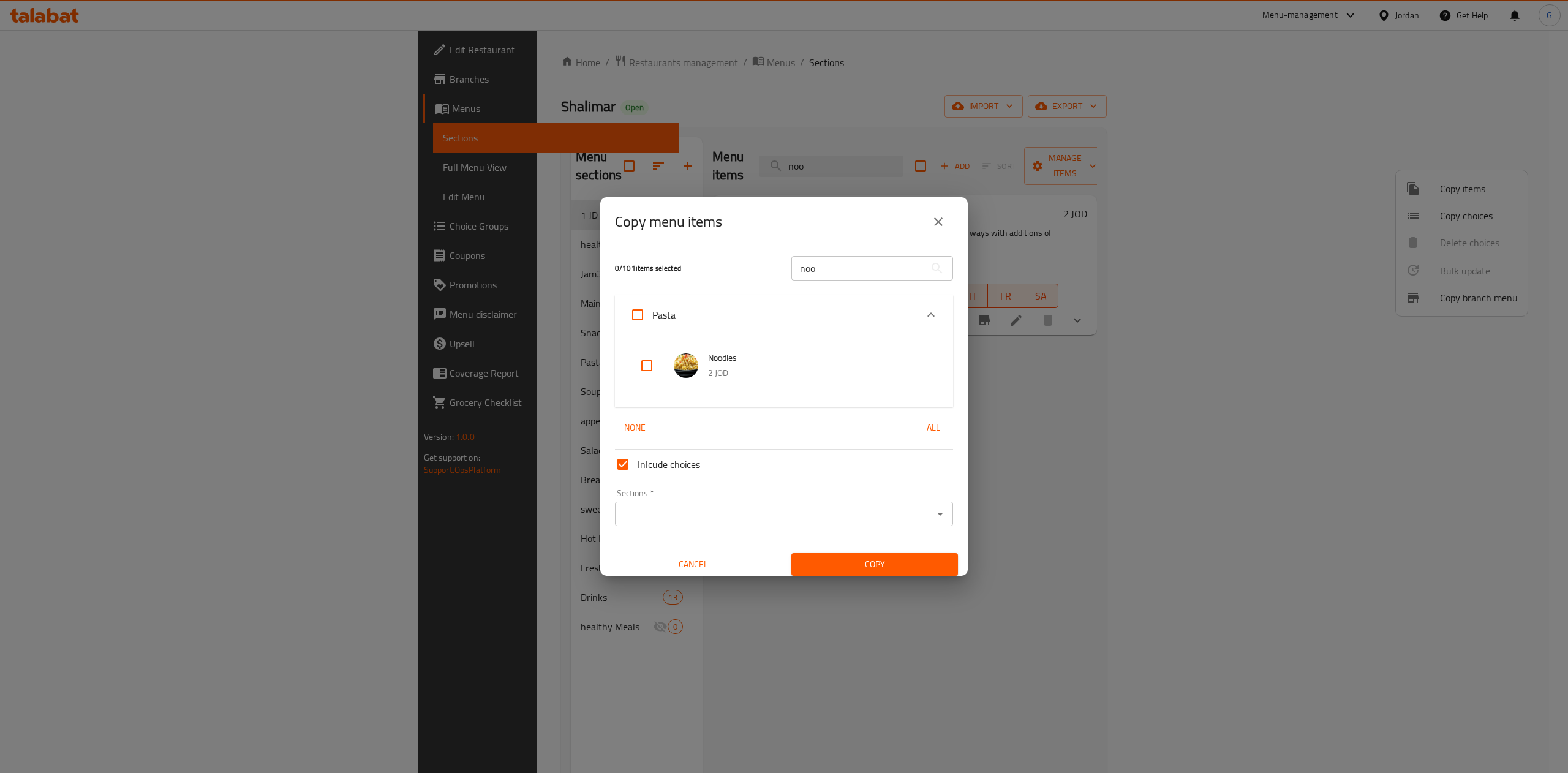
click at [648, 356] on input "checkbox" at bounding box center [647, 366] width 30 height 30
checkbox input "true"
click at [711, 526] on div "Sections *" at bounding box center [783, 514] width 338 height 25
click at [933, 511] on icon "Open" at bounding box center [940, 514] width 15 height 15
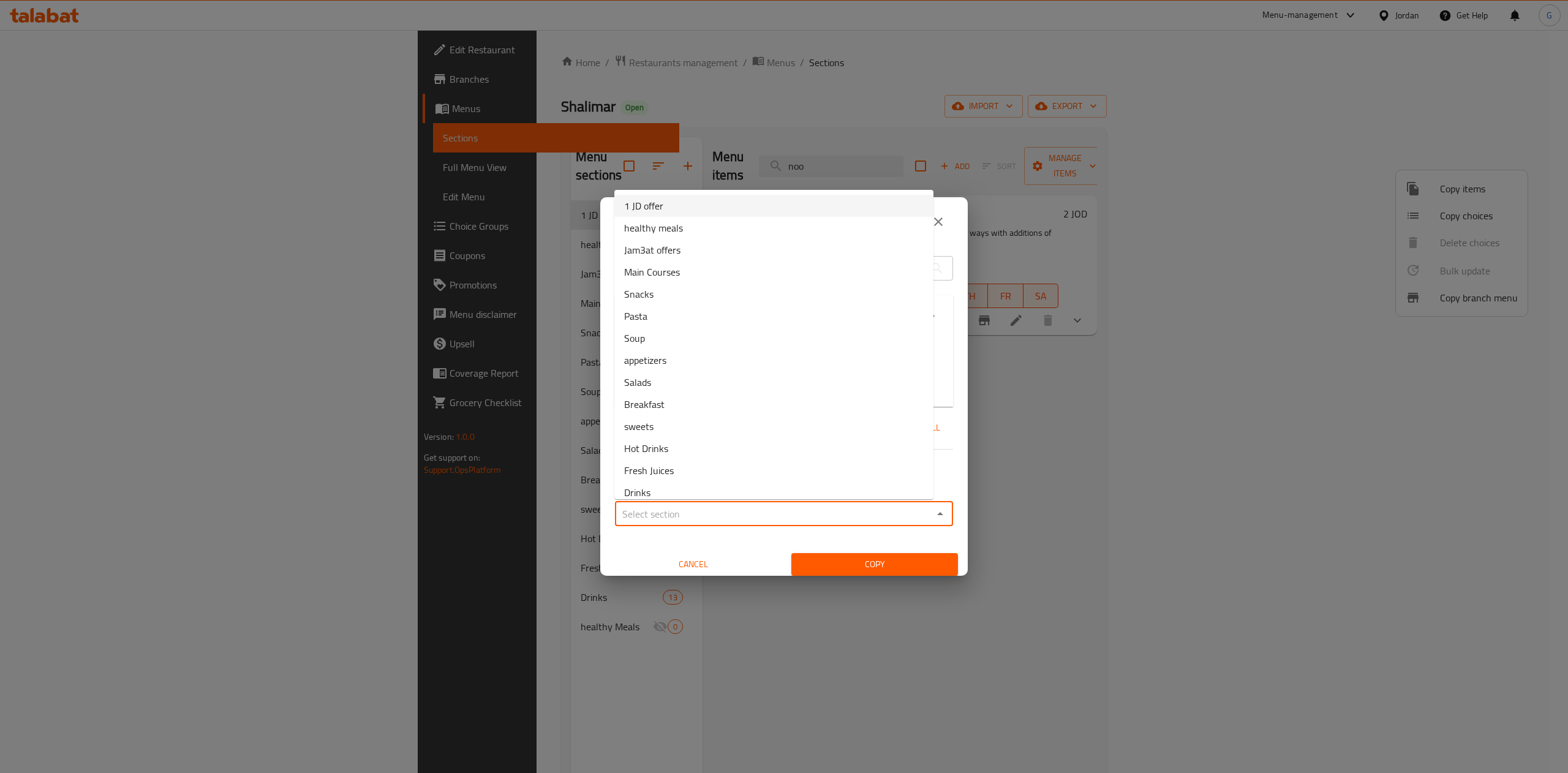
click at [714, 200] on li "1 JD offer" at bounding box center [773, 205] width 319 height 22
type input "1 JD offer"
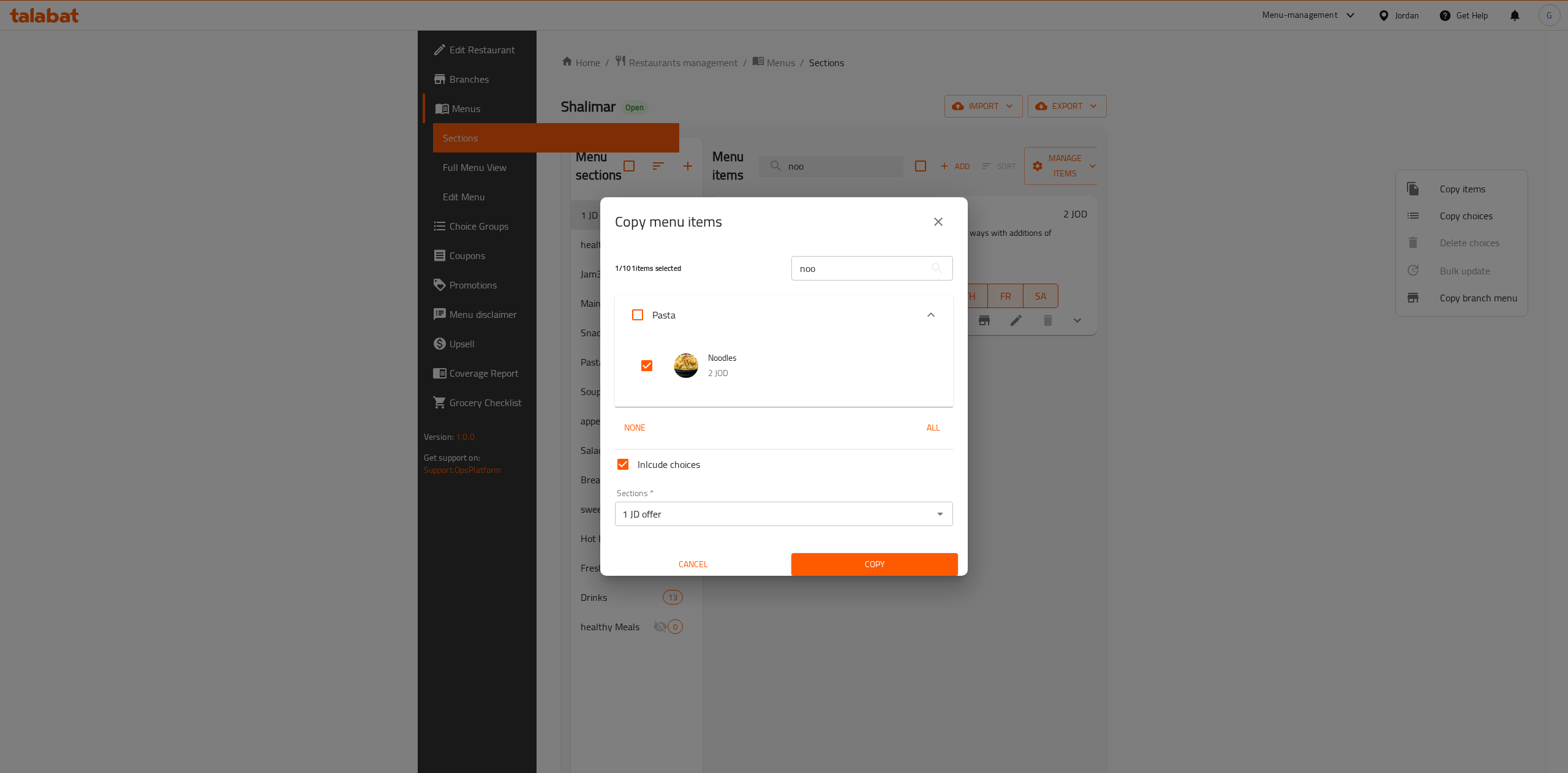
drag, startPoint x: 807, startPoint y: 551, endPoint x: 825, endPoint y: 575, distance: 30.0
click at [825, 575] on div "Copy" at bounding box center [875, 564] width 181 height 37
click at [825, 575] on button "Copy" at bounding box center [874, 564] width 166 height 22
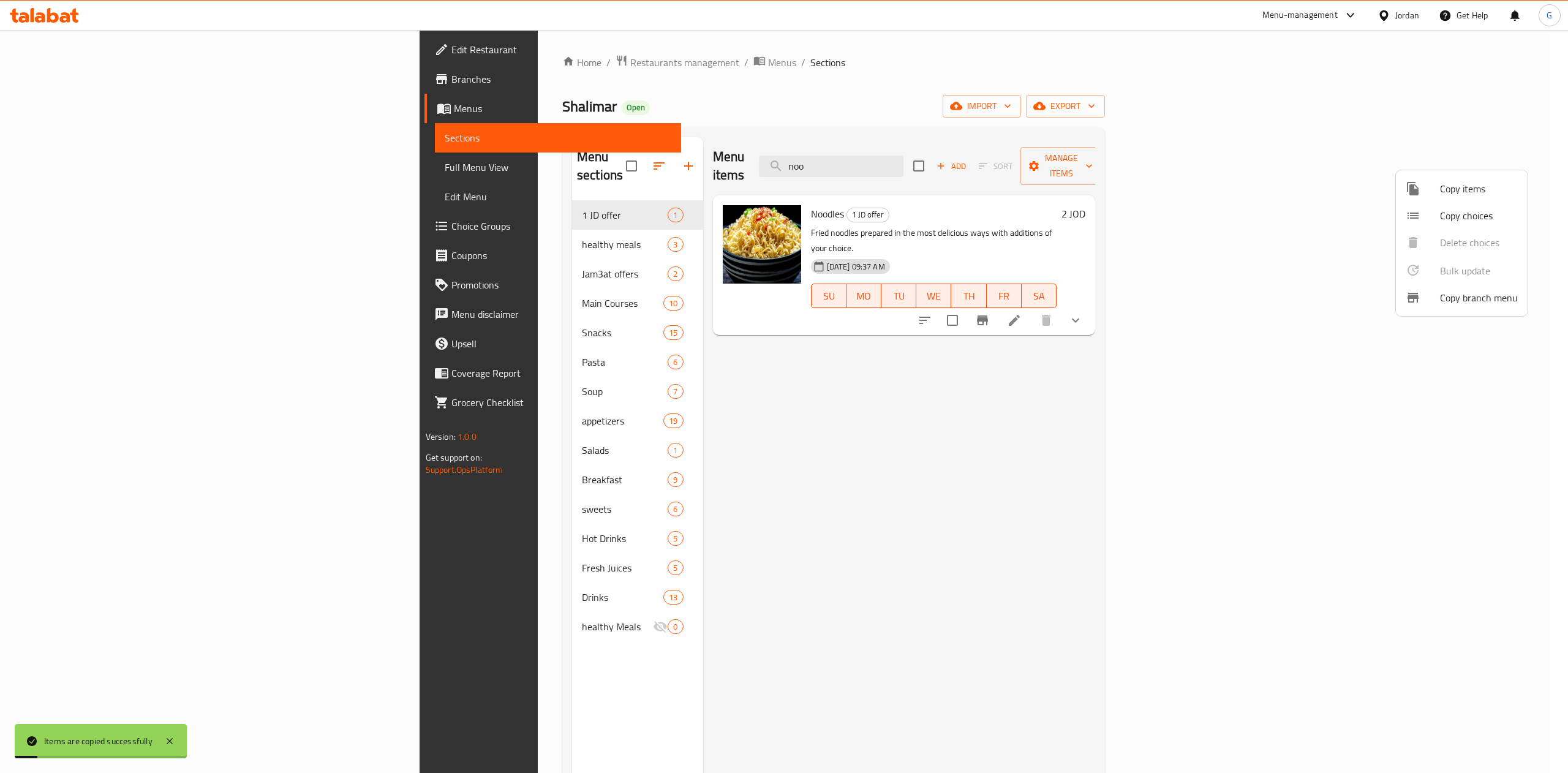
click at [417, 58] on div at bounding box center [784, 386] width 1568 height 773
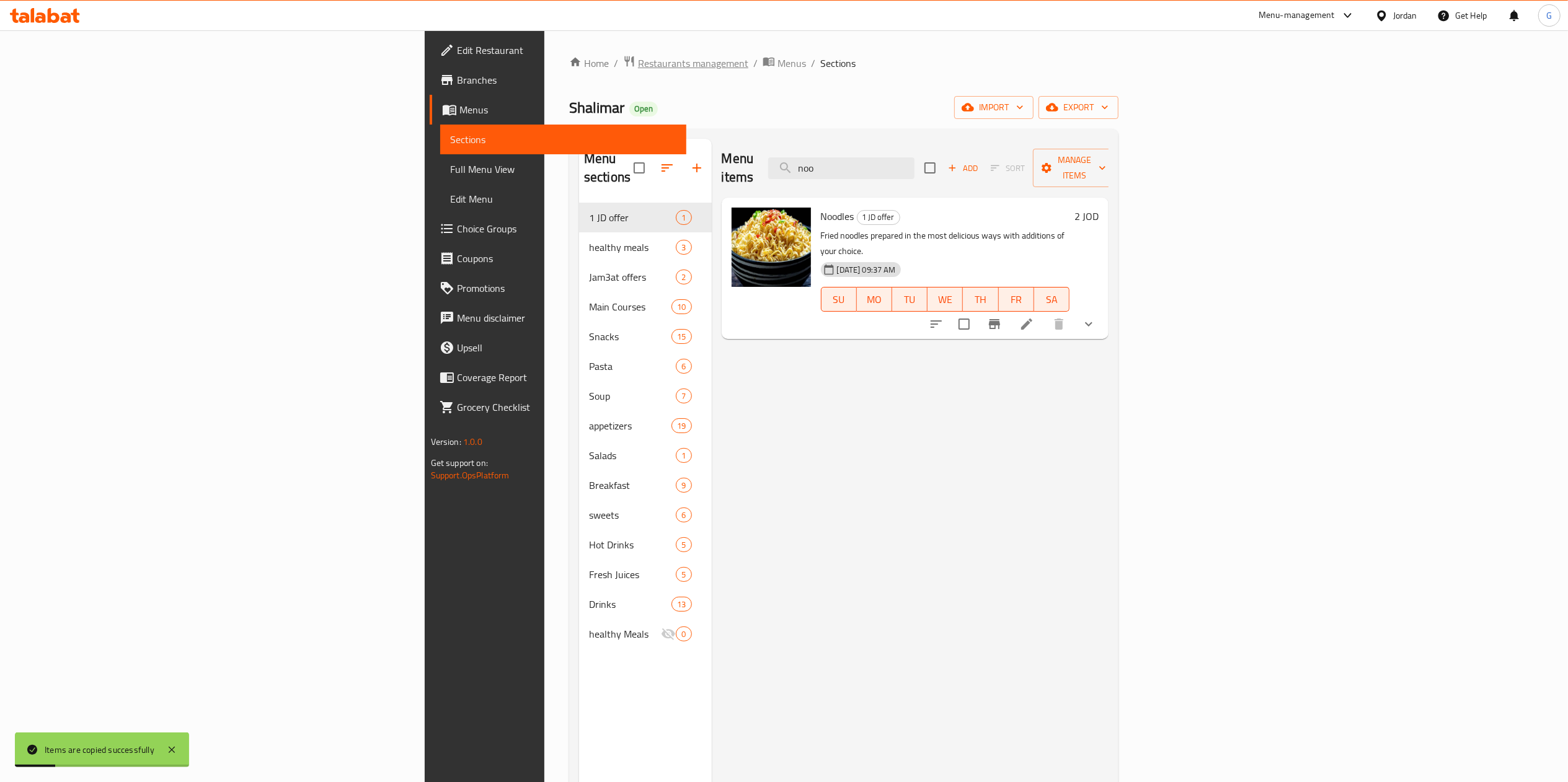
click at [638, 59] on span "Restaurants management" at bounding box center [693, 63] width 110 height 15
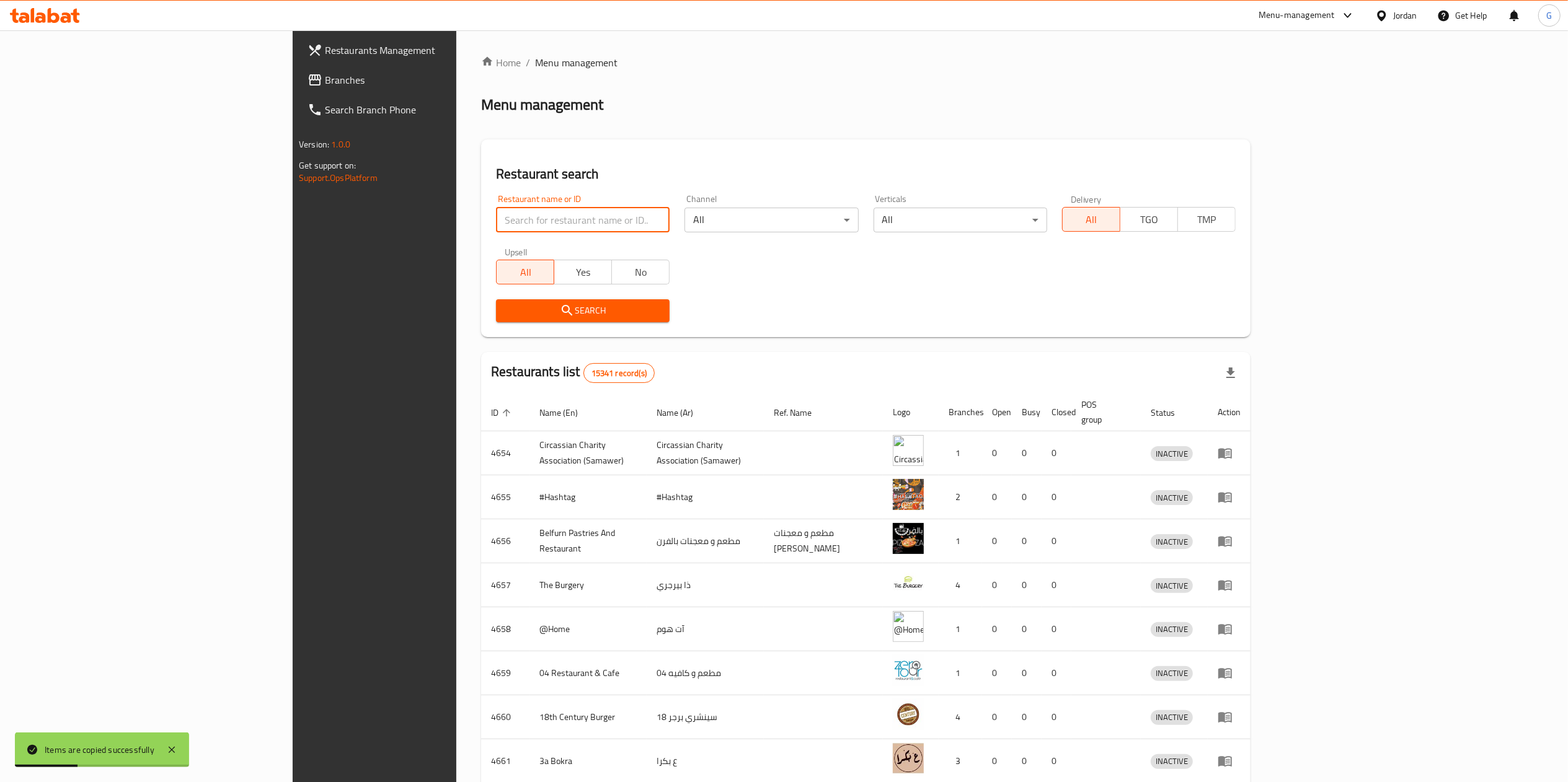
click at [496, 215] on input "search" at bounding box center [583, 220] width 174 height 25
type input "Green Apple"
click at [506, 307] on span "Search" at bounding box center [582, 311] width 154 height 16
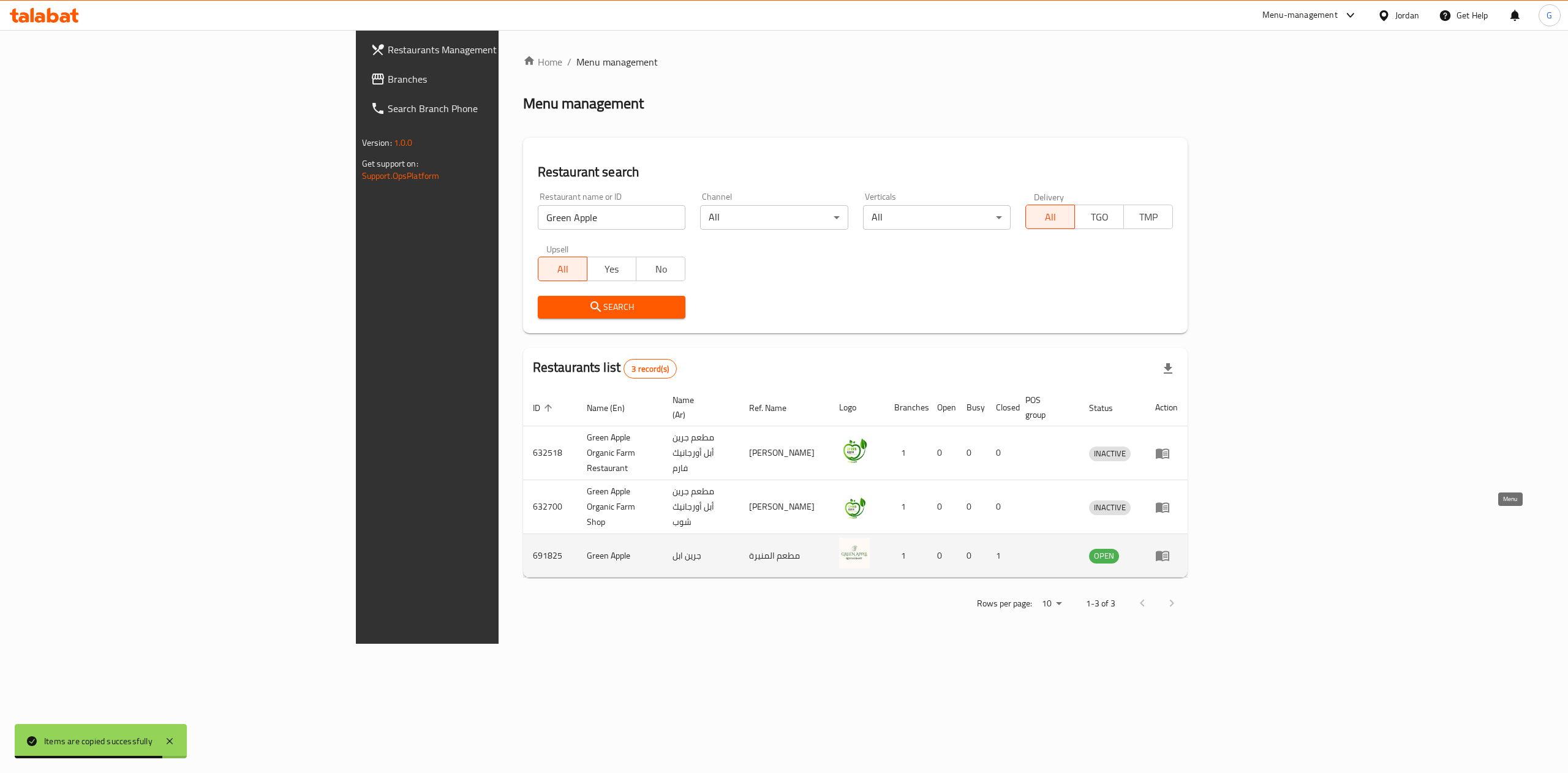
click at [1178, 548] on link "enhanced table" at bounding box center [1166, 555] width 22 height 15
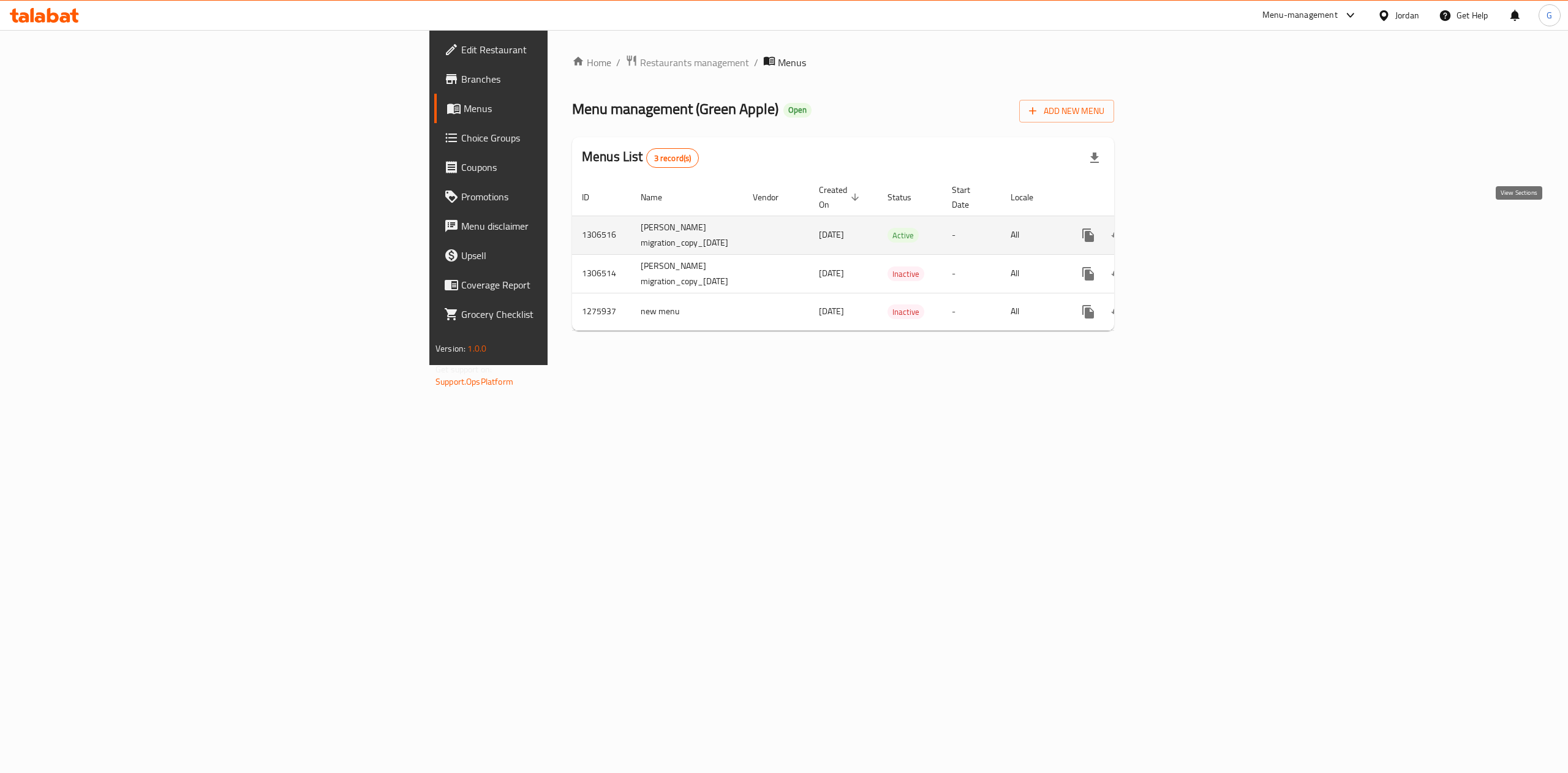
click at [1184, 228] on icon "enhanced table" at bounding box center [1176, 235] width 15 height 15
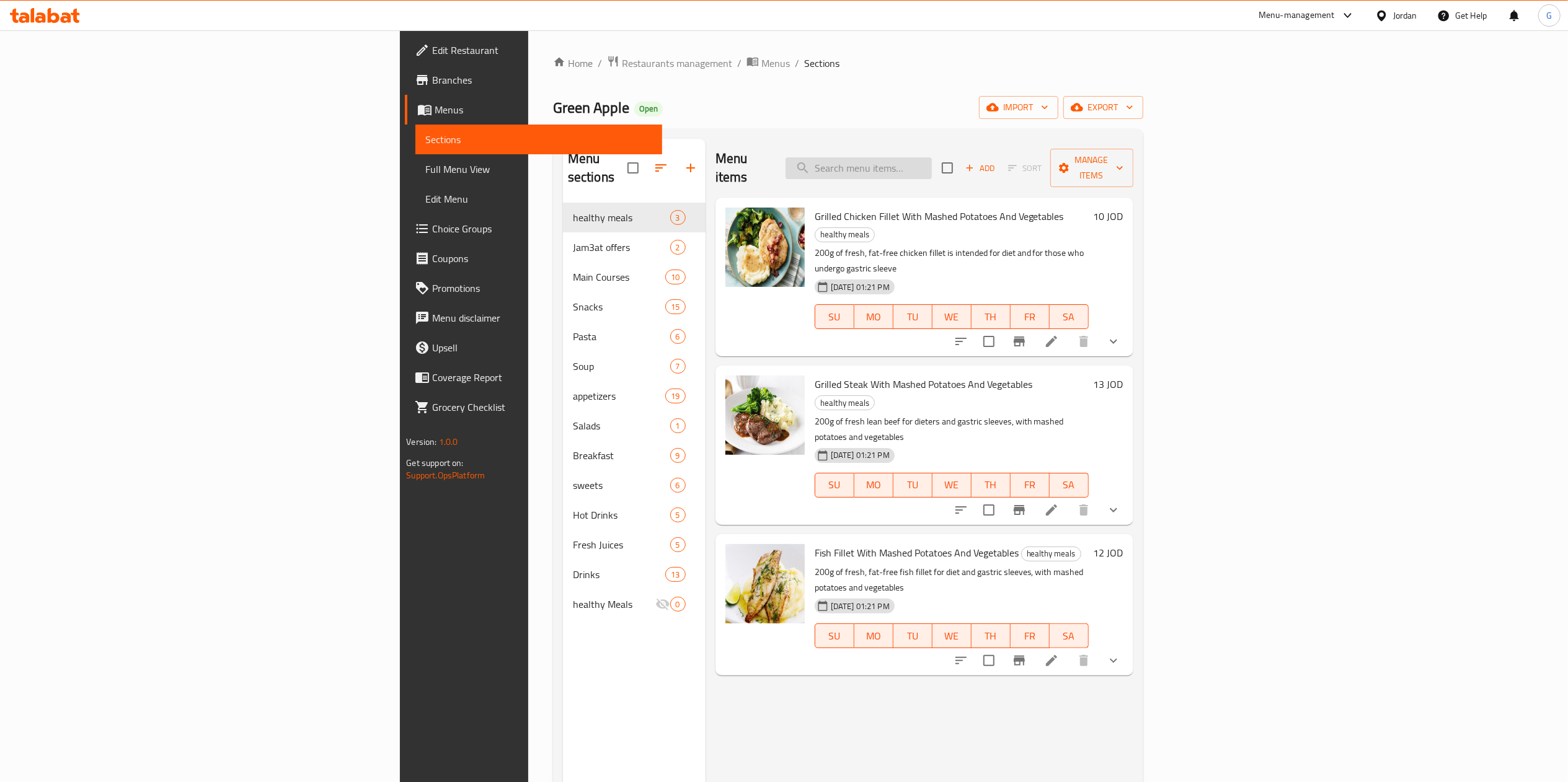
click at [932, 161] on input "search" at bounding box center [859, 168] width 146 height 22
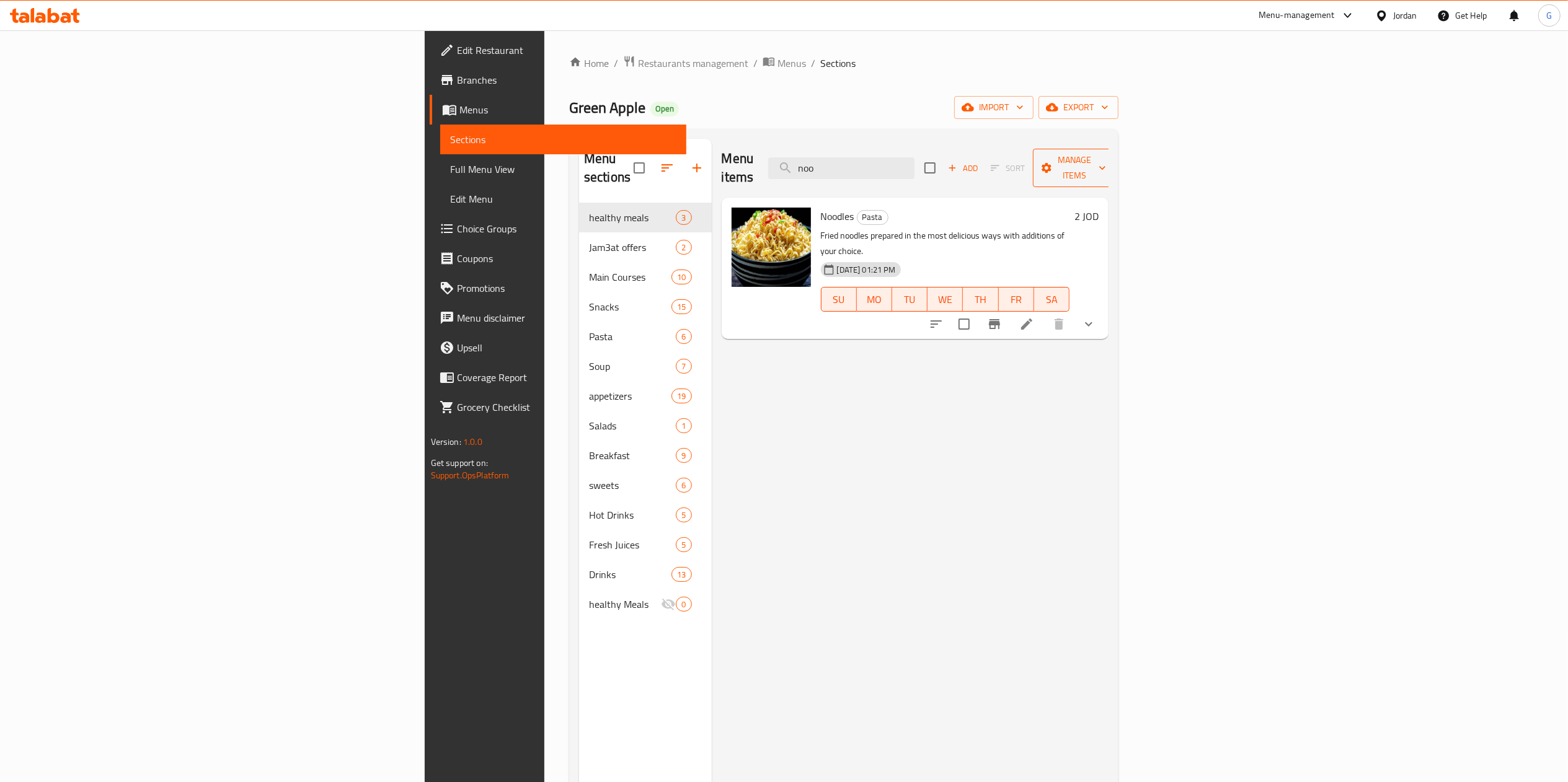
type input "noo"
click at [1106, 164] on span "Manage items" at bounding box center [1074, 168] width 63 height 31
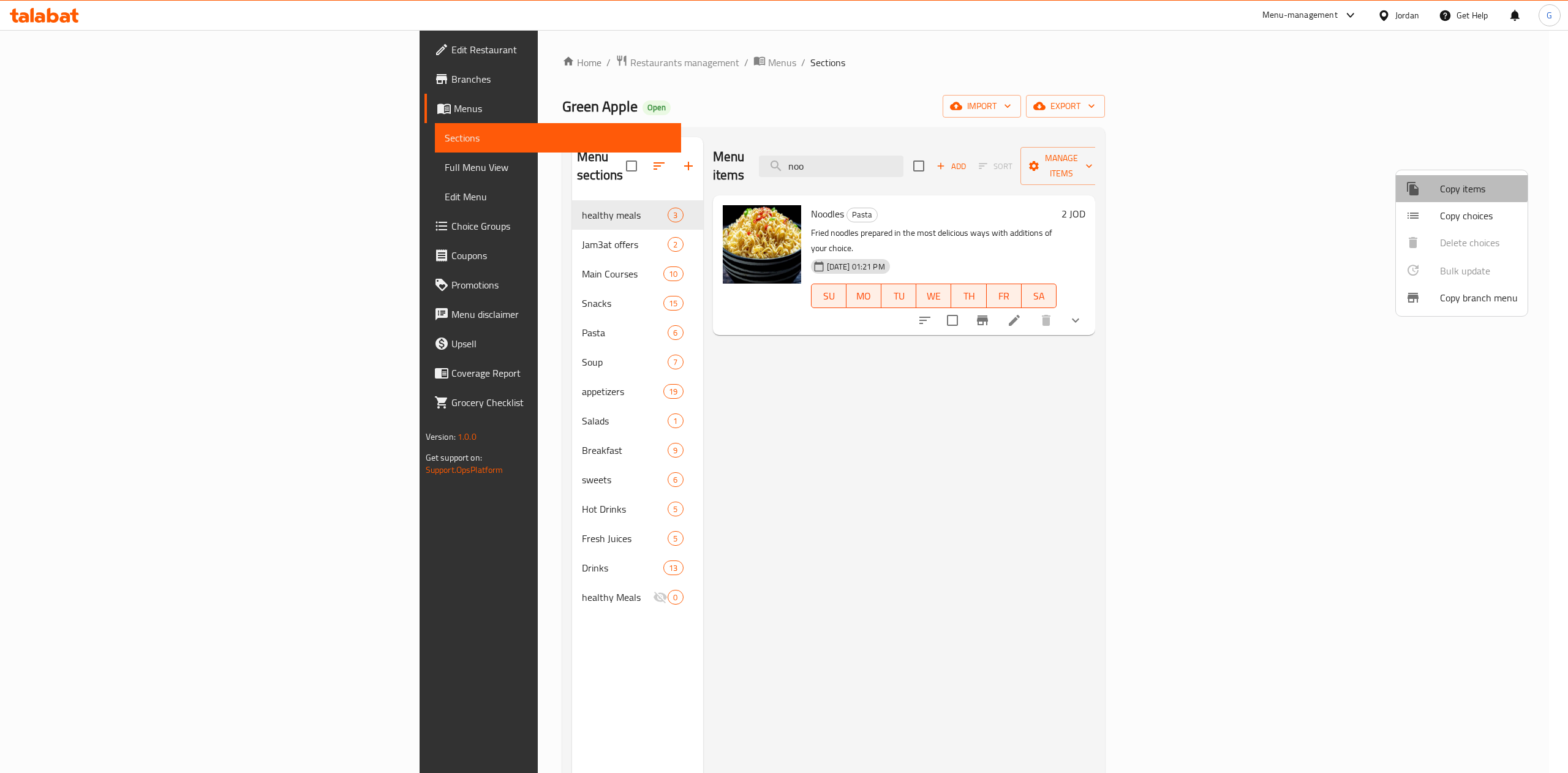
click at [1437, 176] on li "Copy items" at bounding box center [1461, 188] width 131 height 27
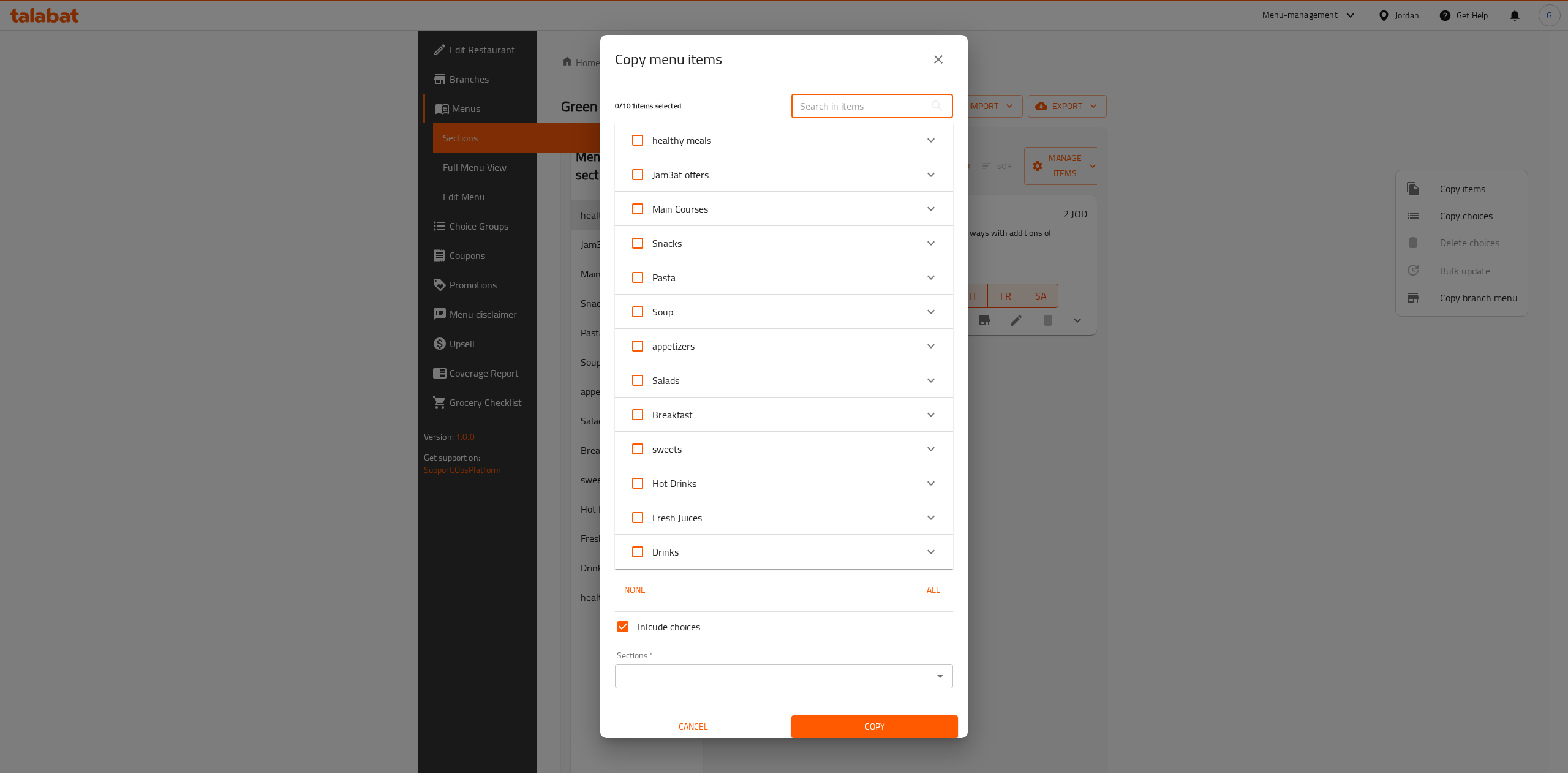
click at [846, 99] on input "text" at bounding box center [858, 105] width 133 height 25
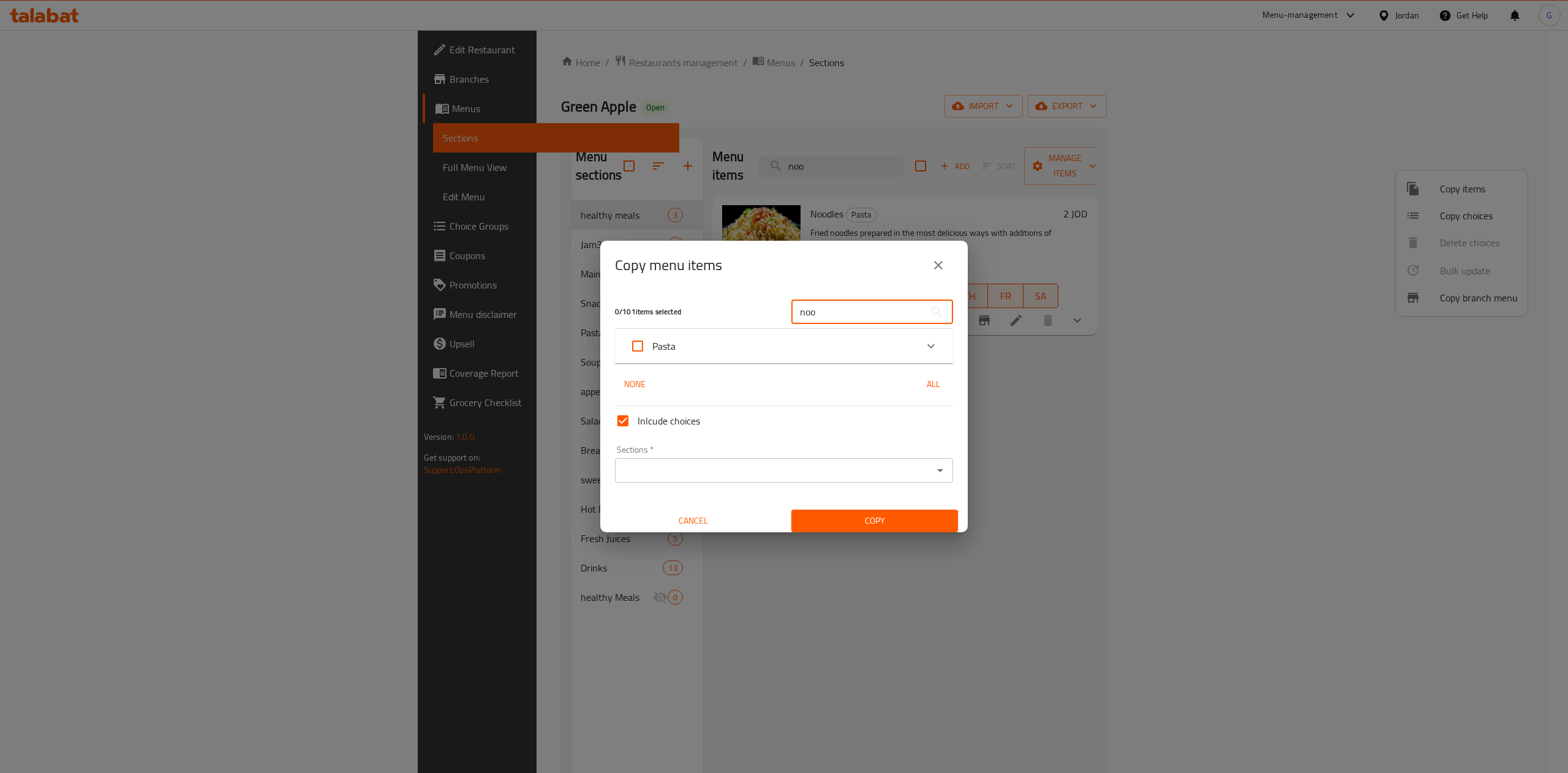
type input "noo"
click at [924, 351] on icon "Expand" at bounding box center [931, 346] width 15 height 15
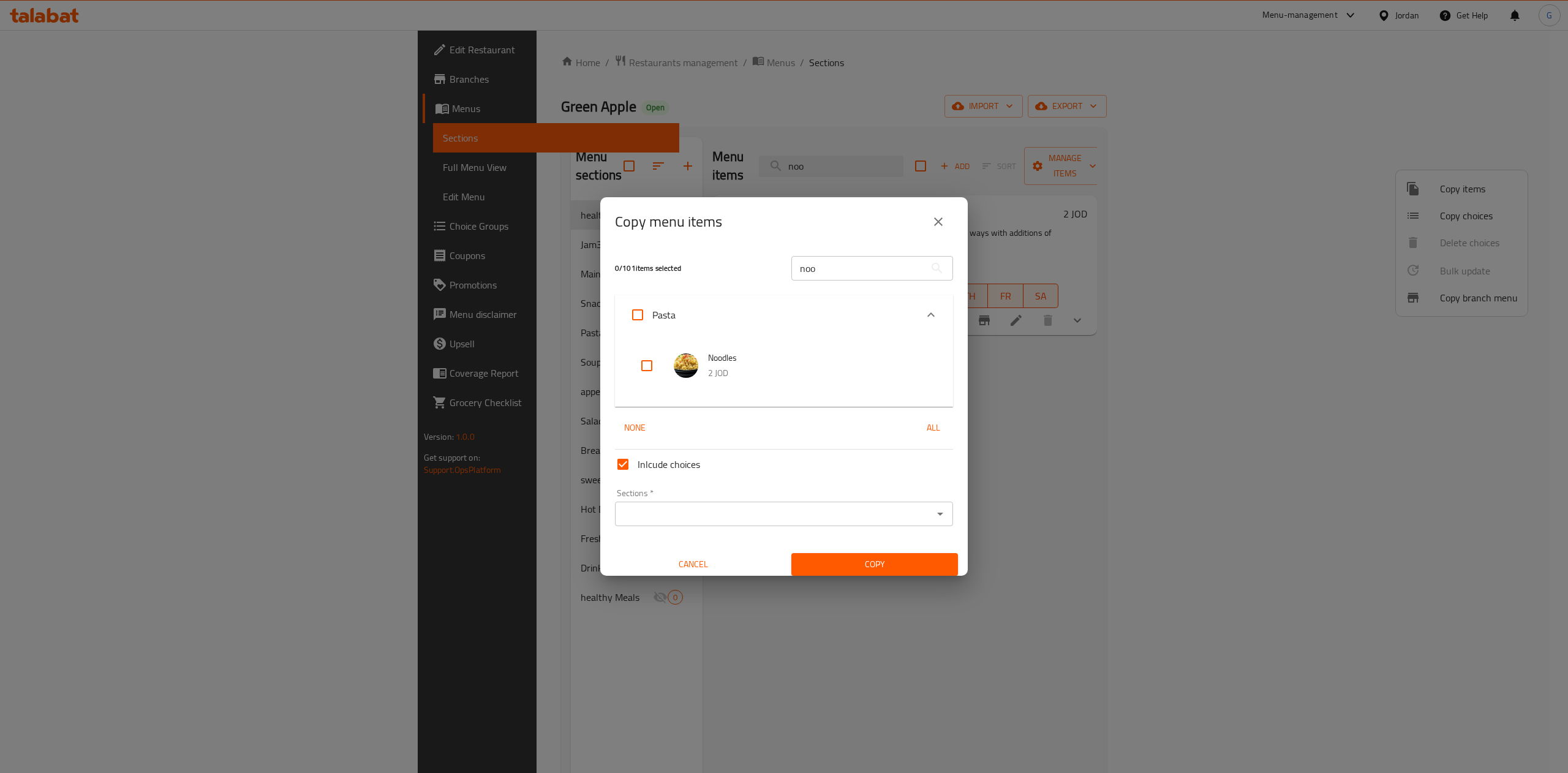
click at [645, 364] on input "checkbox" at bounding box center [647, 366] width 30 height 30
checkbox input "true"
click at [694, 524] on div "Sections *" at bounding box center [783, 514] width 338 height 25
click at [933, 509] on icon "Open" at bounding box center [940, 514] width 15 height 15
click at [695, 572] on span "Cancel" at bounding box center [693, 565] width 157 height 15
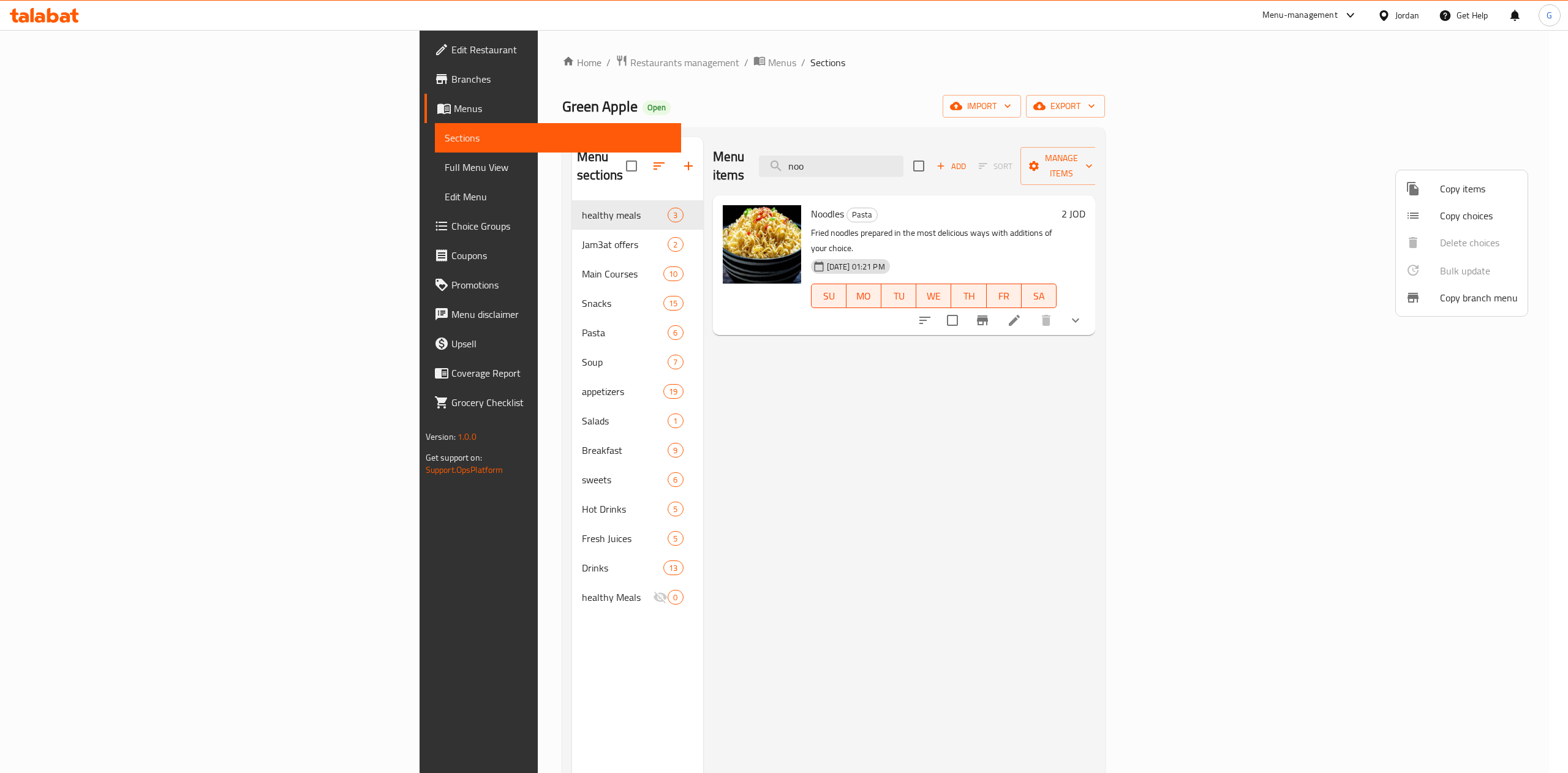
click at [584, 157] on div at bounding box center [784, 386] width 1568 height 773
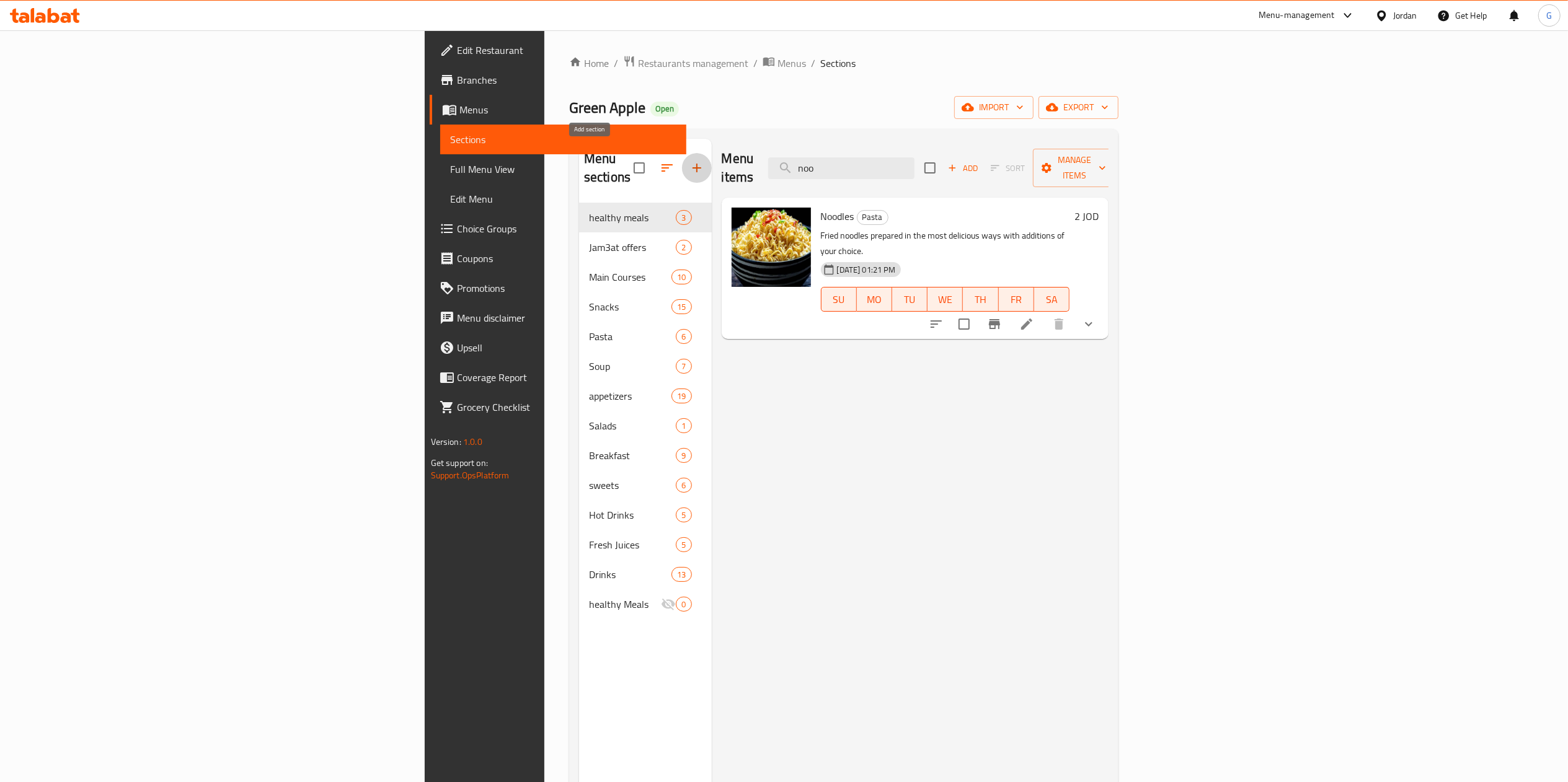
click at [690, 161] on icon "button" at bounding box center [697, 168] width 15 height 15
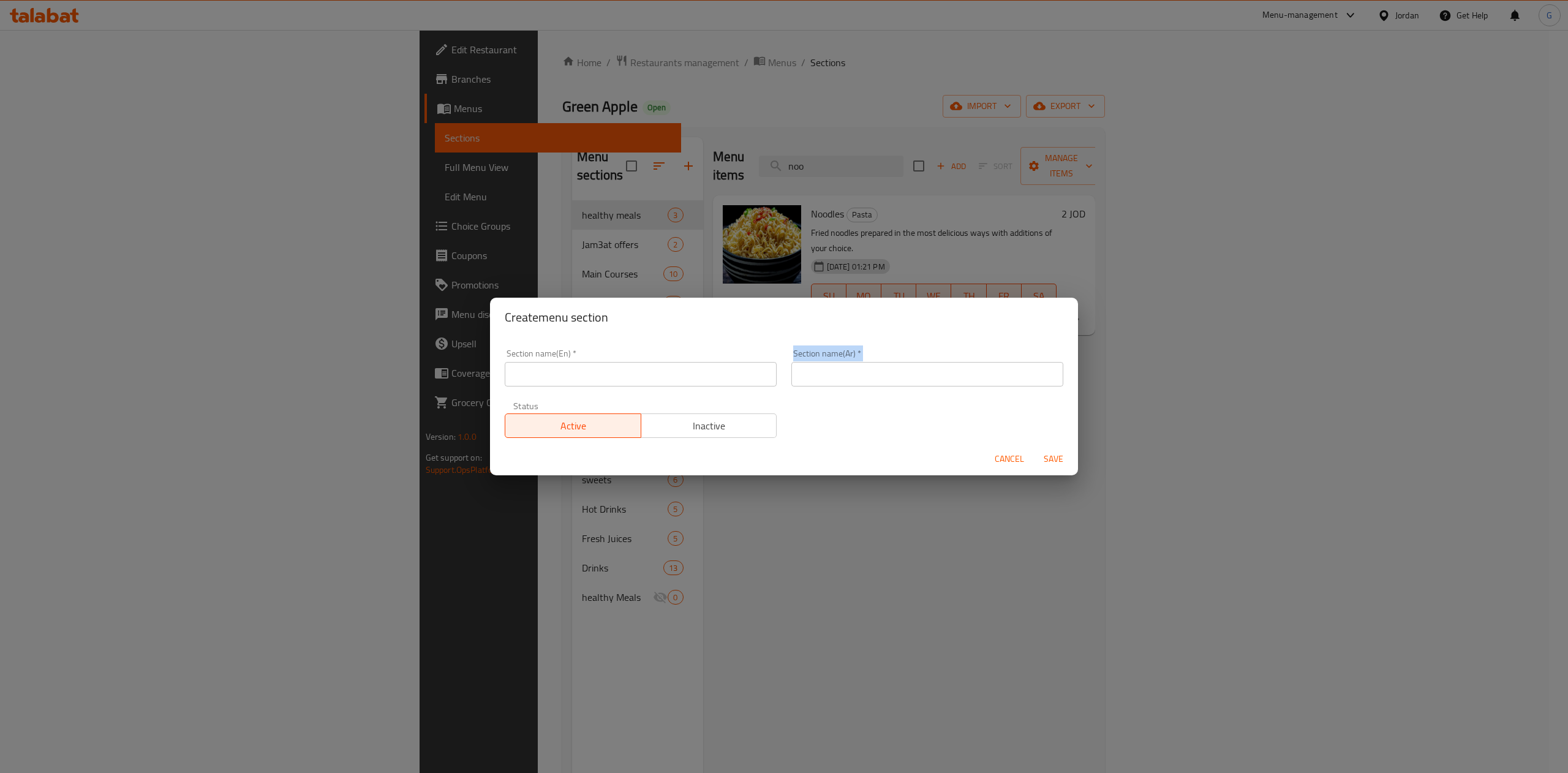
drag, startPoint x: 613, startPoint y: 394, endPoint x: 643, endPoint y: 371, distance: 37.8
click at [643, 371] on div "Section name(En)   * Section name(En) * Section name(Ar)   * Section name(Ar) *…" at bounding box center [784, 394] width 573 height 103
click at [643, 371] on input "text" at bounding box center [640, 374] width 272 height 25
click at [653, 372] on input "text" at bounding box center [640, 374] width 272 height 25
type input "1 JD offer"
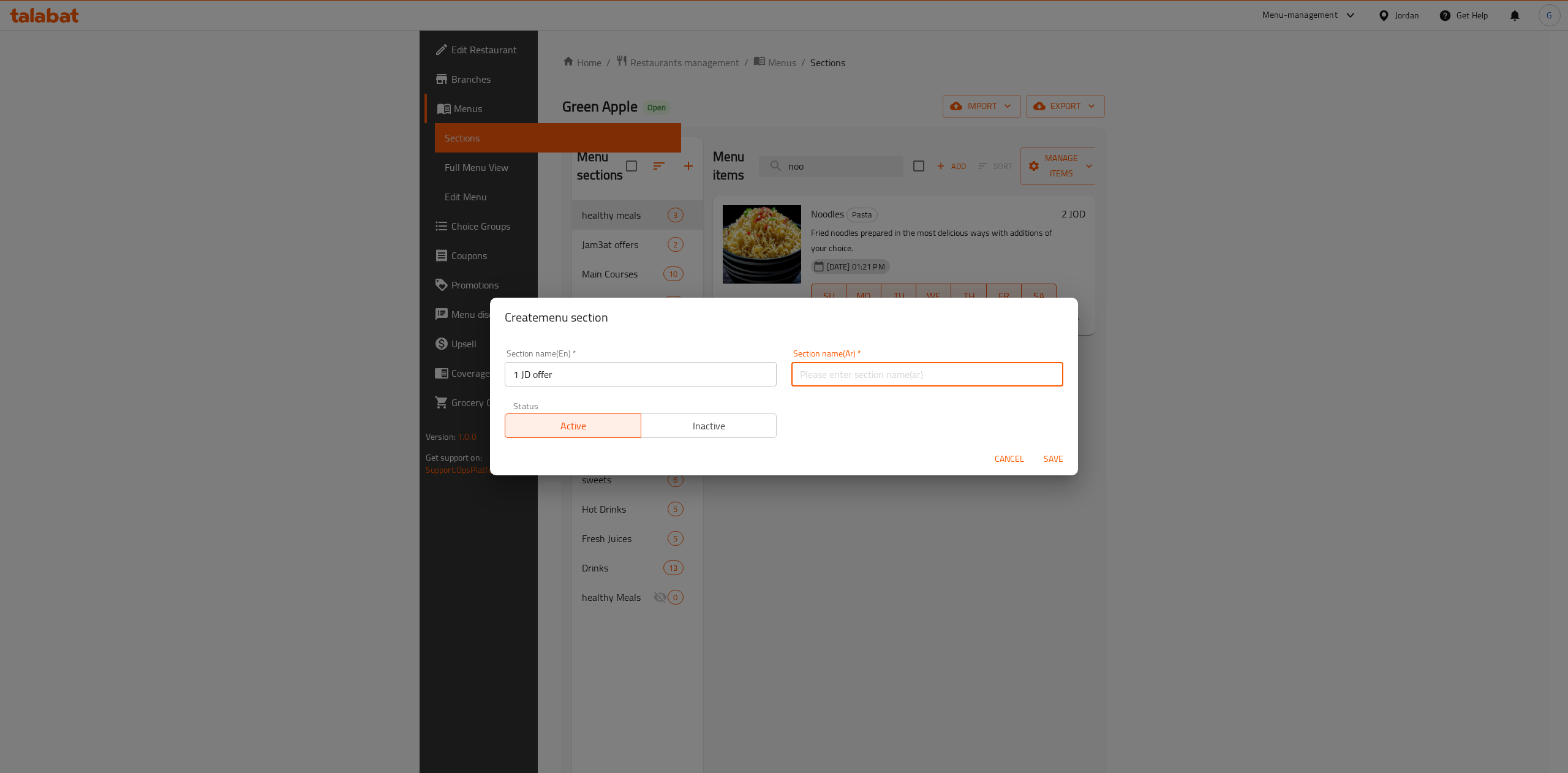
click at [863, 364] on input "text" at bounding box center [927, 374] width 272 height 25
type input "عرض الدينار الواحد 1"
click at [1054, 453] on span "Save" at bounding box center [1054, 460] width 30 height 15
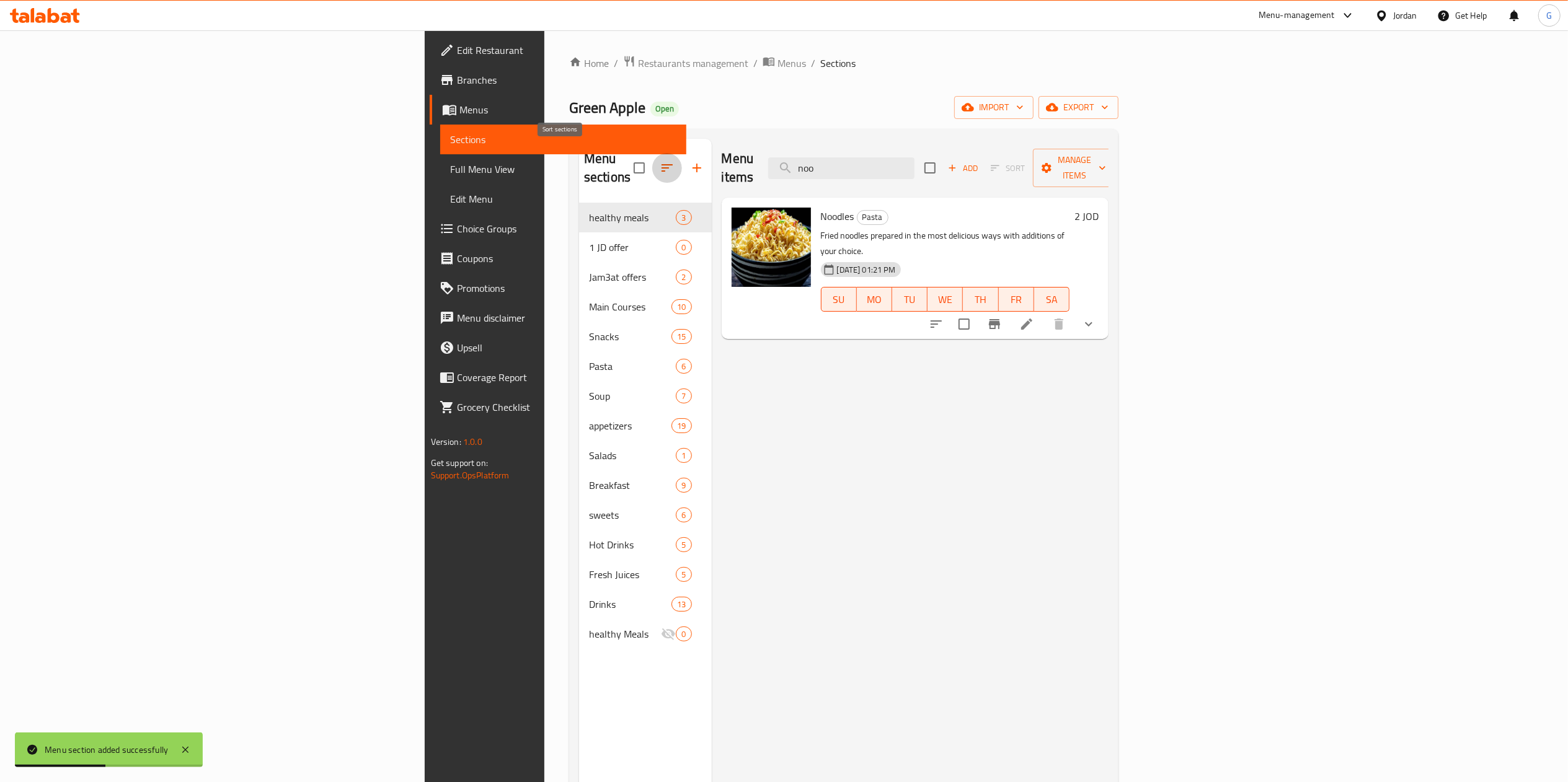
click at [652, 155] on button "button" at bounding box center [667, 168] width 30 height 30
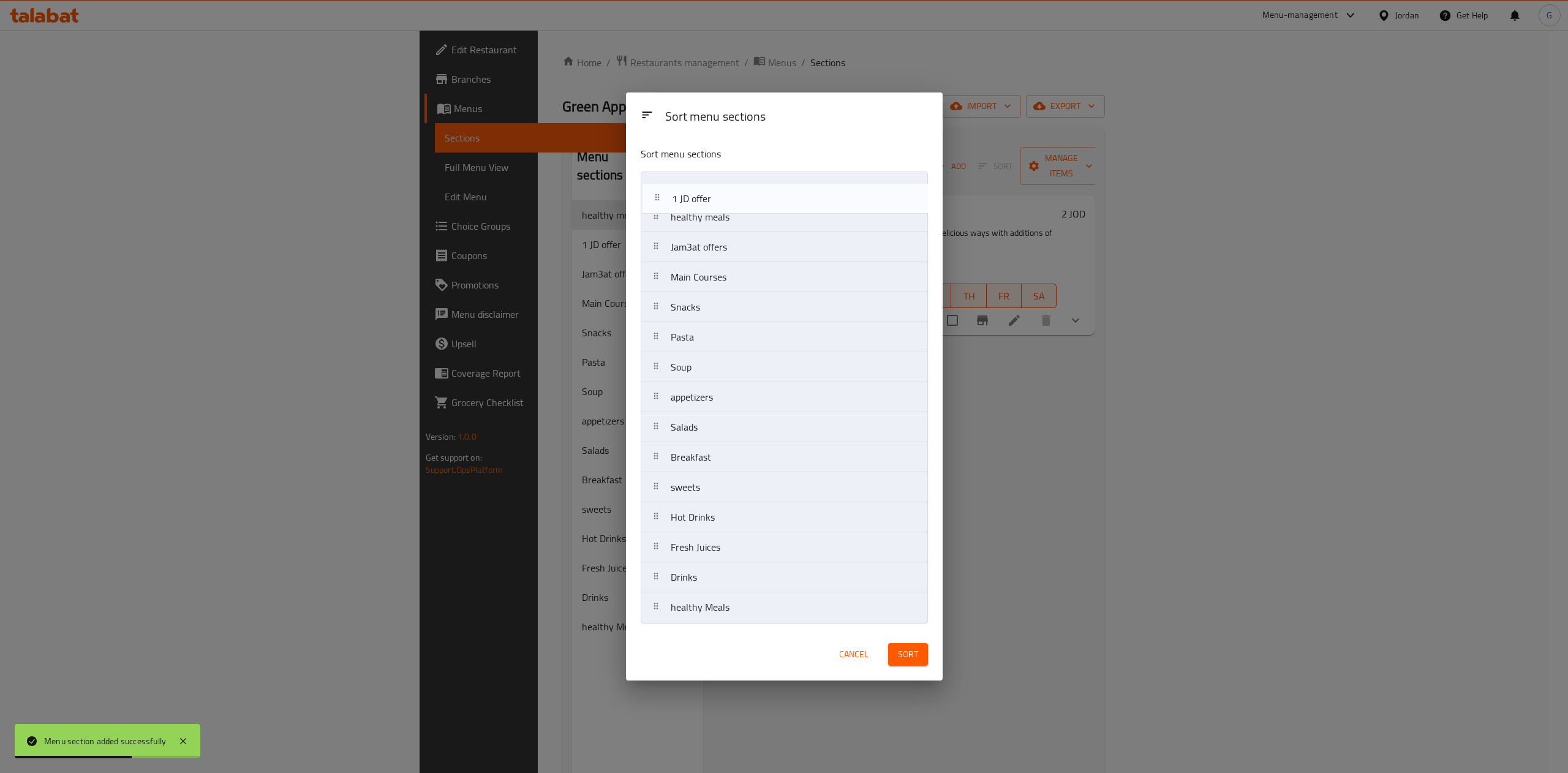
drag, startPoint x: 710, startPoint y: 216, endPoint x: 714, endPoint y: 193, distance: 23.3
click at [714, 193] on nav "healthy meals 1 JD offer Jam3at offers Main Courses Snacks Pasta Soup appetizer…" at bounding box center [784, 397] width 287 height 452
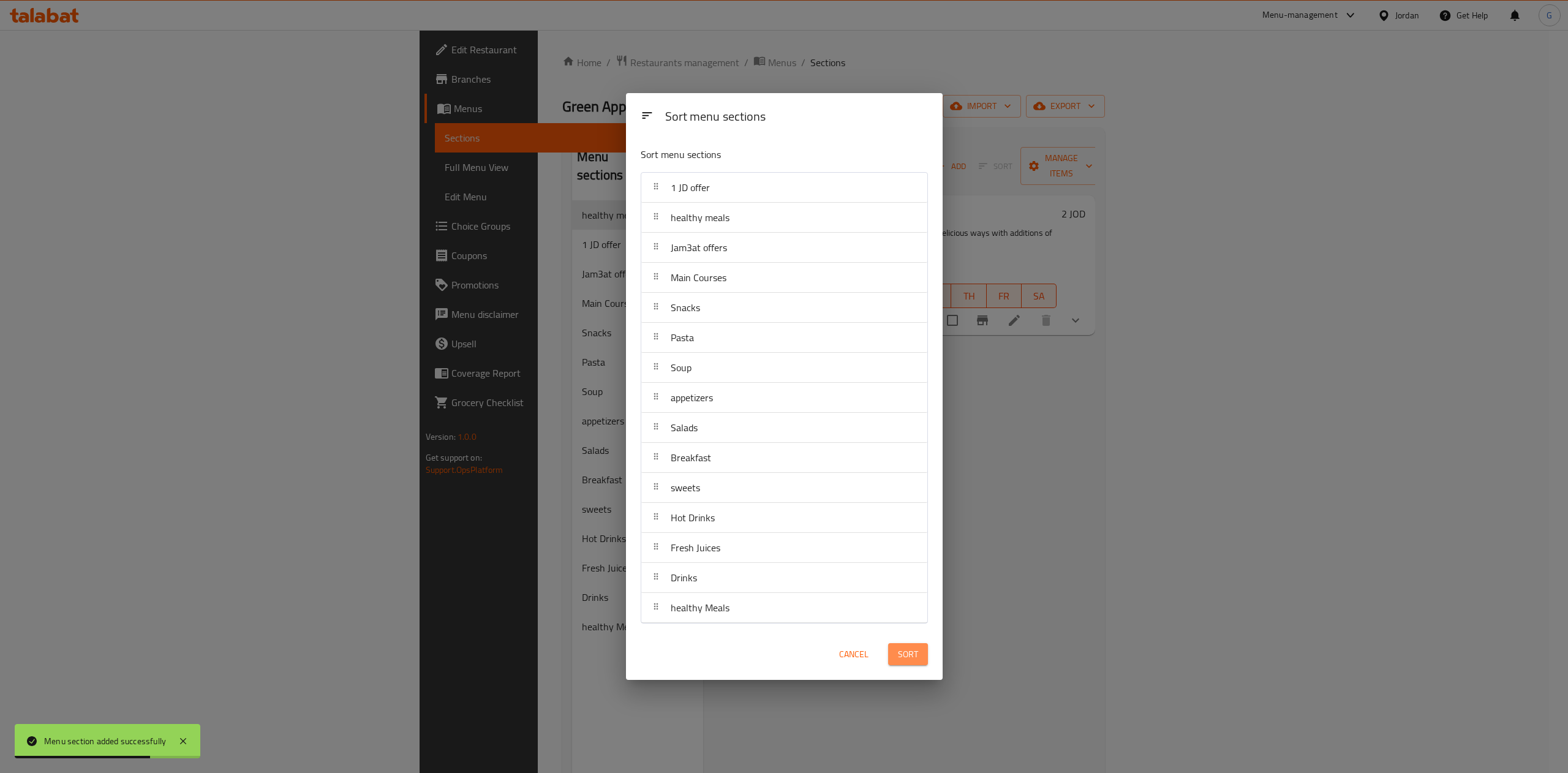
click at [910, 658] on span "Sort" at bounding box center [908, 655] width 20 height 15
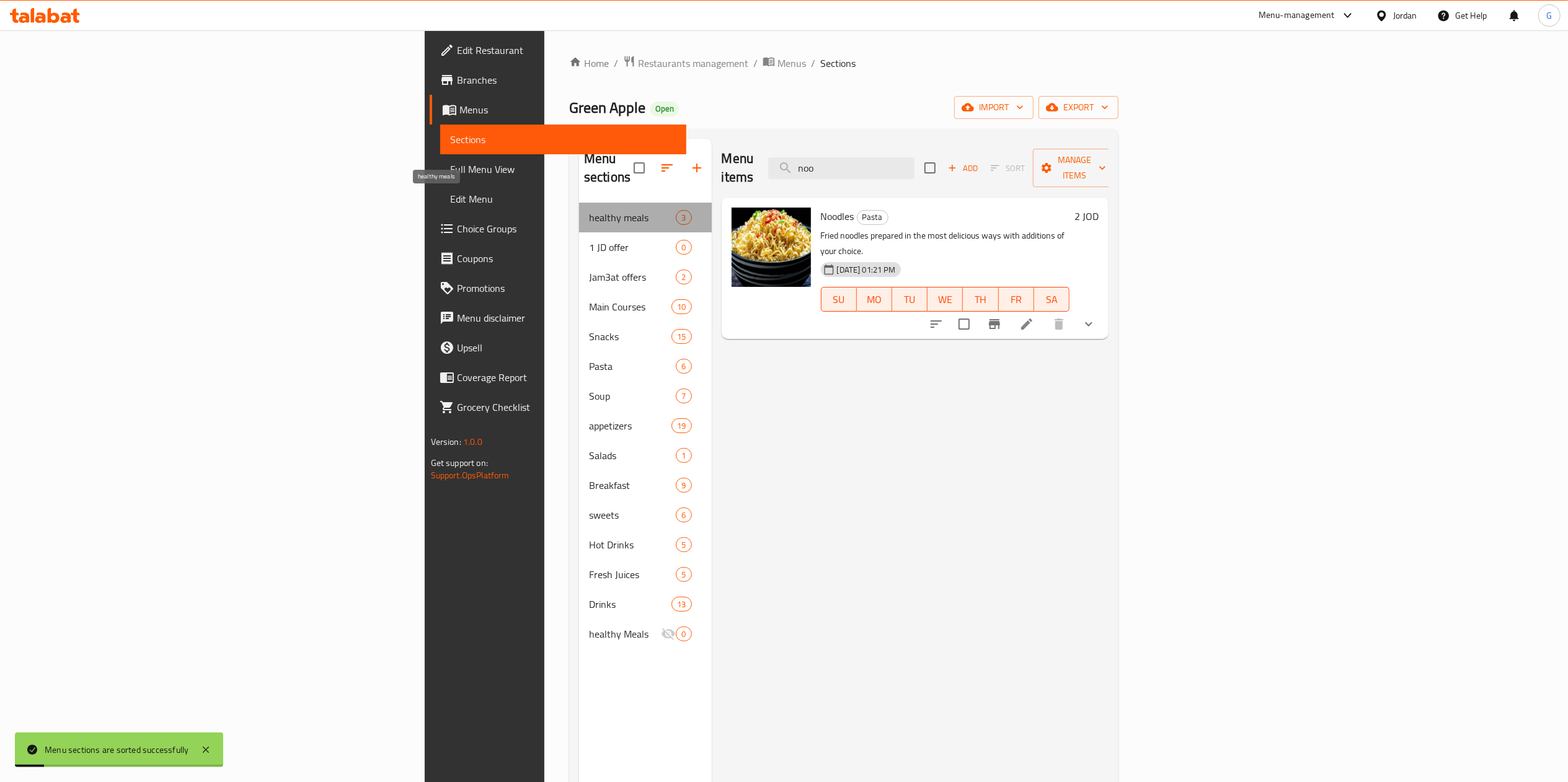
click at [589, 210] on span "healthy meals" at bounding box center [632, 218] width 87 height 15
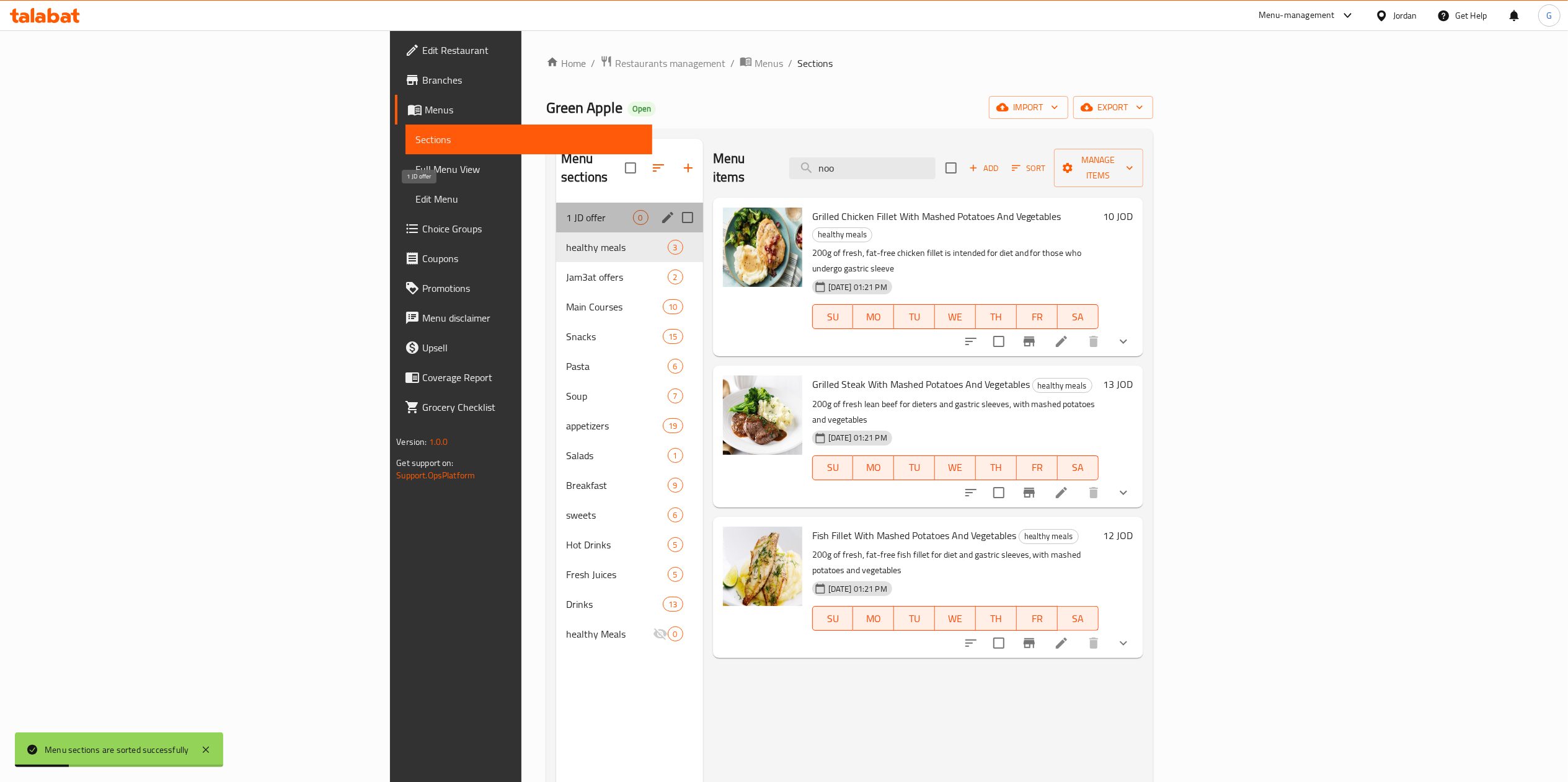
click at [566, 210] on span "1 JD offer" at bounding box center [599, 218] width 66 height 15
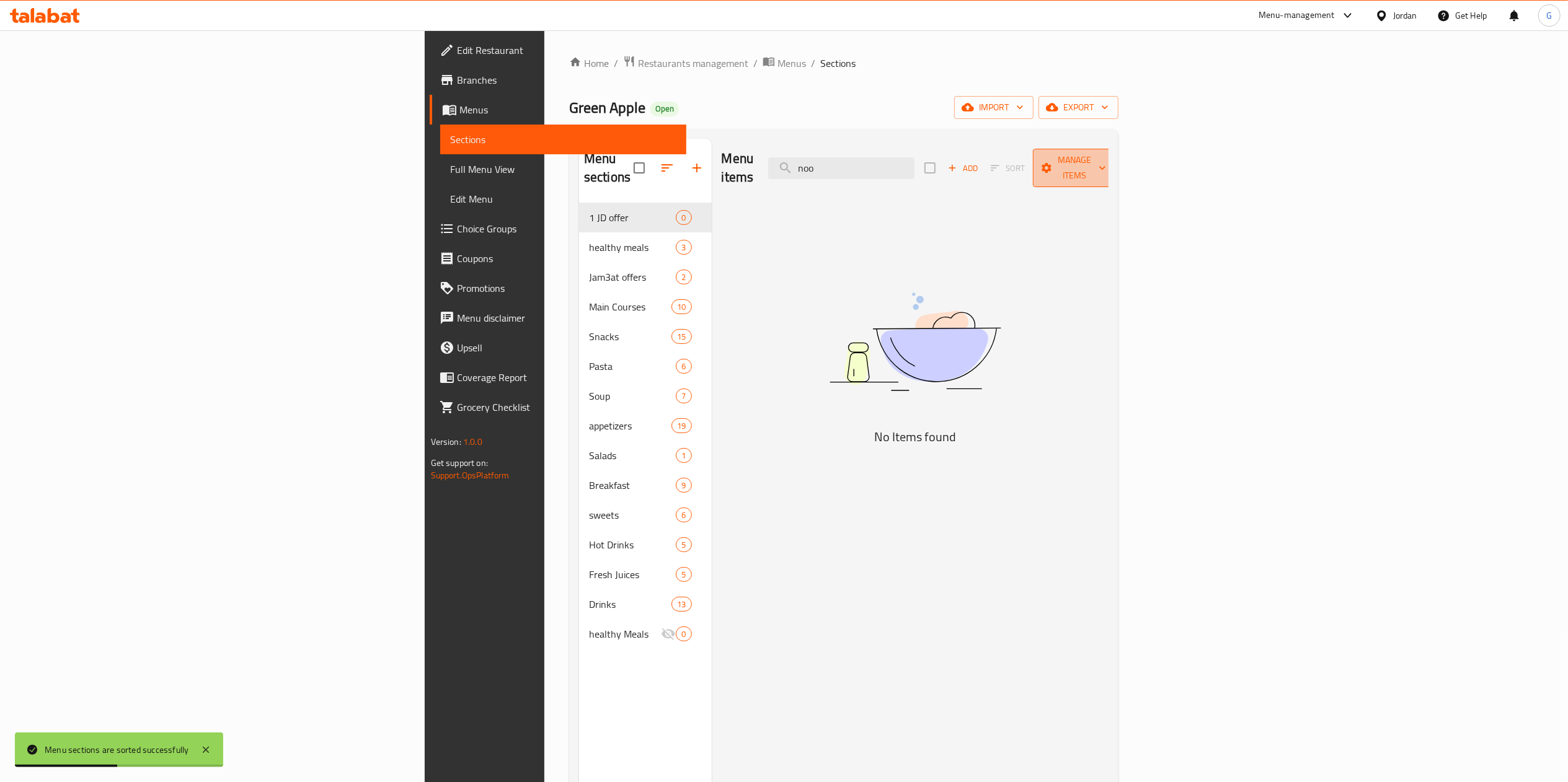
click at [1116, 168] on button "Manage items" at bounding box center [1074, 168] width 83 height 38
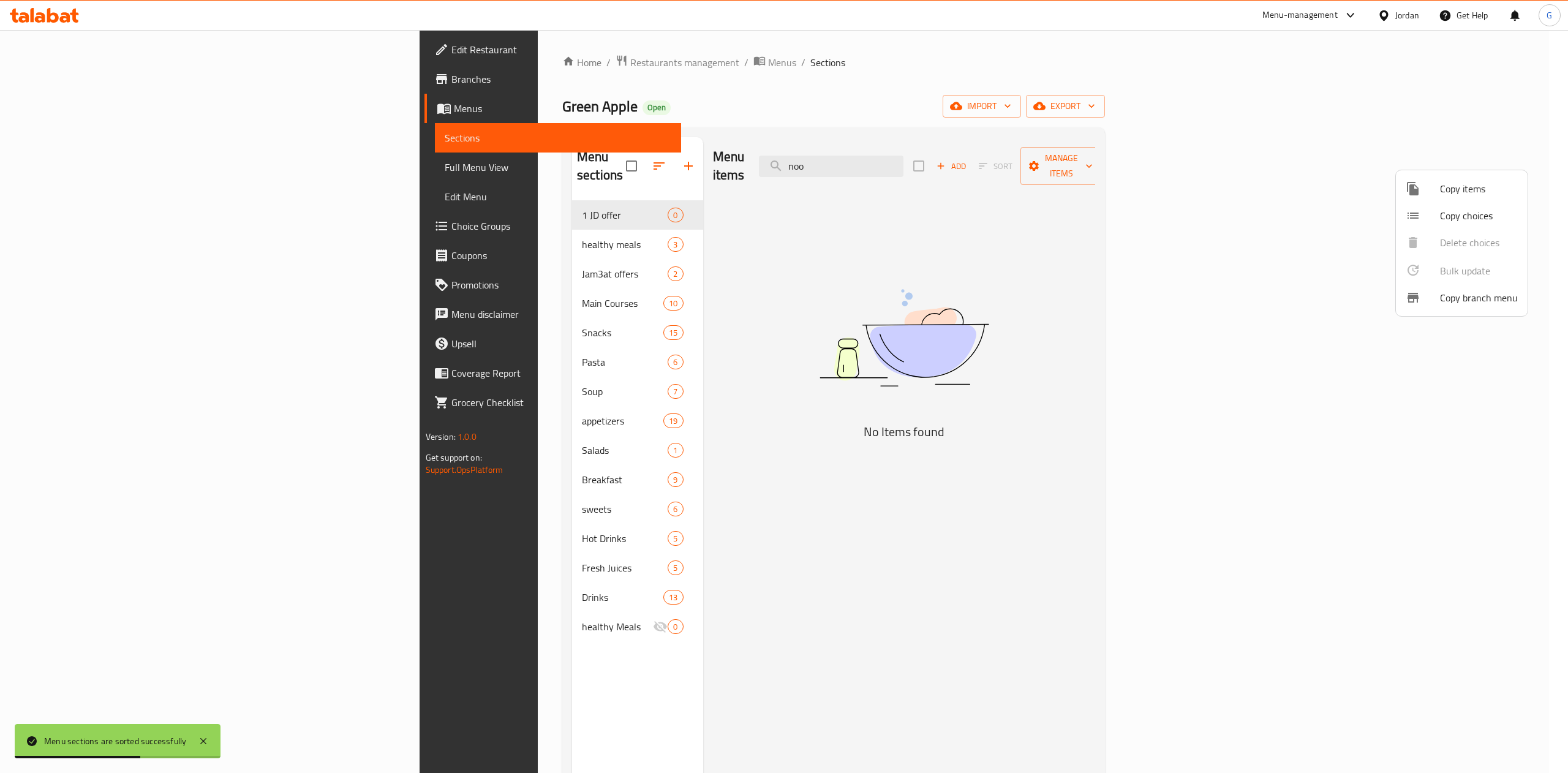
click at [1451, 185] on span "Copy items" at bounding box center [1479, 188] width 78 height 15
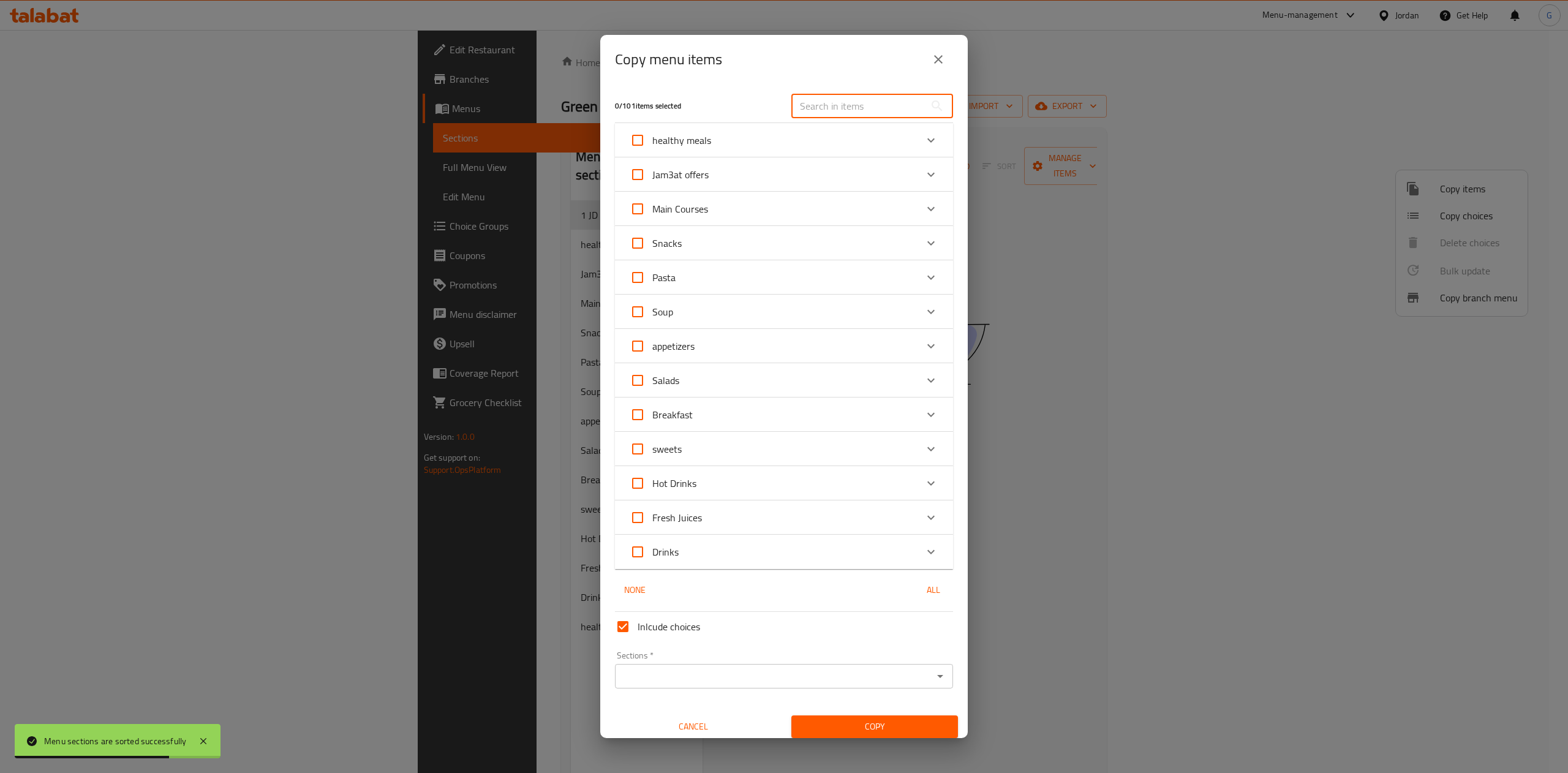
click at [825, 104] on input "text" at bounding box center [858, 105] width 133 height 25
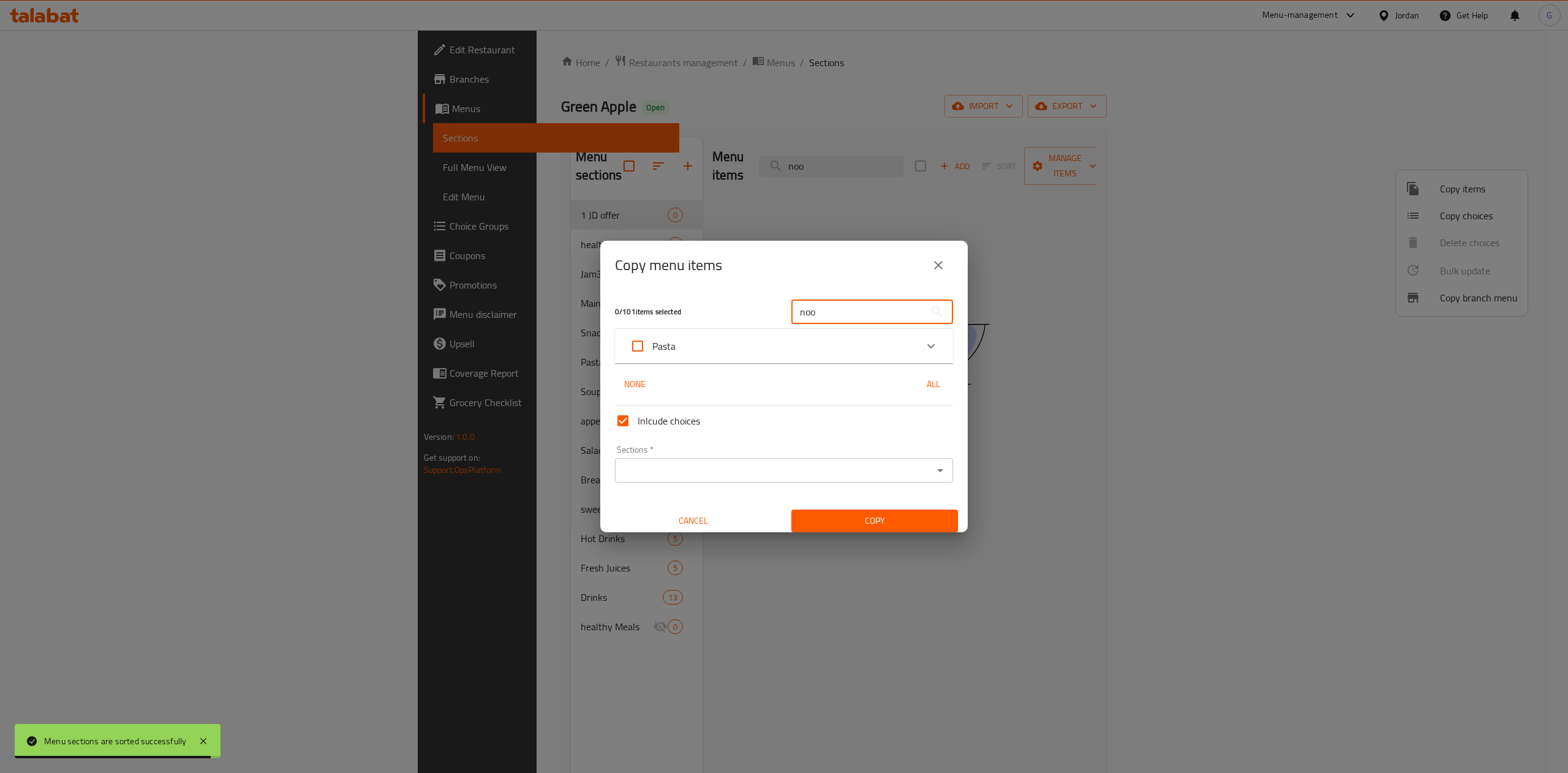
type input "noo"
click at [916, 350] on div "Expand" at bounding box center [931, 346] width 30 height 30
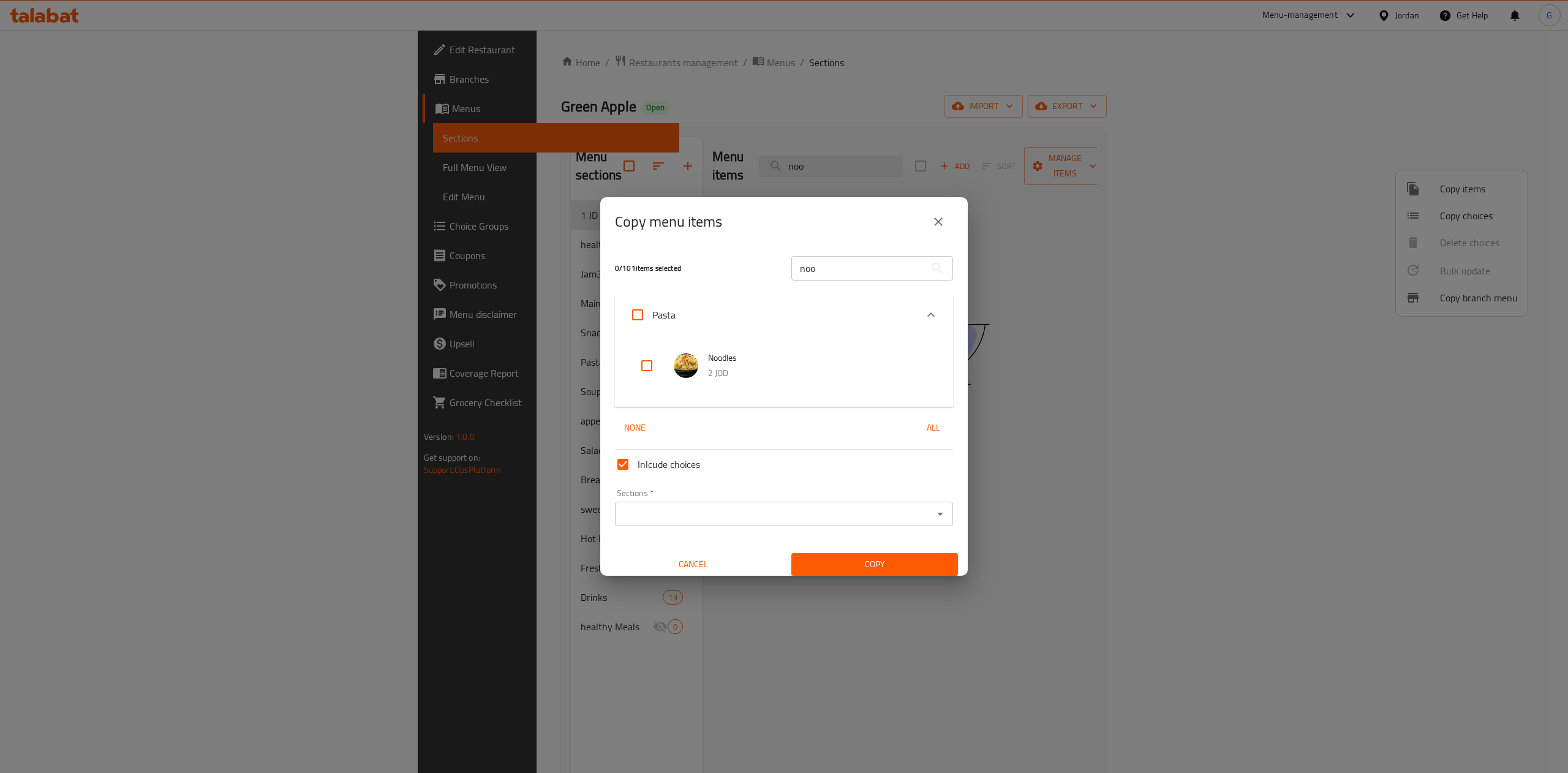
click at [639, 370] on input "checkbox" at bounding box center [647, 366] width 30 height 30
checkbox input "true"
click at [672, 526] on div "Sections   * Sections *" at bounding box center [783, 507] width 348 height 47
click at [933, 509] on icon "Open" at bounding box center [940, 514] width 15 height 15
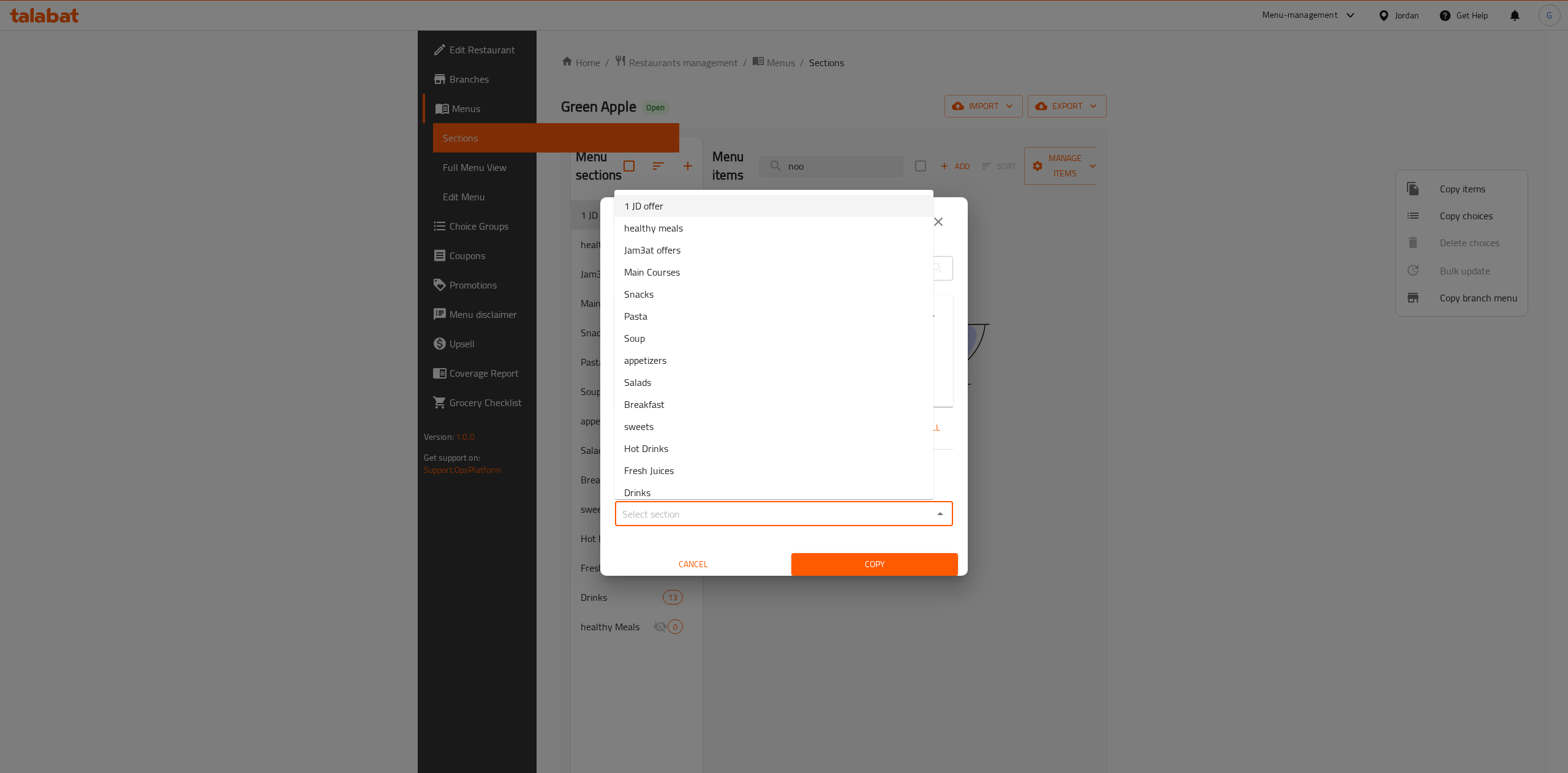
click at [682, 216] on li "1 JD offer" at bounding box center [773, 205] width 319 height 22
type input "1 JD offer"
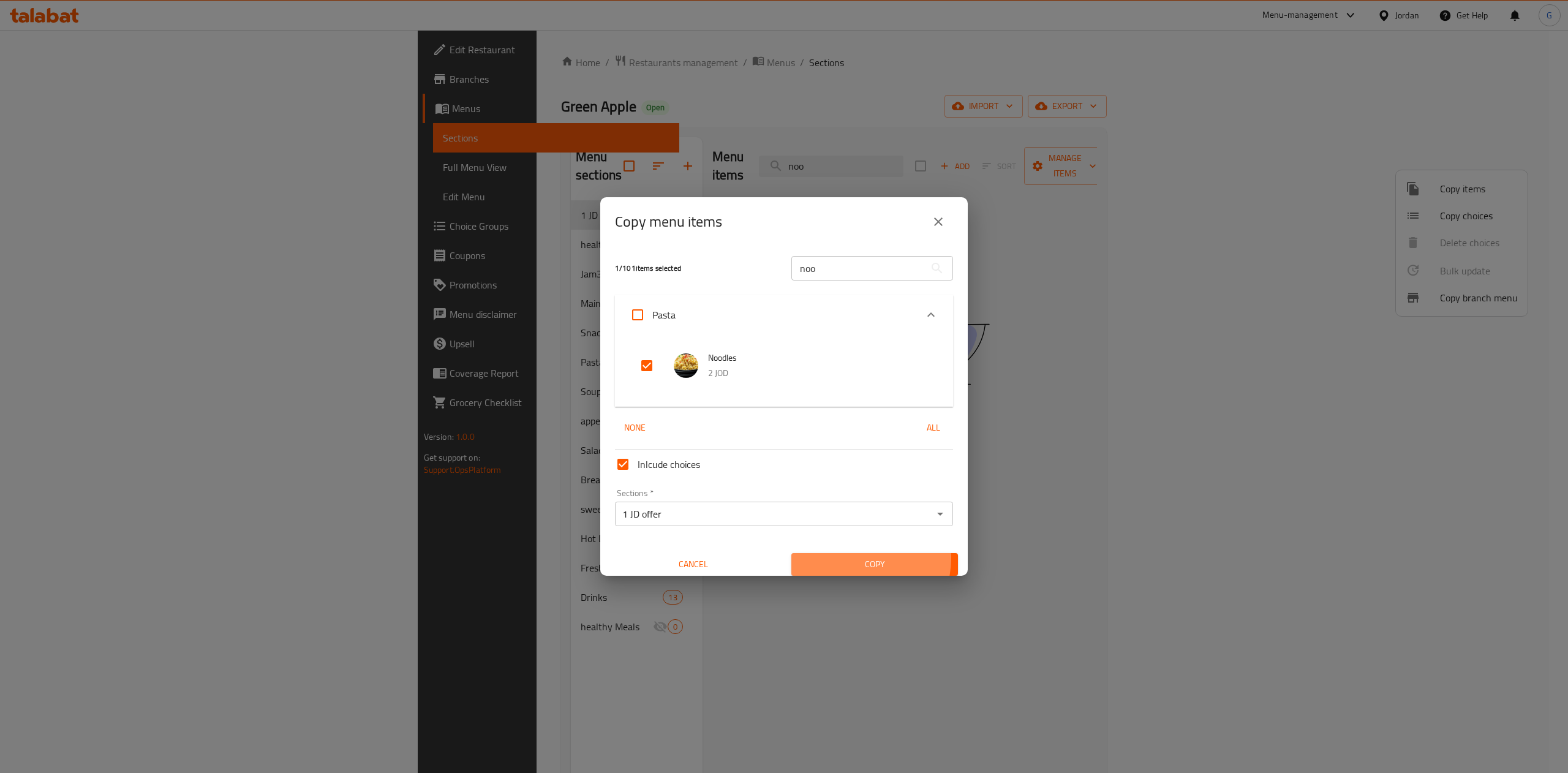
click at [839, 558] on span "Copy" at bounding box center [874, 565] width 147 height 15
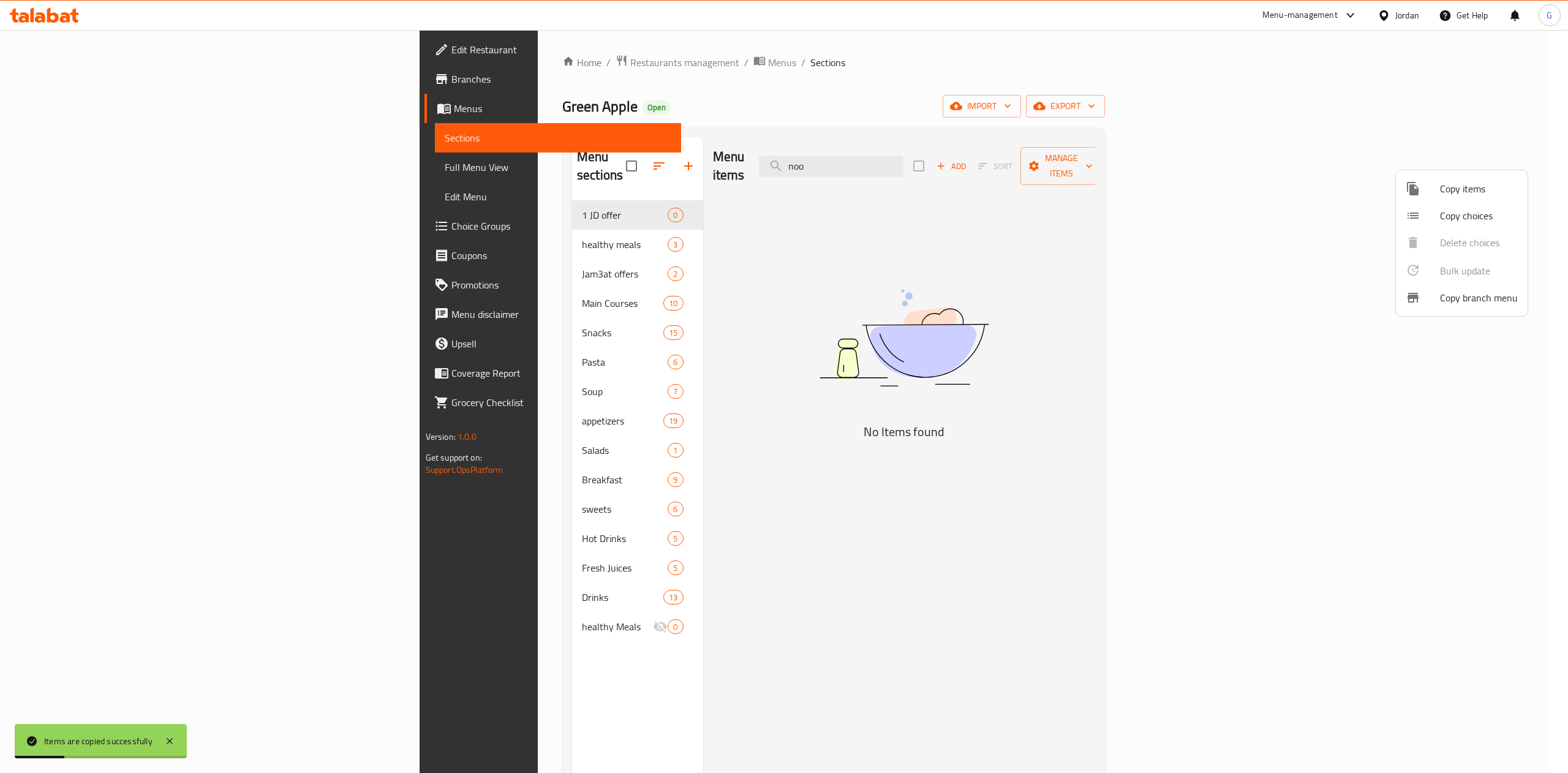
click at [410, 227] on div at bounding box center [784, 386] width 1568 height 773
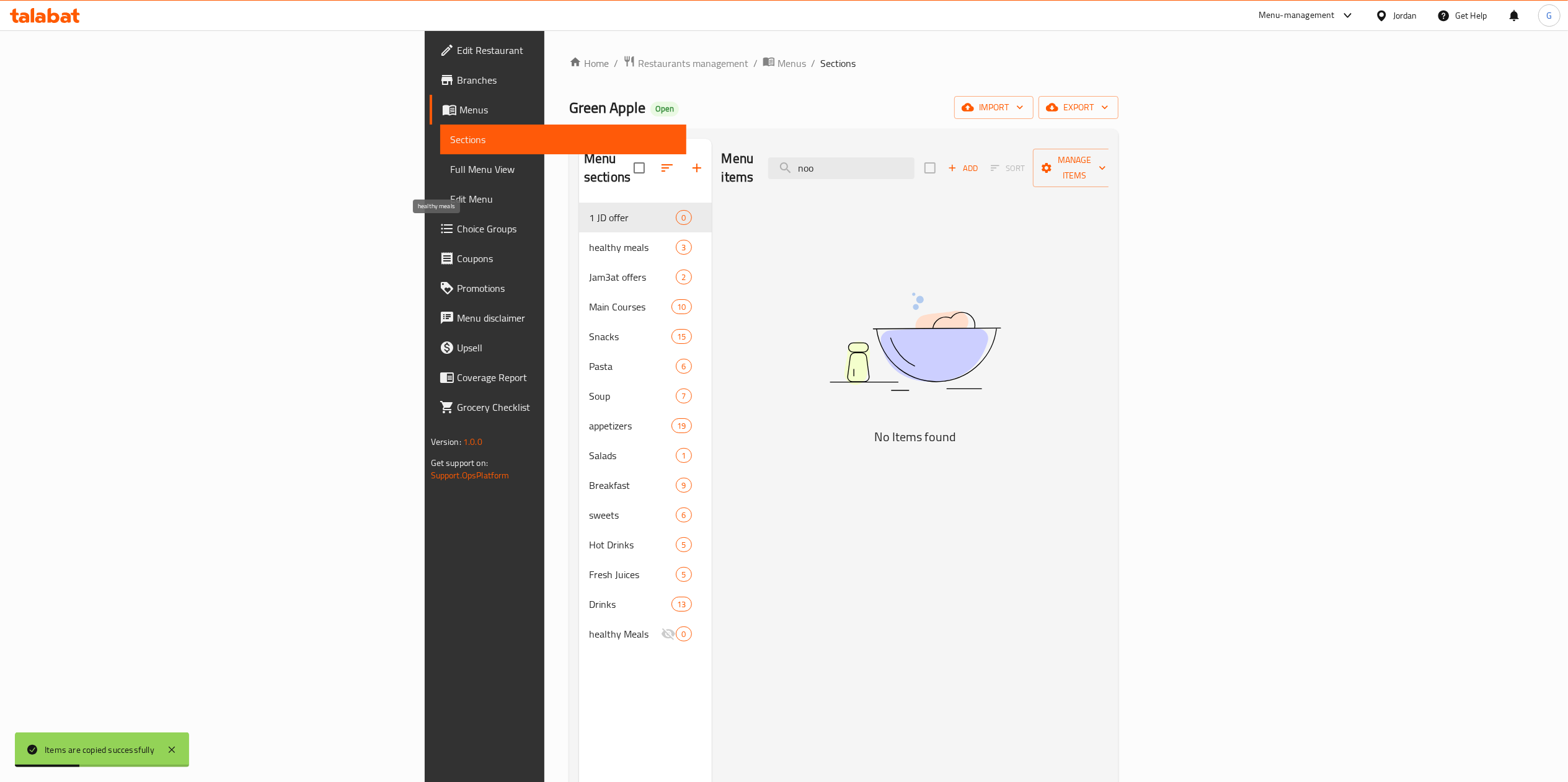
click at [589, 240] on span "healthy meals" at bounding box center [632, 247] width 87 height 15
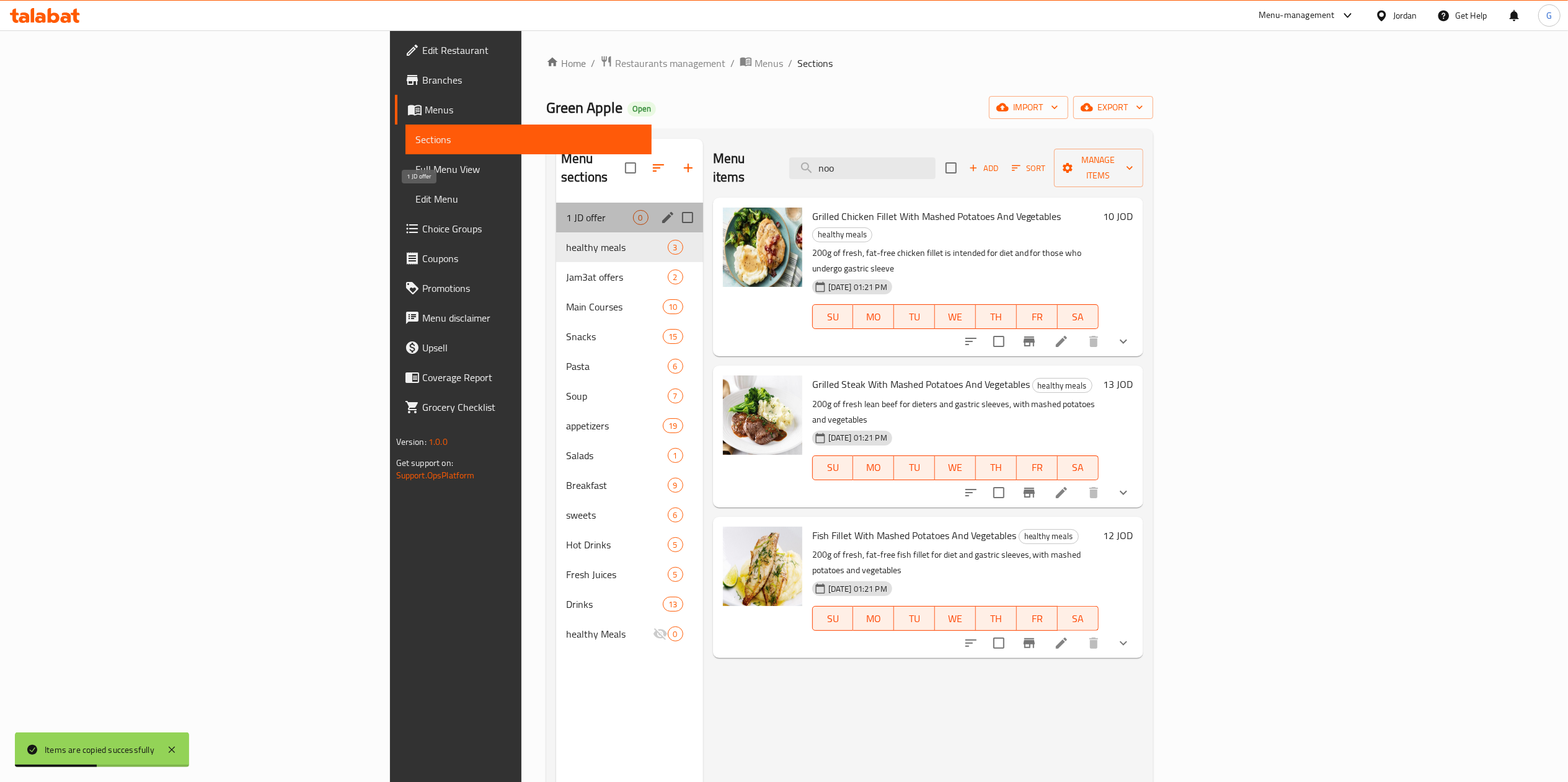
click at [566, 210] on span "1 JD offer" at bounding box center [599, 218] width 66 height 15
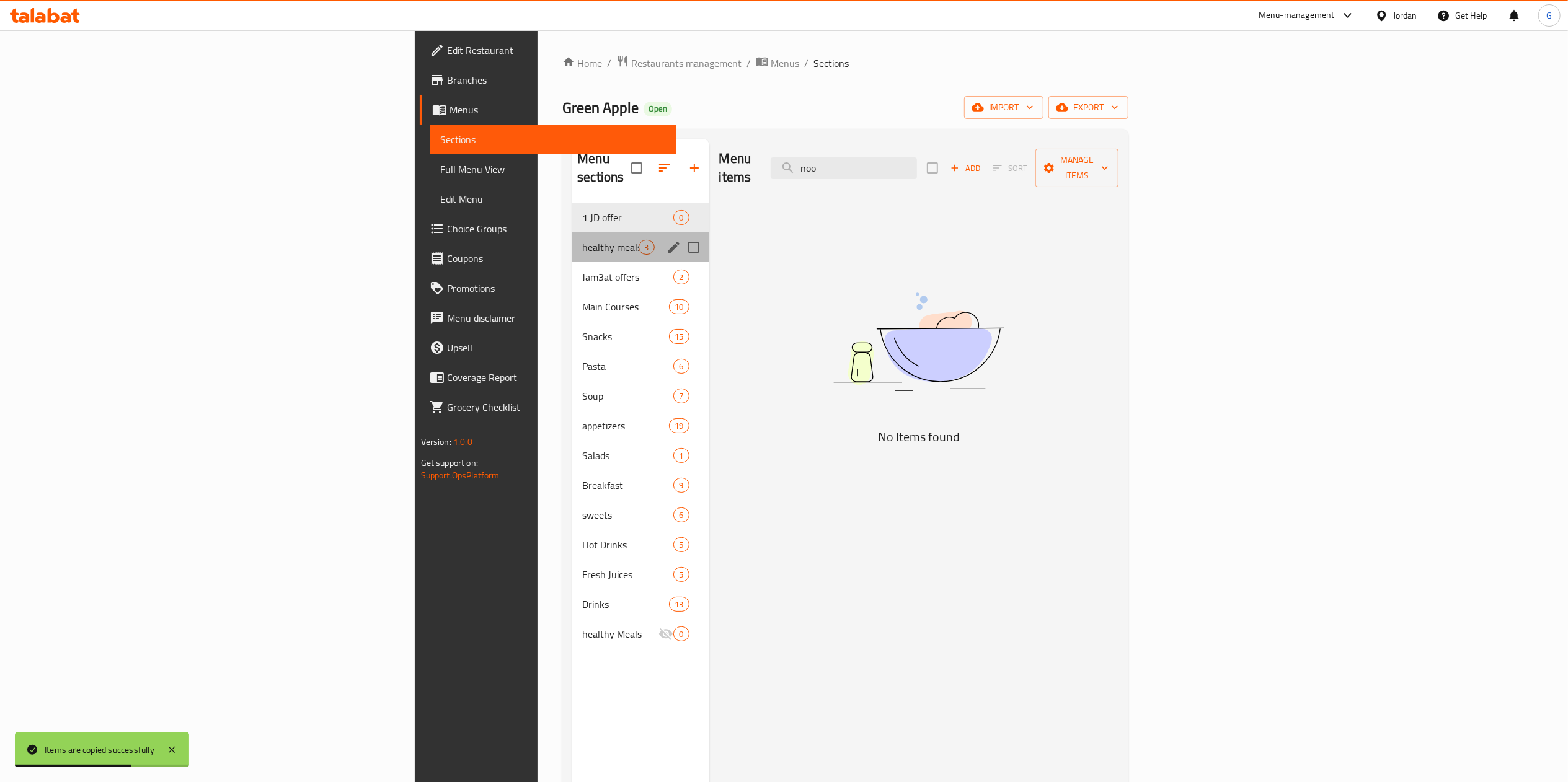
click at [572, 238] on div "healthy meals 3" at bounding box center [641, 247] width 137 height 30
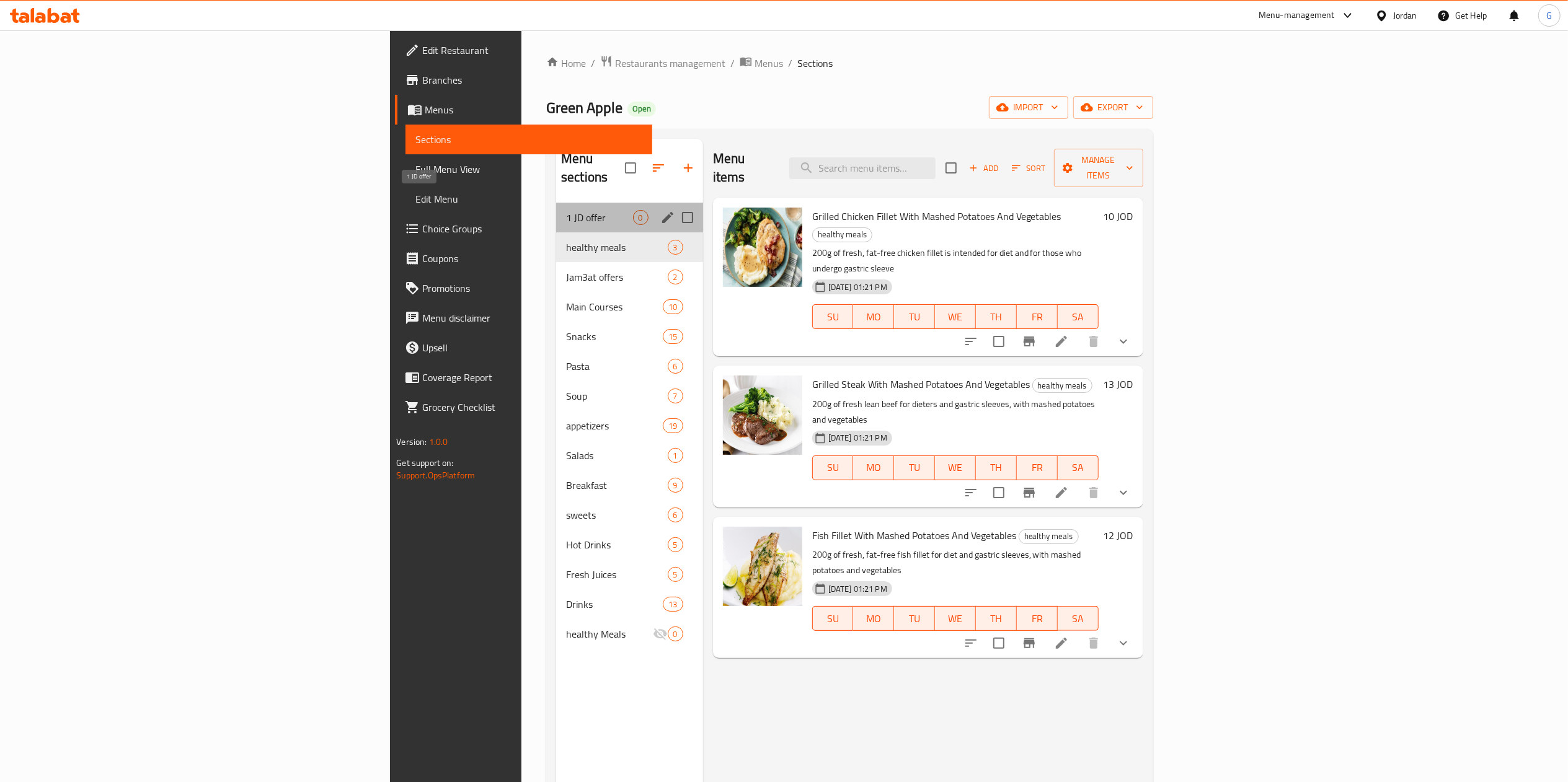
click at [566, 210] on span "1 JD offer" at bounding box center [599, 218] width 66 height 15
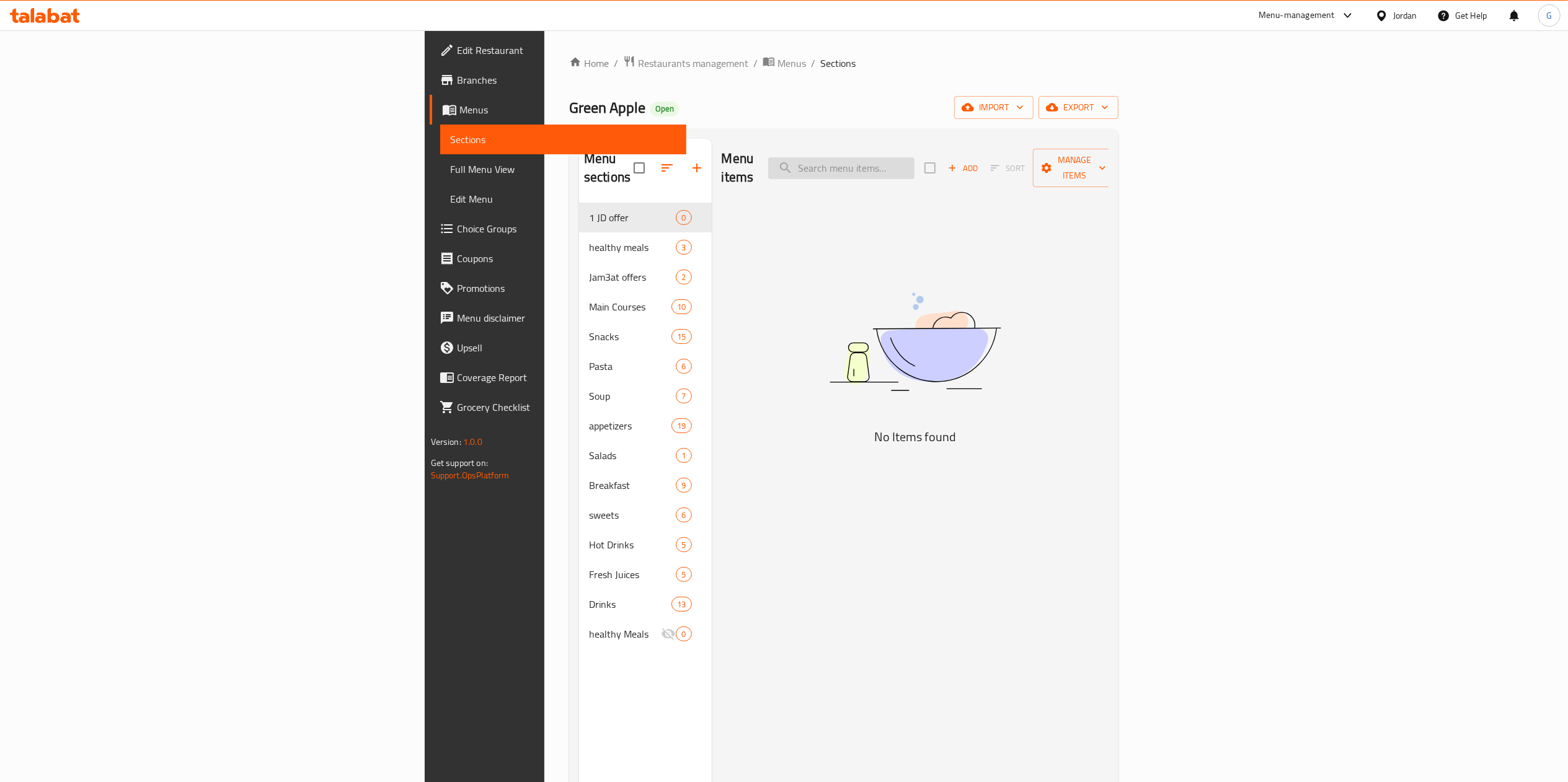
click at [914, 162] on input "search" at bounding box center [841, 168] width 146 height 22
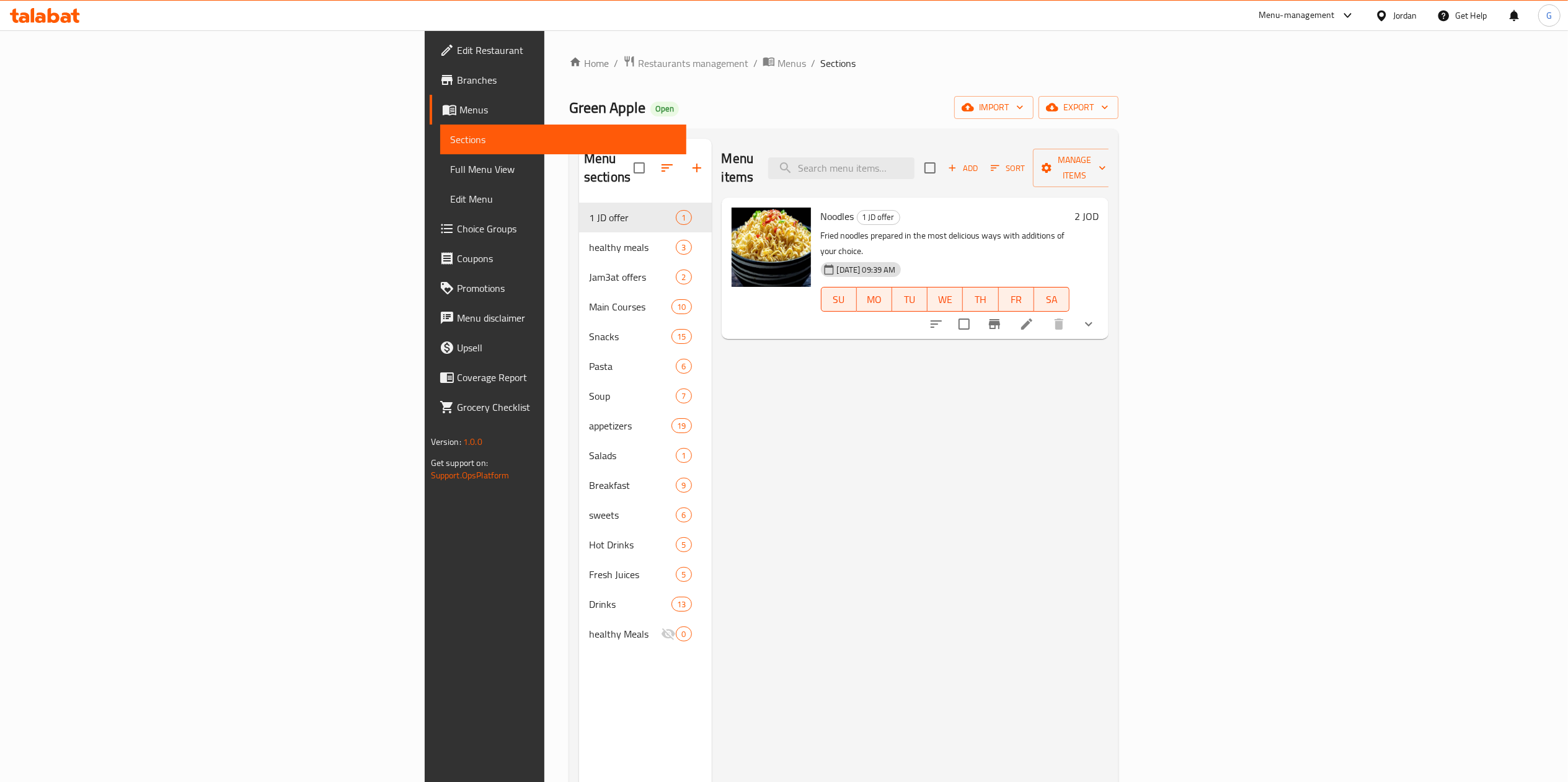
click at [912, 449] on div "Menu items Add Sort Manage items Noodles 1 JD offer Fried noodles prepared in t…" at bounding box center [910, 530] width 398 height 782
click at [638, 59] on span "Restaurants management" at bounding box center [693, 63] width 110 height 15
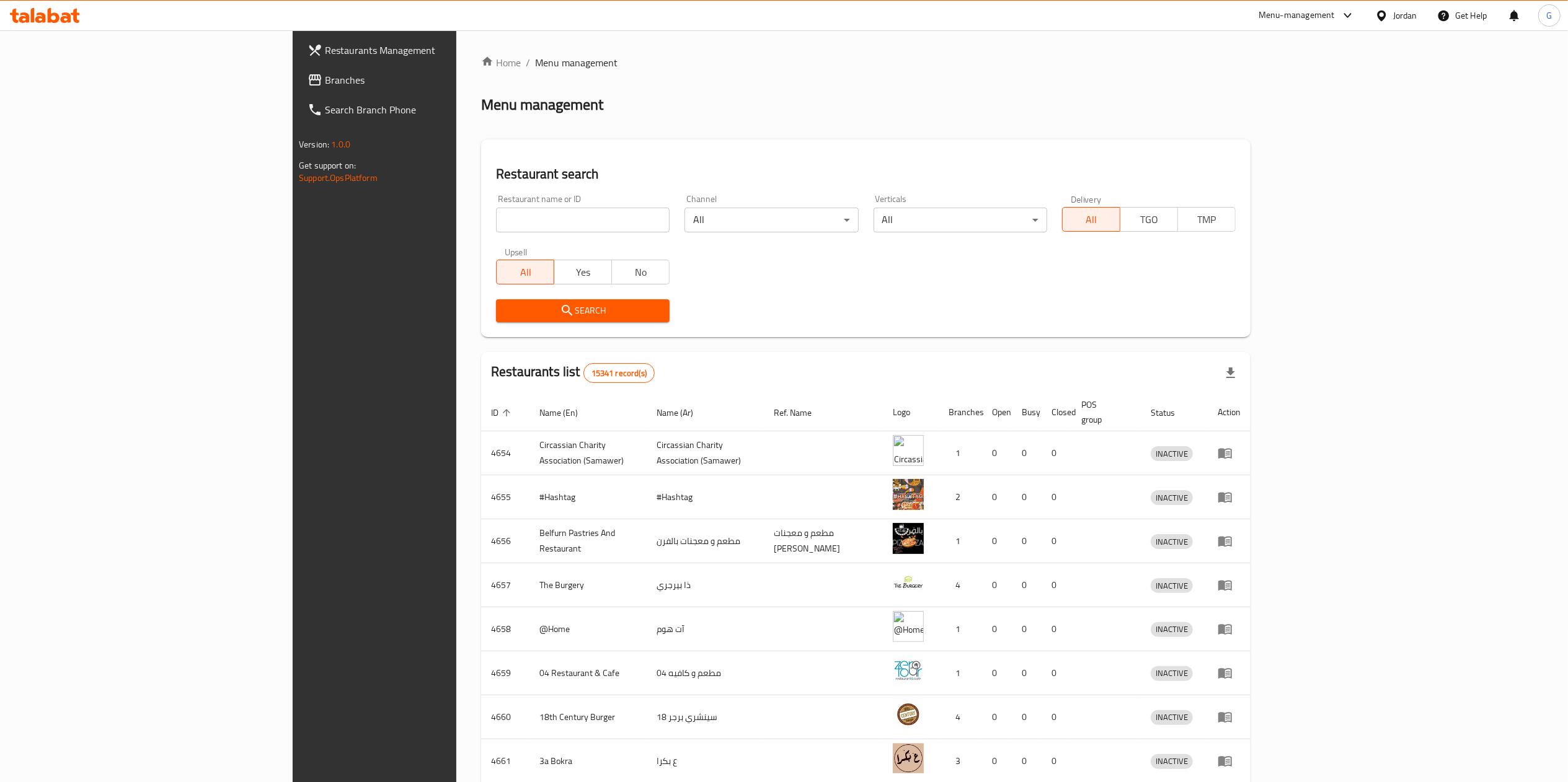
click at [496, 210] on input "search" at bounding box center [583, 220] width 174 height 25
click button "Search" at bounding box center [583, 311] width 174 height 23
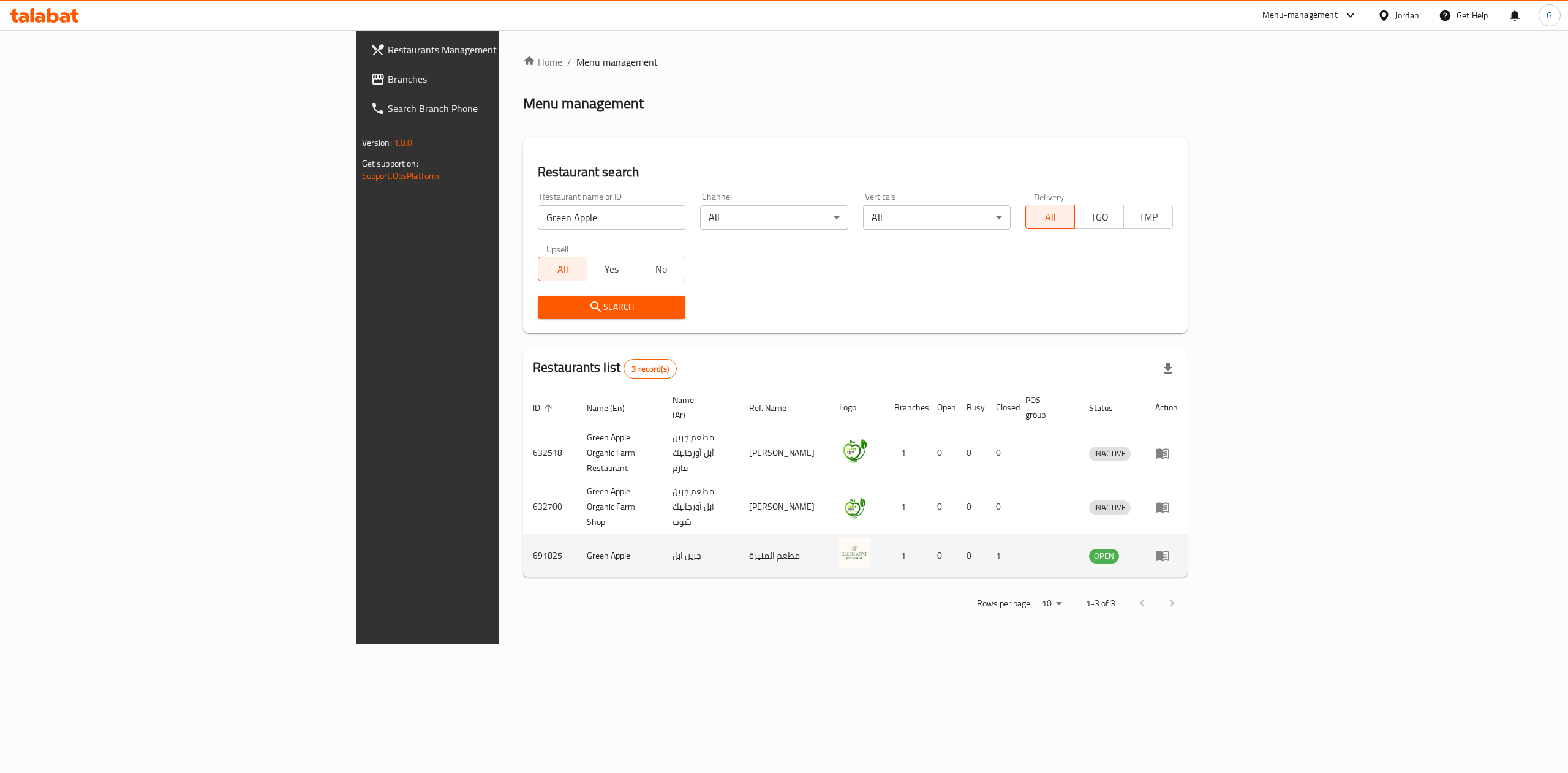
click at [523, 534] on td "691825" at bounding box center [550, 556] width 54 height 44
copy td "691825"
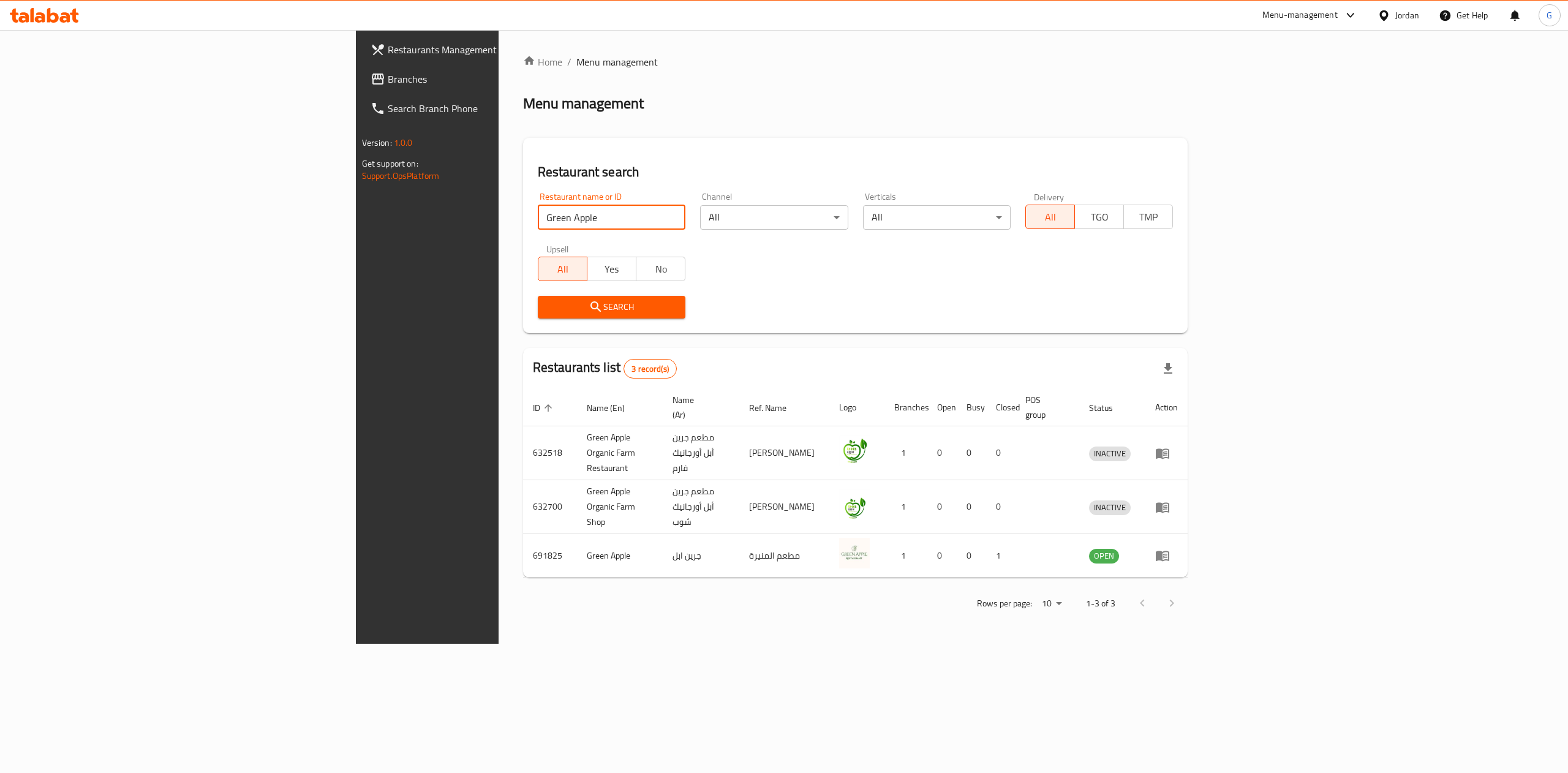
click at [538, 226] on input "Green Apple" at bounding box center [612, 217] width 148 height 25
click button "Search" at bounding box center [612, 307] width 148 height 22
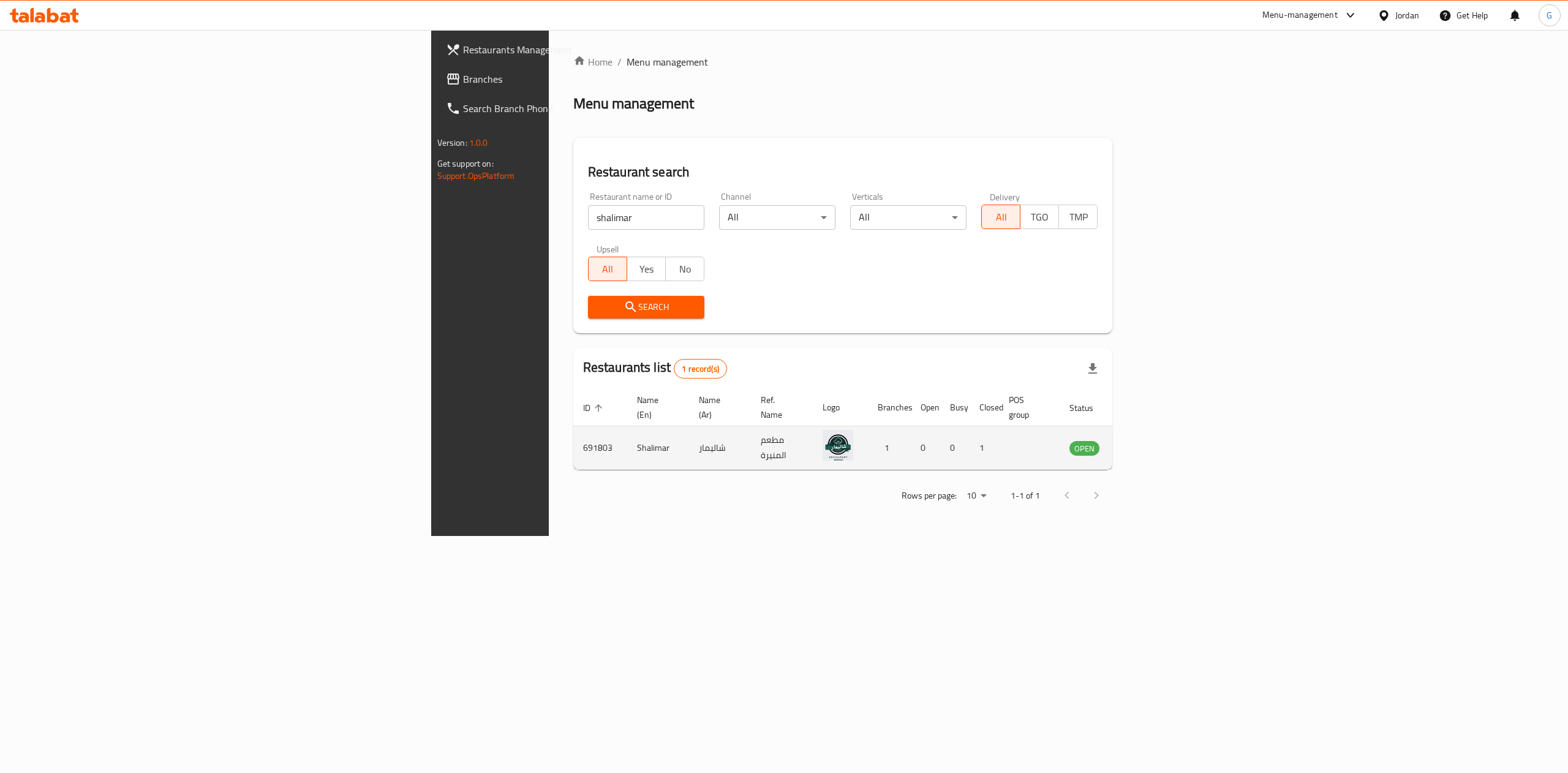
click at [573, 438] on td "691803" at bounding box center [600, 448] width 54 height 44
copy td "691803"
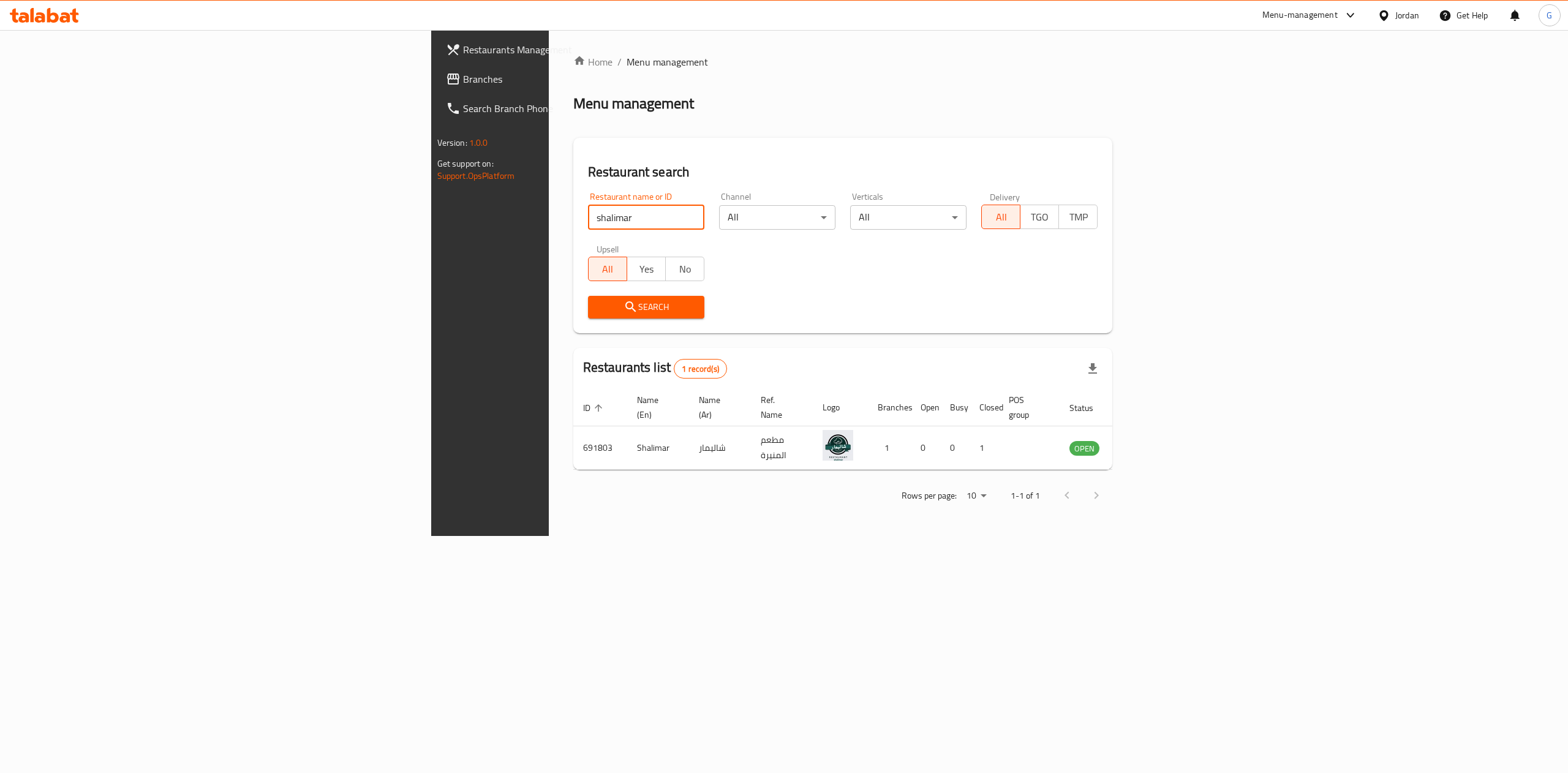
click at [588, 227] on input "shalimar" at bounding box center [646, 217] width 117 height 25
type input "munira"
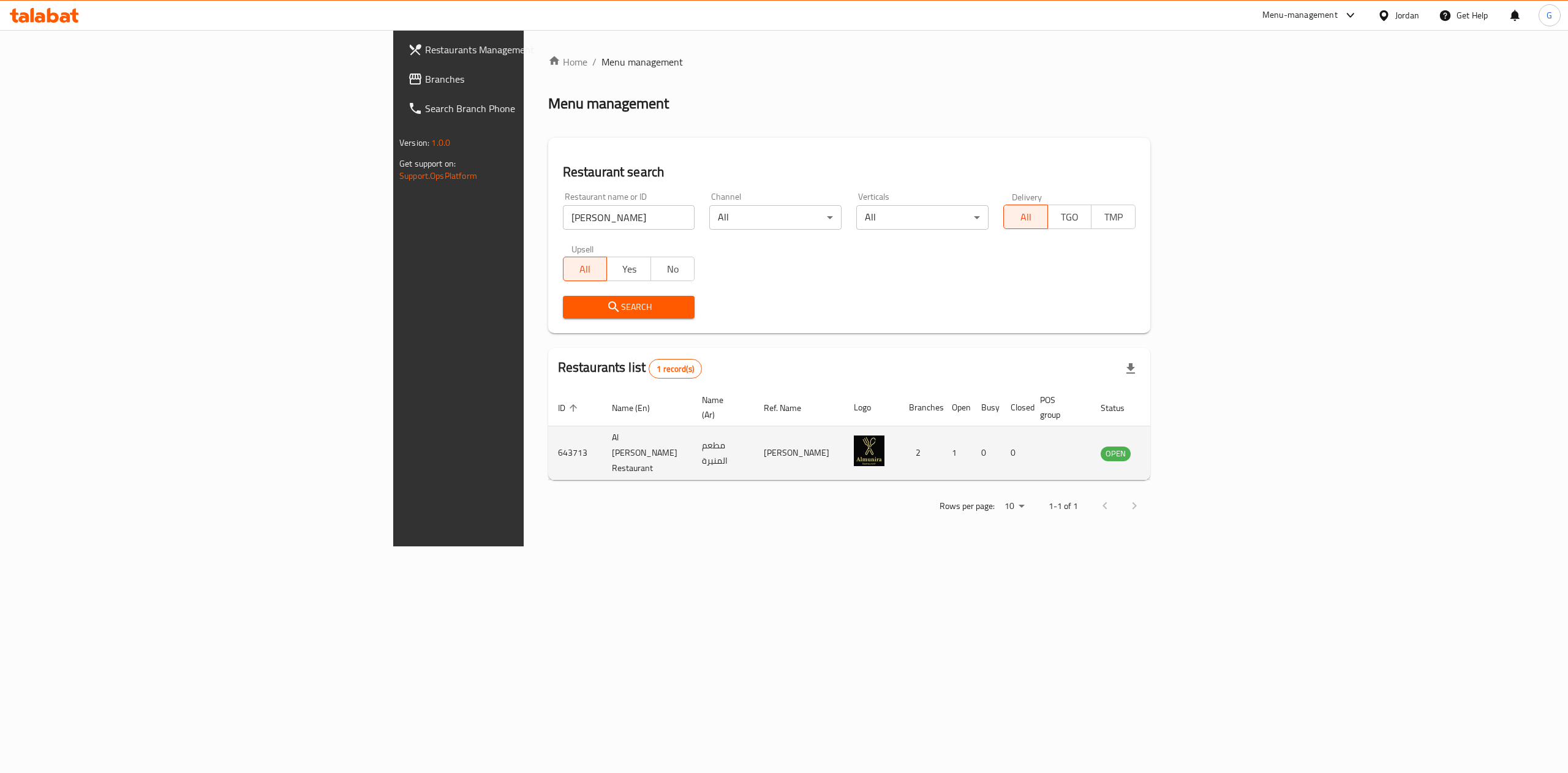
click at [548, 441] on td "643713" at bounding box center [575, 453] width 54 height 54
copy td "643713"
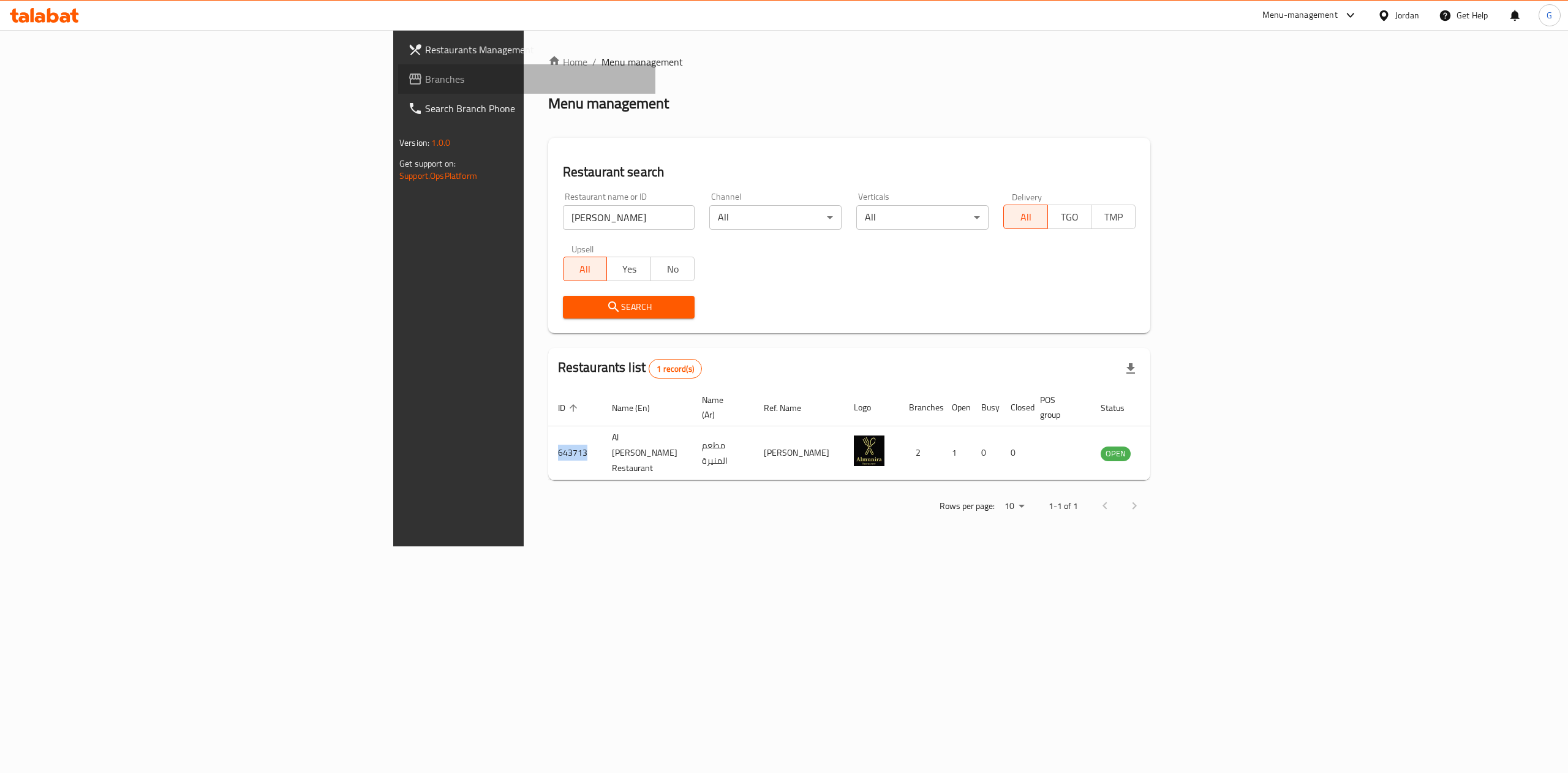
click at [425, 86] on span "Branches" at bounding box center [535, 79] width 221 height 15
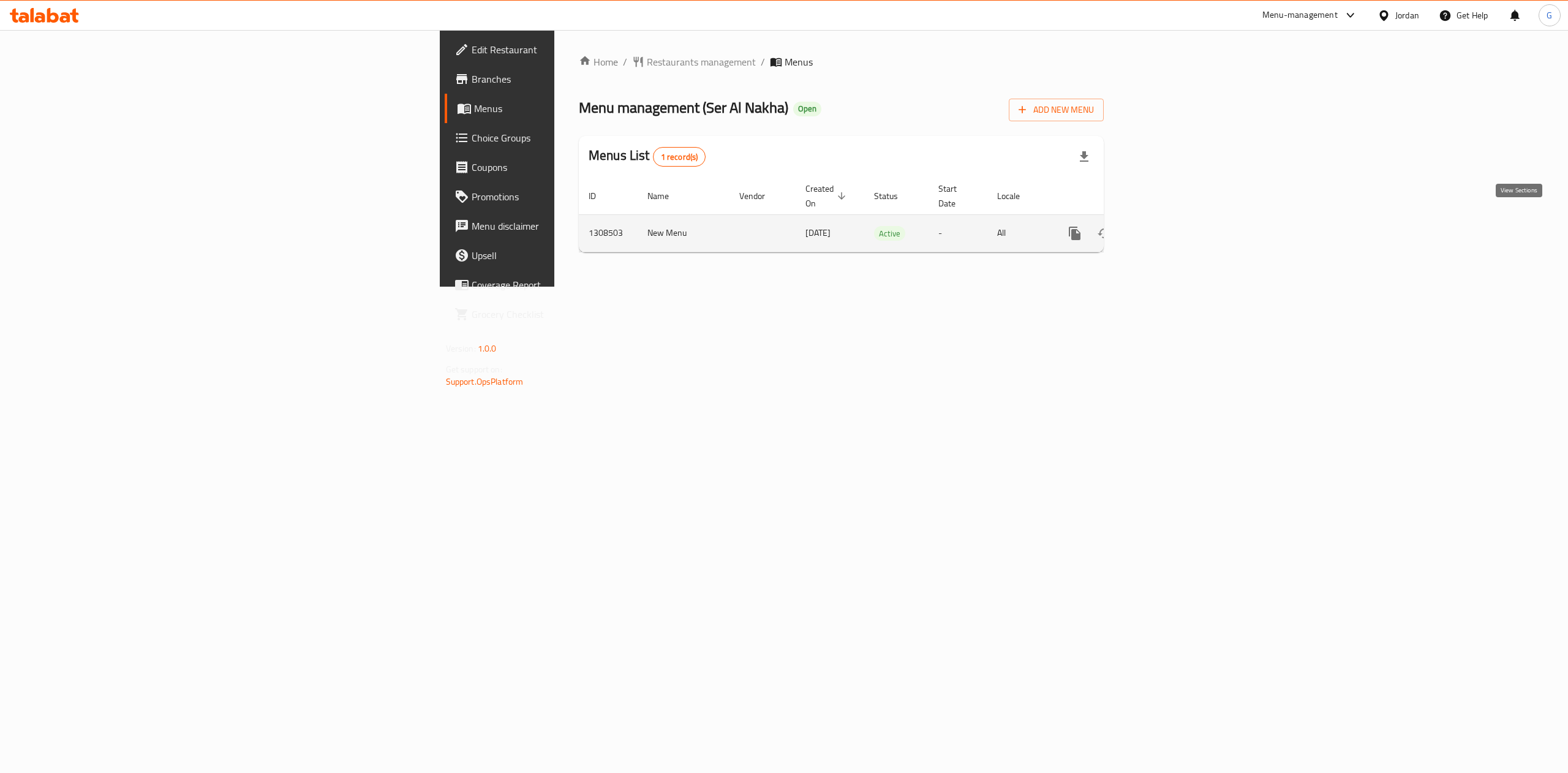
click at [1178, 219] on link "enhanced table" at bounding box center [1163, 233] width 30 height 30
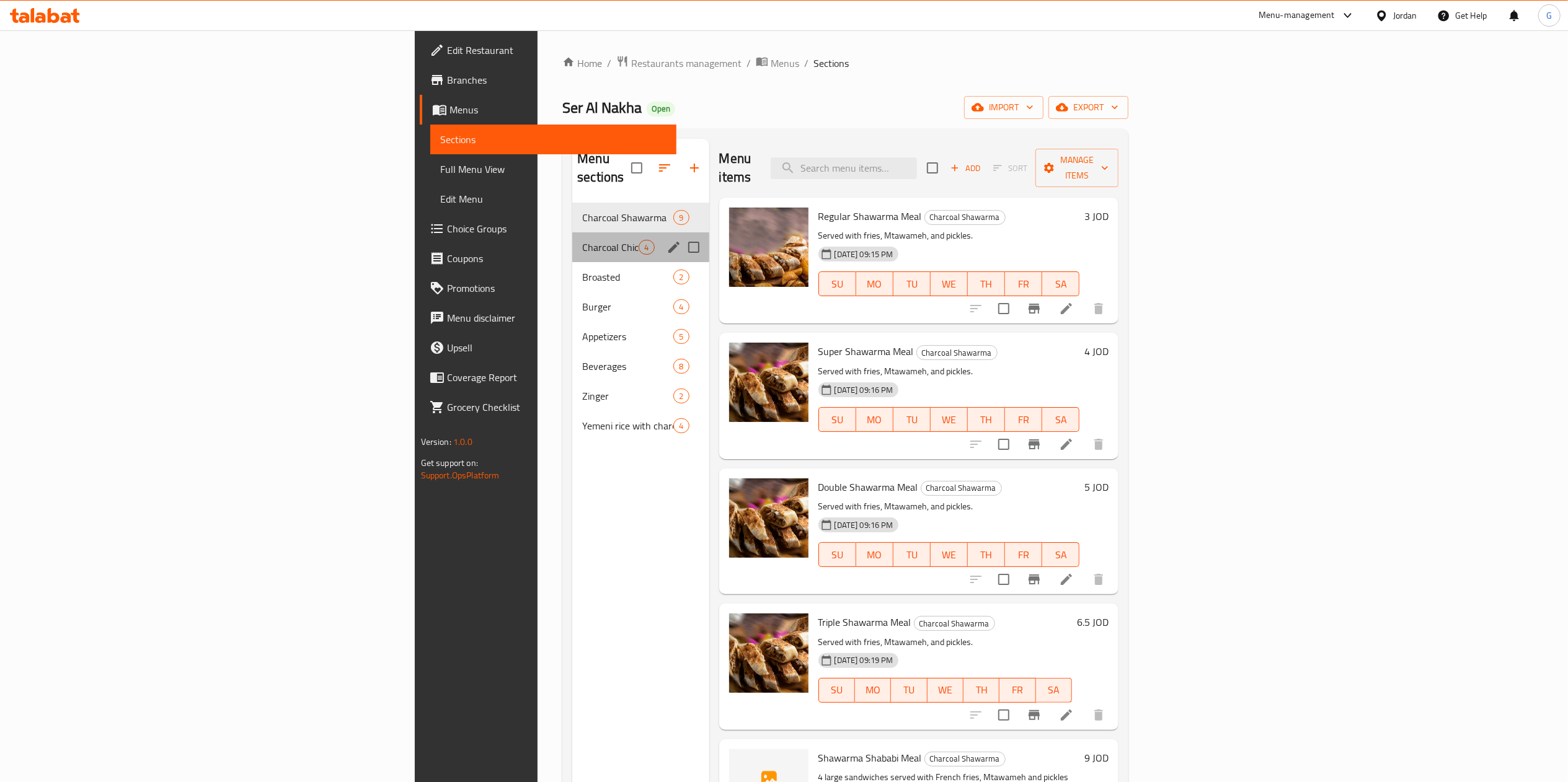
click at [572, 232] on div "Charcoal Chicken 4" at bounding box center [641, 247] width 137 height 30
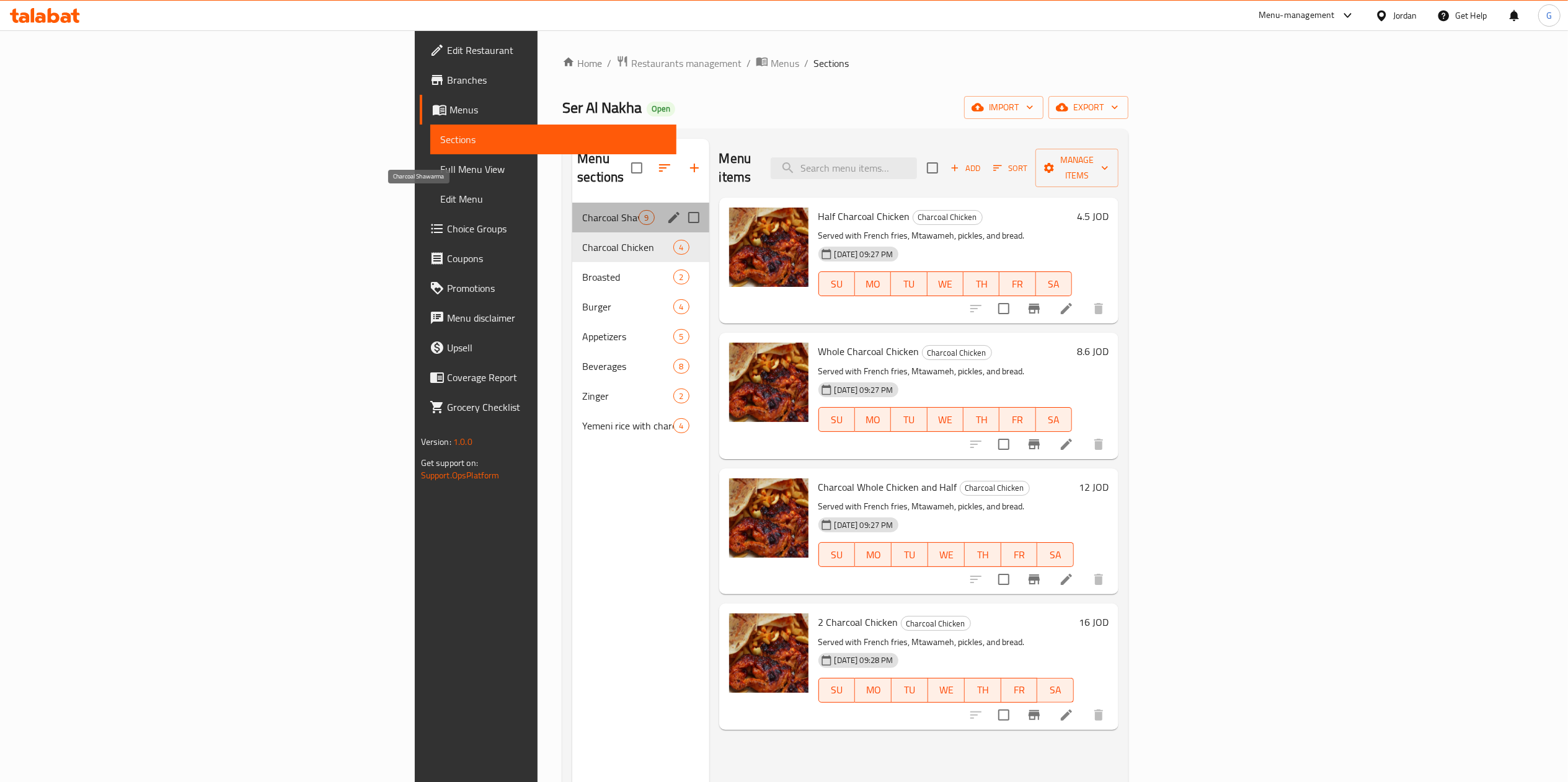
click at [582, 210] on span "Charcoal Shawarma" at bounding box center [610, 218] width 56 height 15
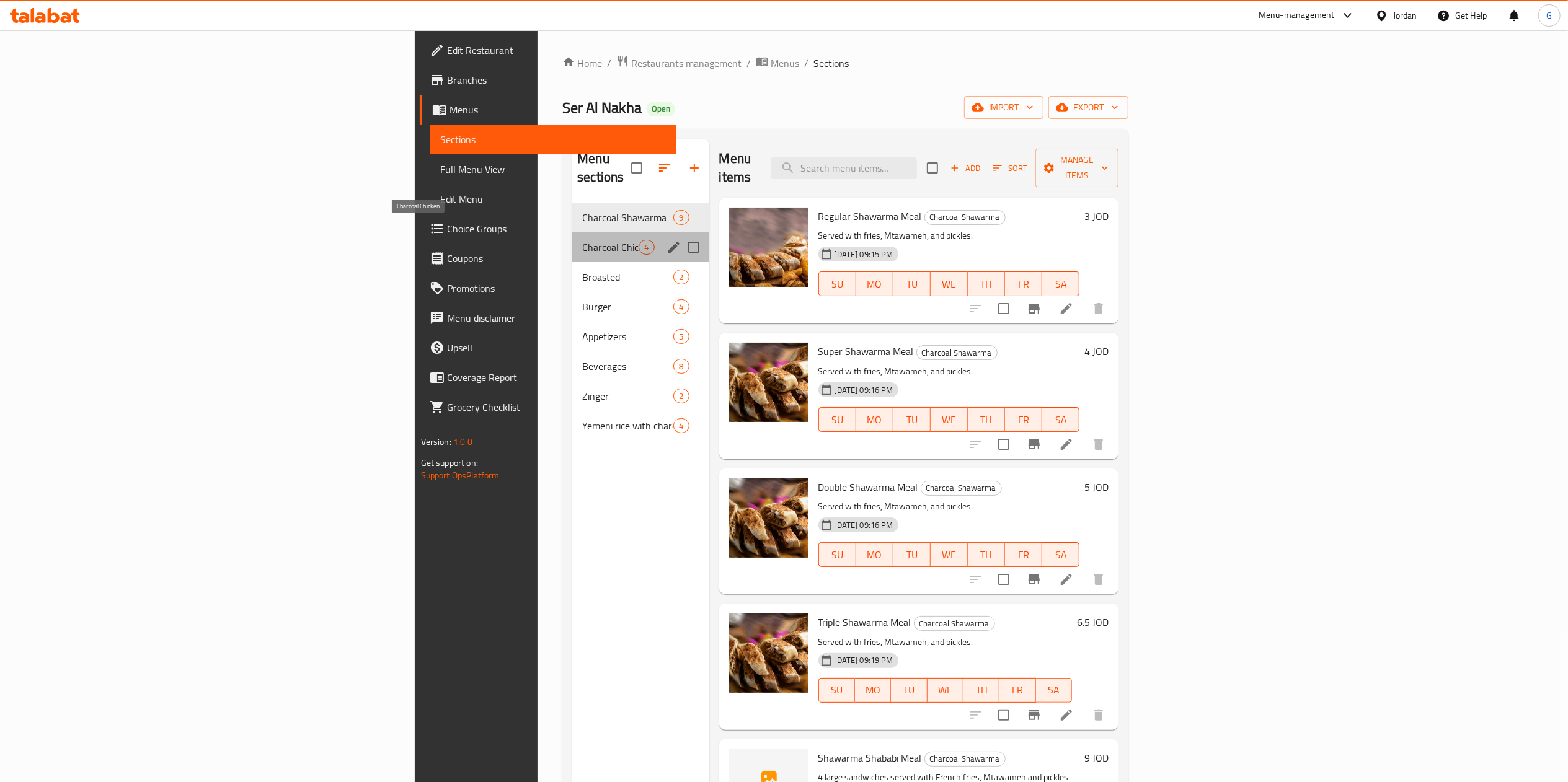
click at [582, 240] on span "Charcoal Chicken" at bounding box center [610, 247] width 56 height 15
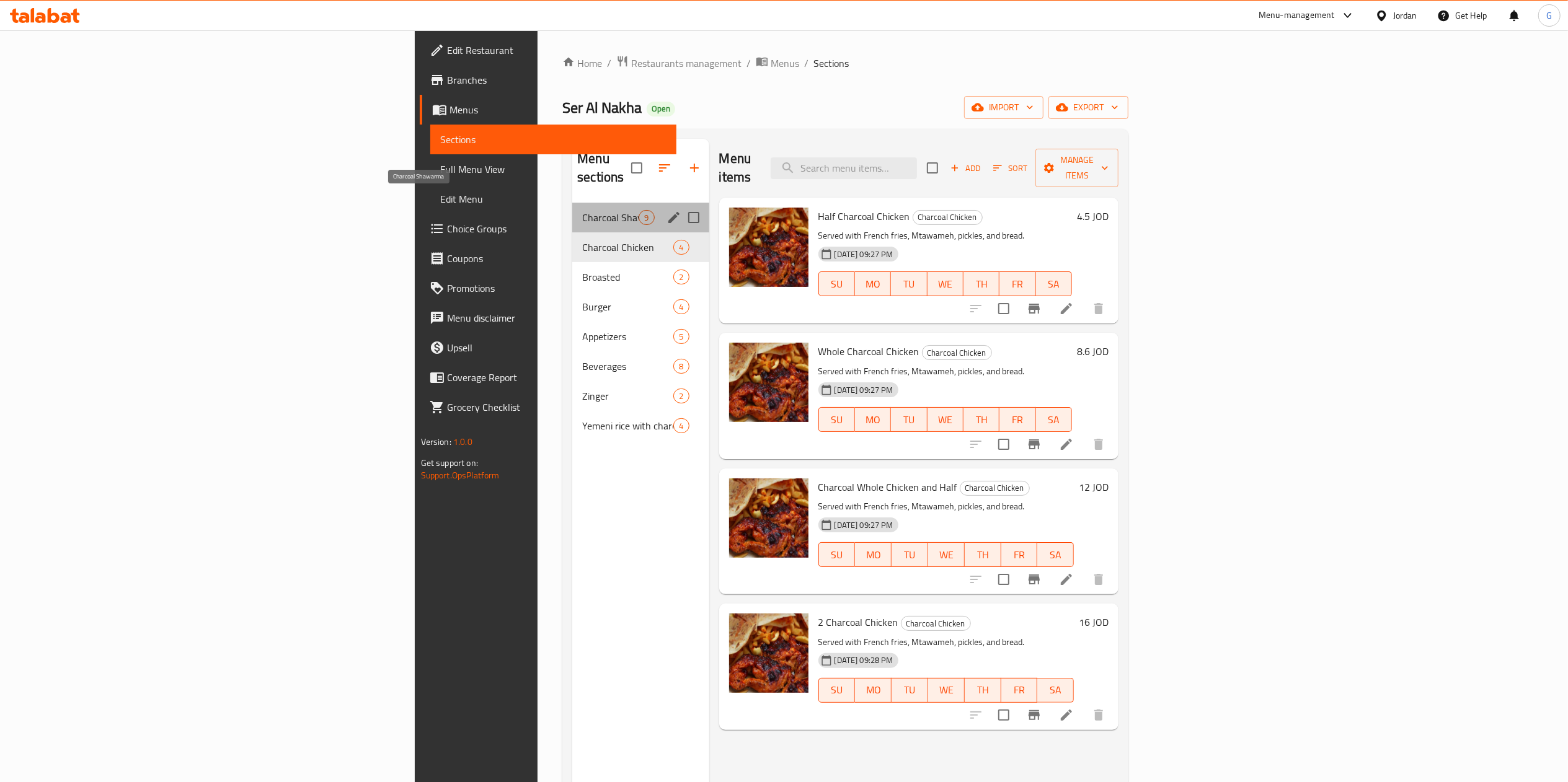
click at [582, 210] on span "Charcoal Shawarma" at bounding box center [610, 218] width 56 height 15
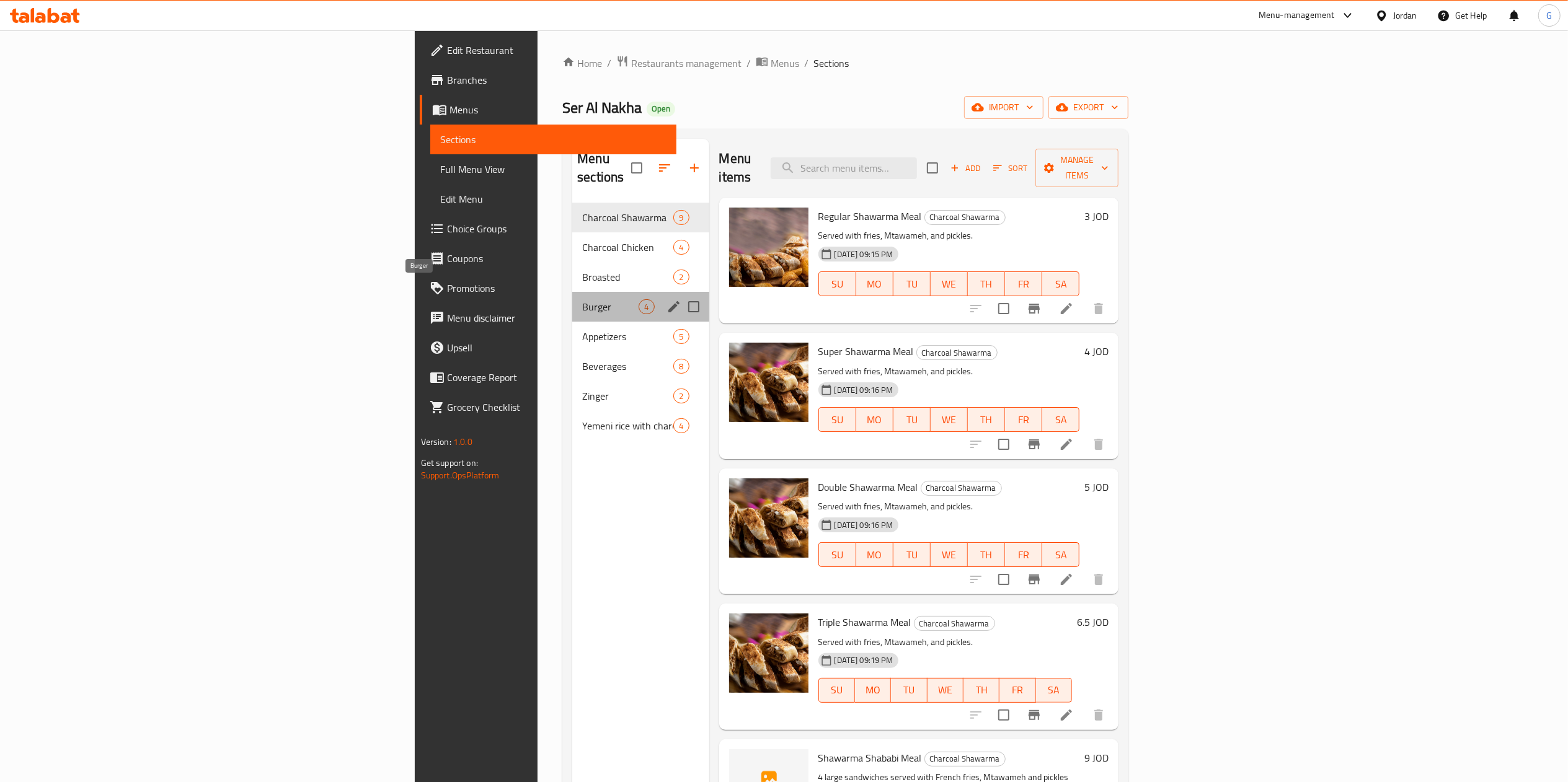
click at [582, 299] on span "Burger" at bounding box center [610, 306] width 56 height 15
